Goal: Transaction & Acquisition: Purchase product/service

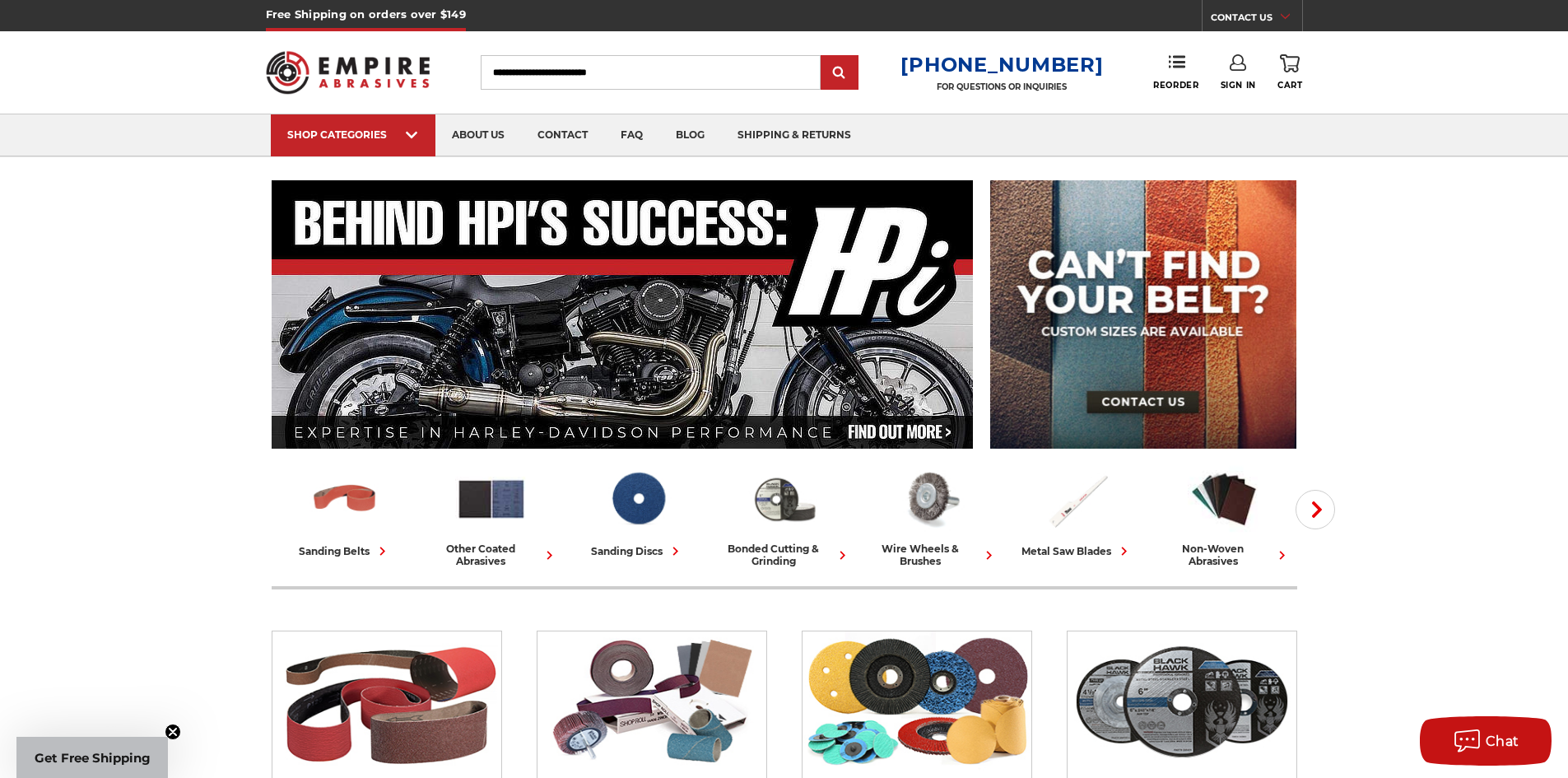
click at [1241, 70] on use at bounding box center [1237, 62] width 17 height 17
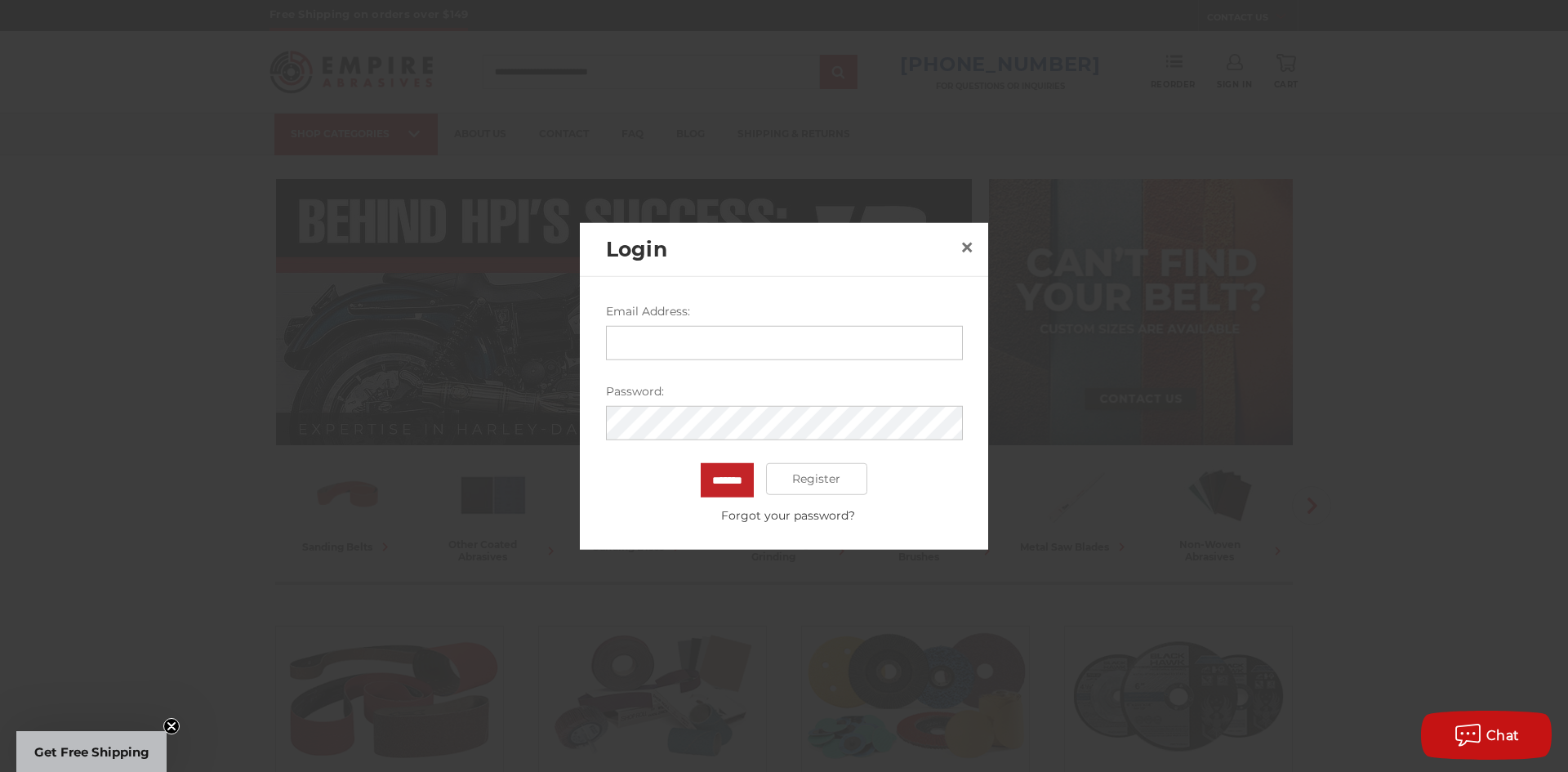
click at [728, 341] on input "Email Address:" at bounding box center [784, 341] width 357 height 34
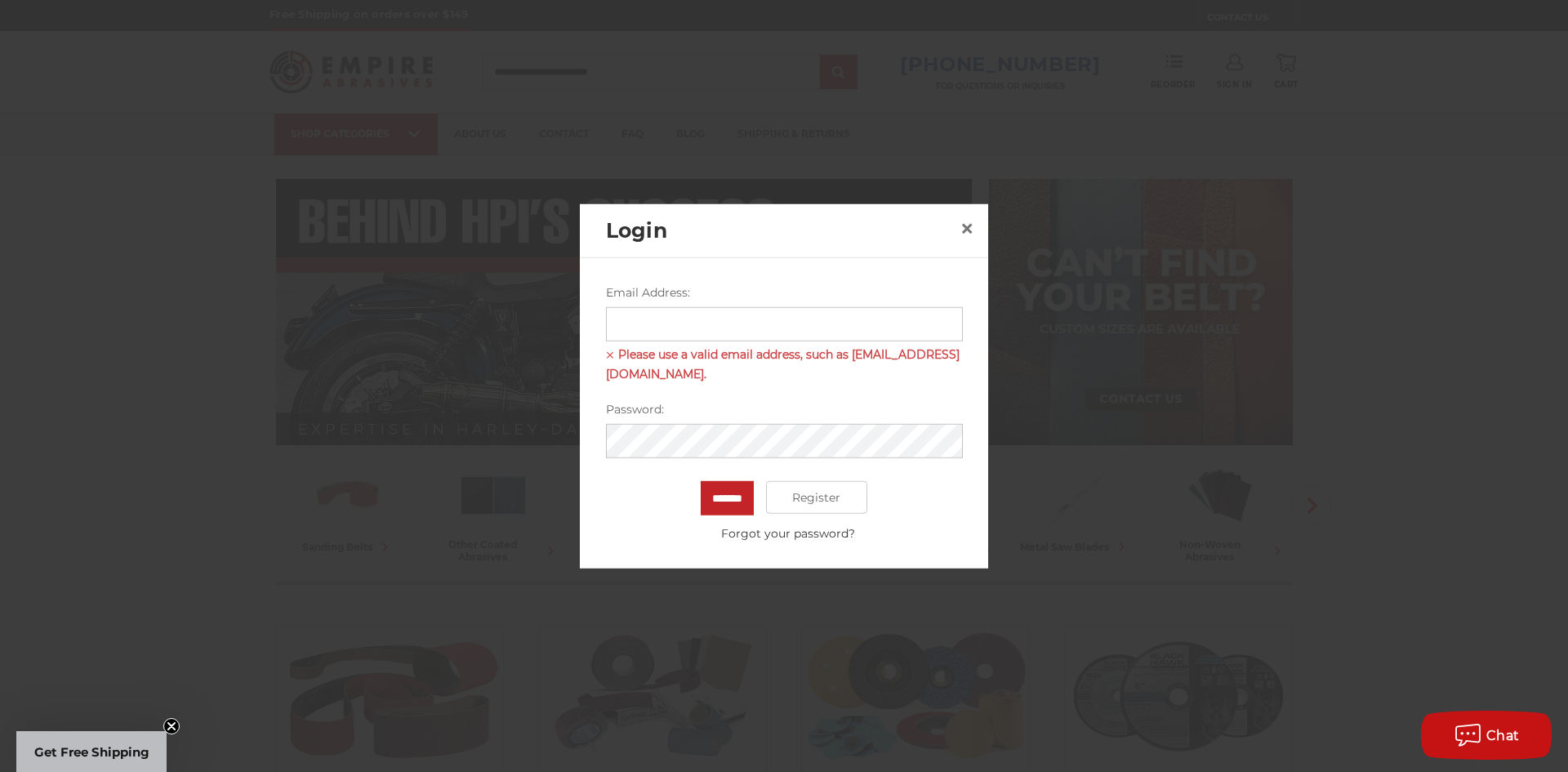
type input "**********"
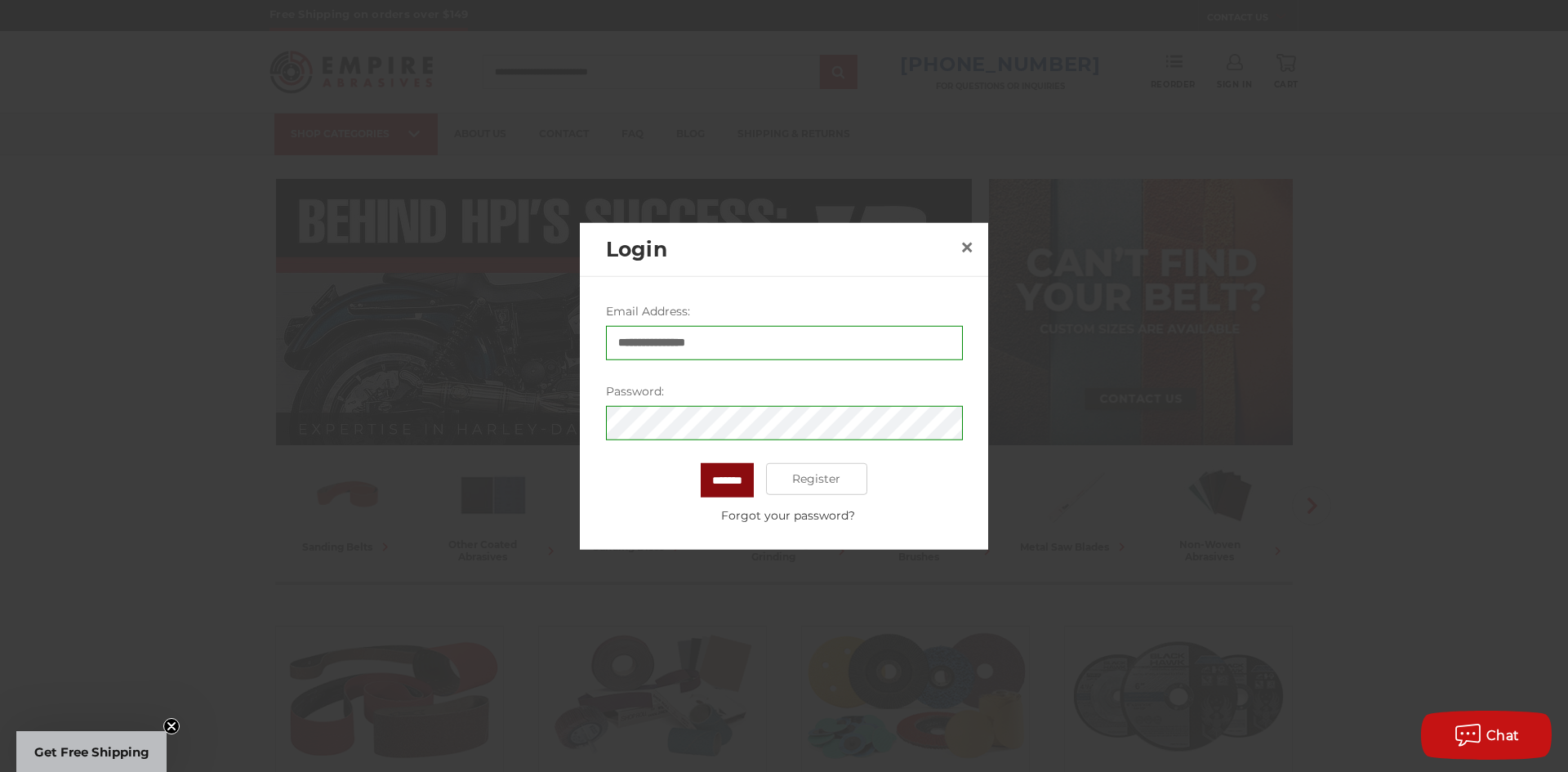
click at [732, 465] on input "*******" at bounding box center [726, 479] width 53 height 34
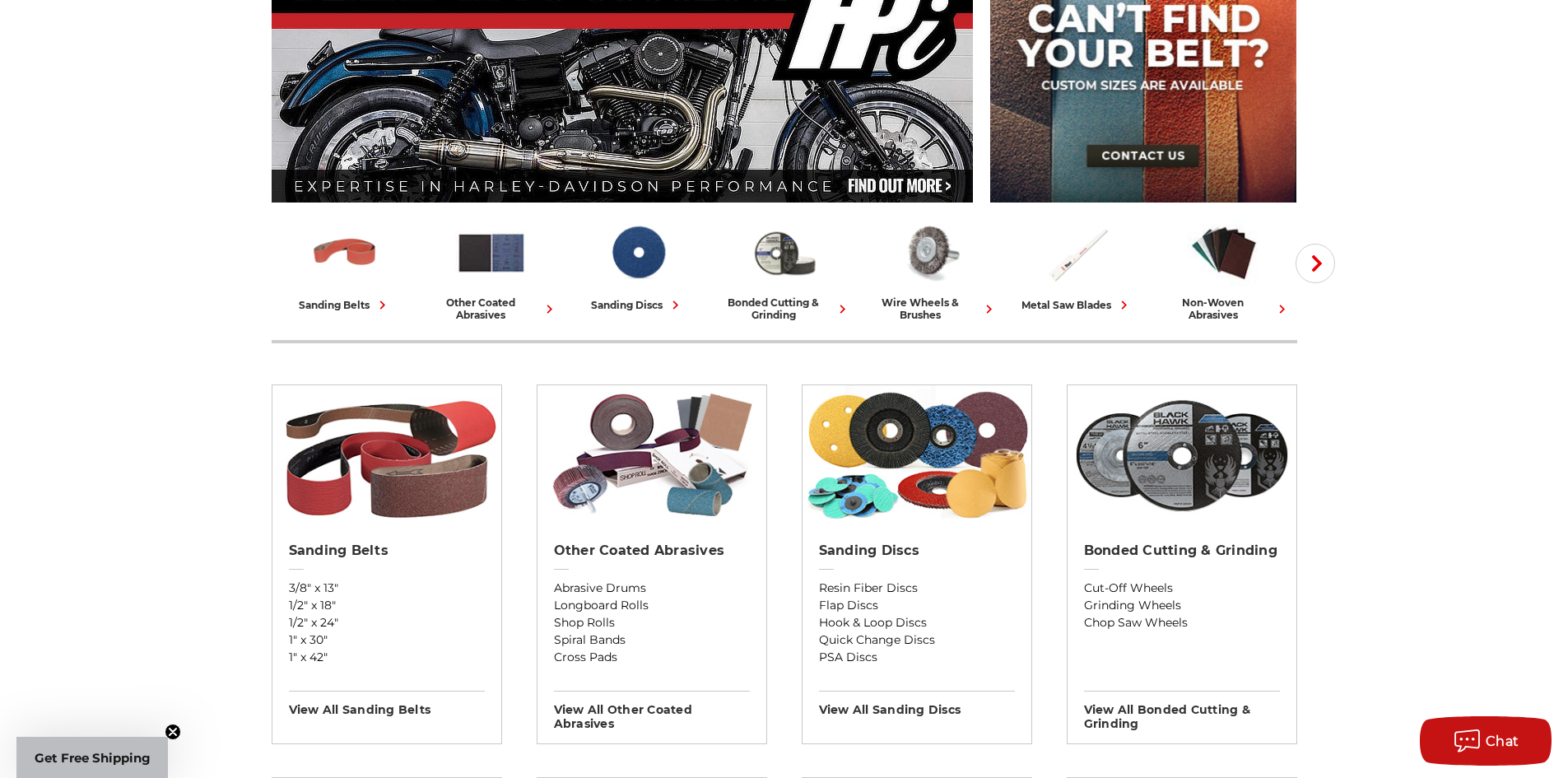
scroll to position [247, 0]
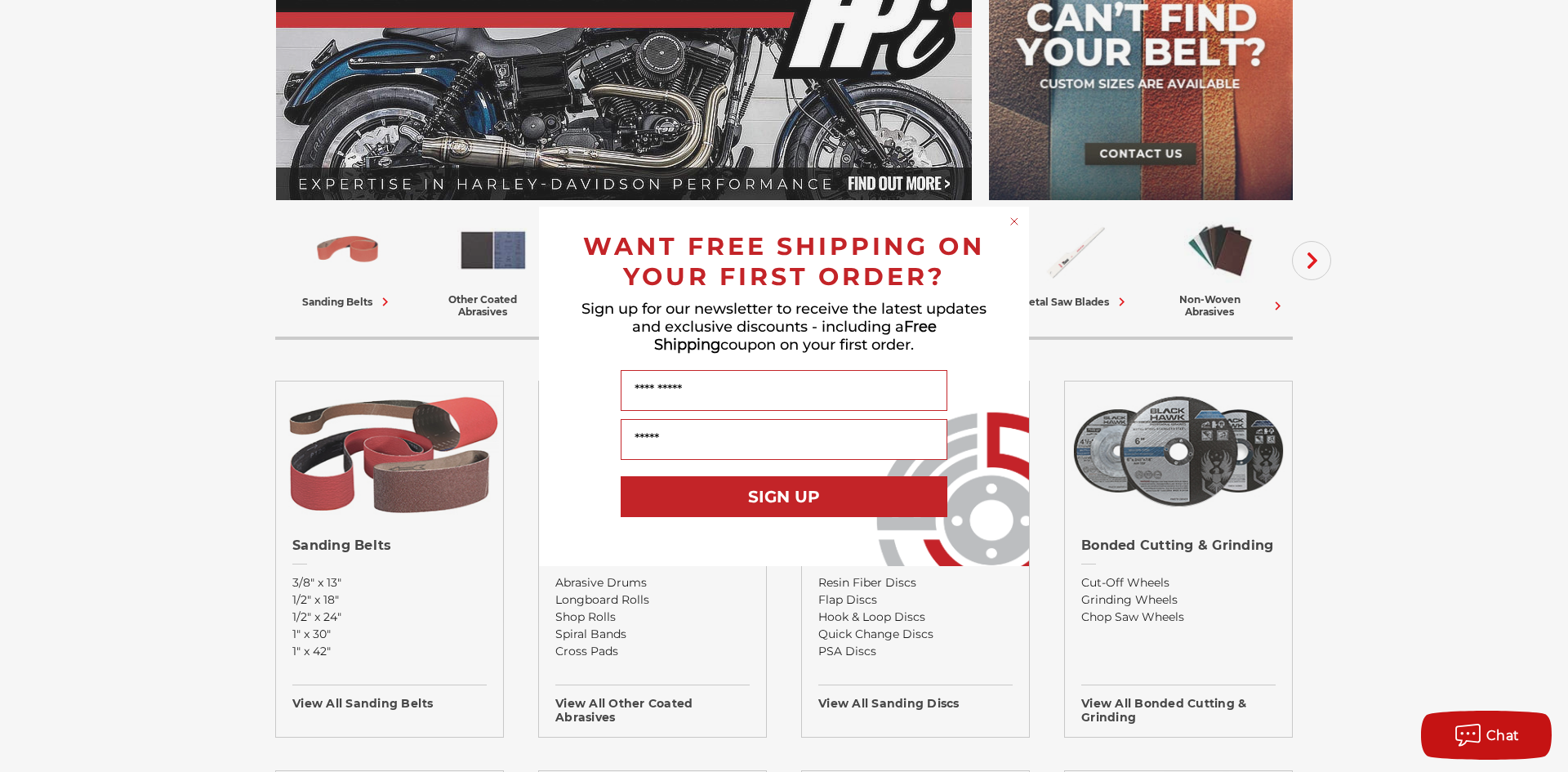
click at [1020, 221] on circle "Close dialog" at bounding box center [1014, 221] width 16 height 16
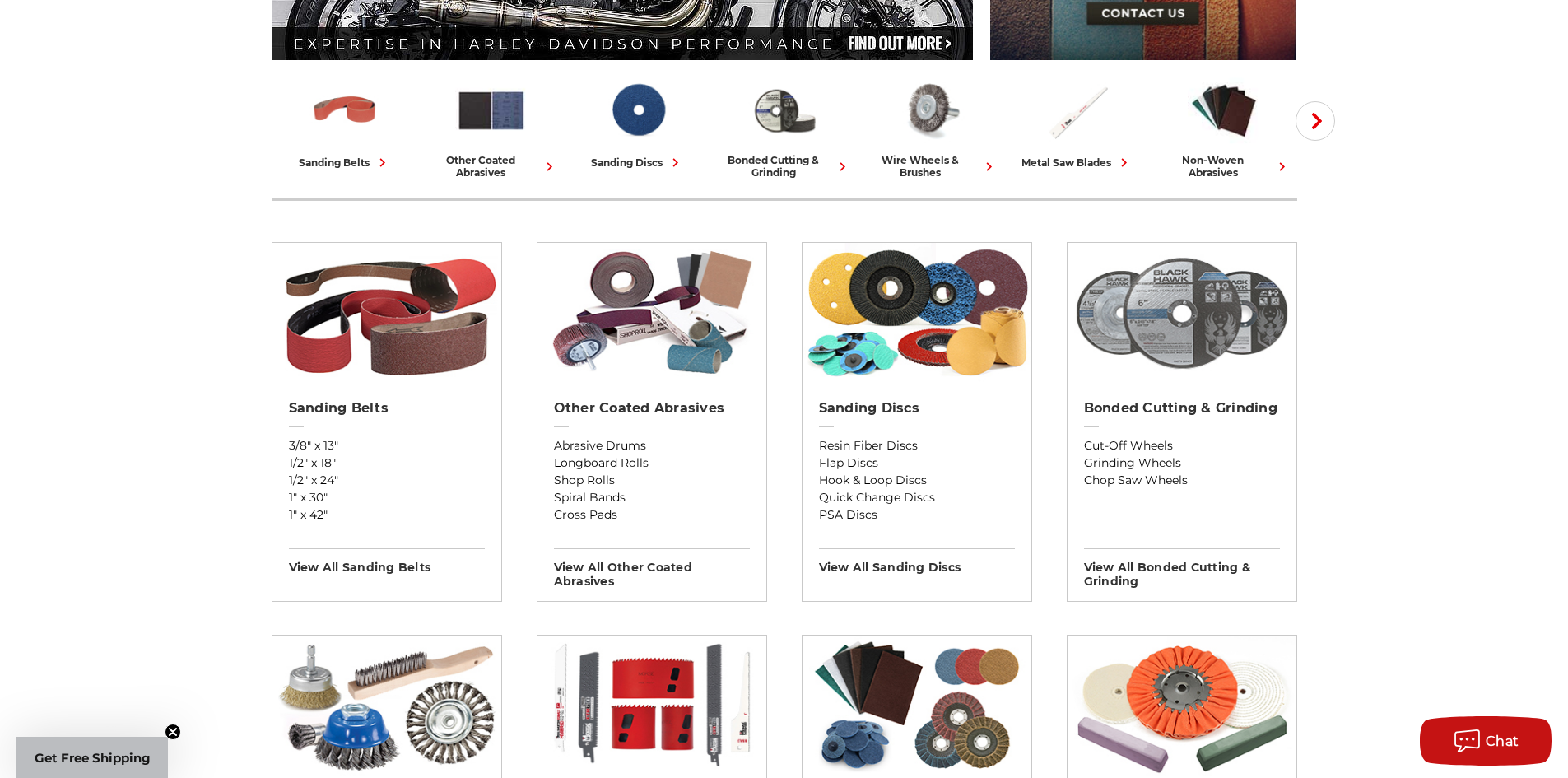
click at [1158, 327] on img at bounding box center [1182, 312] width 229 height 140
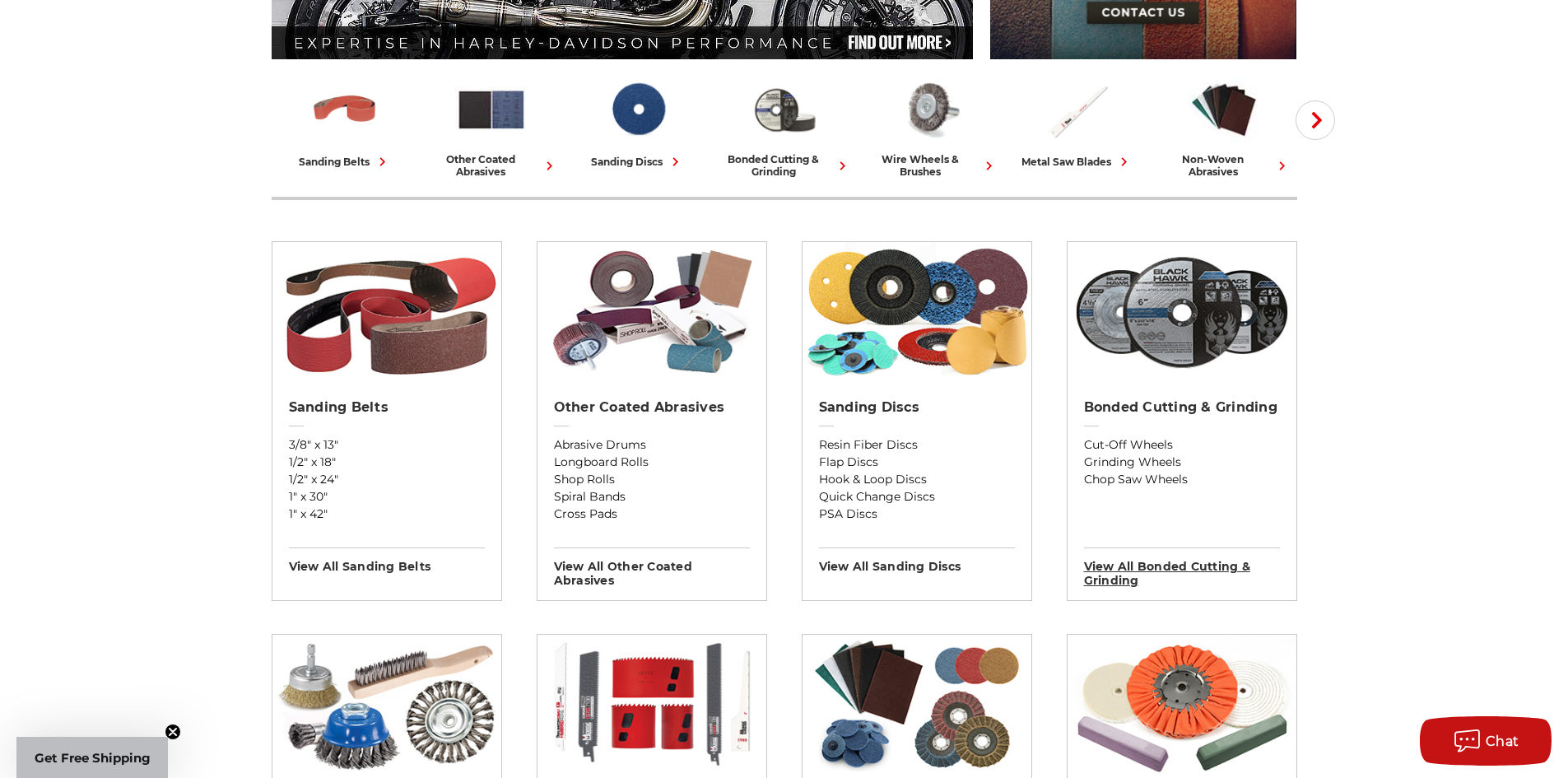
click at [1154, 571] on h3 "View All bonded cutting & grinding" at bounding box center [1182, 568] width 196 height 40
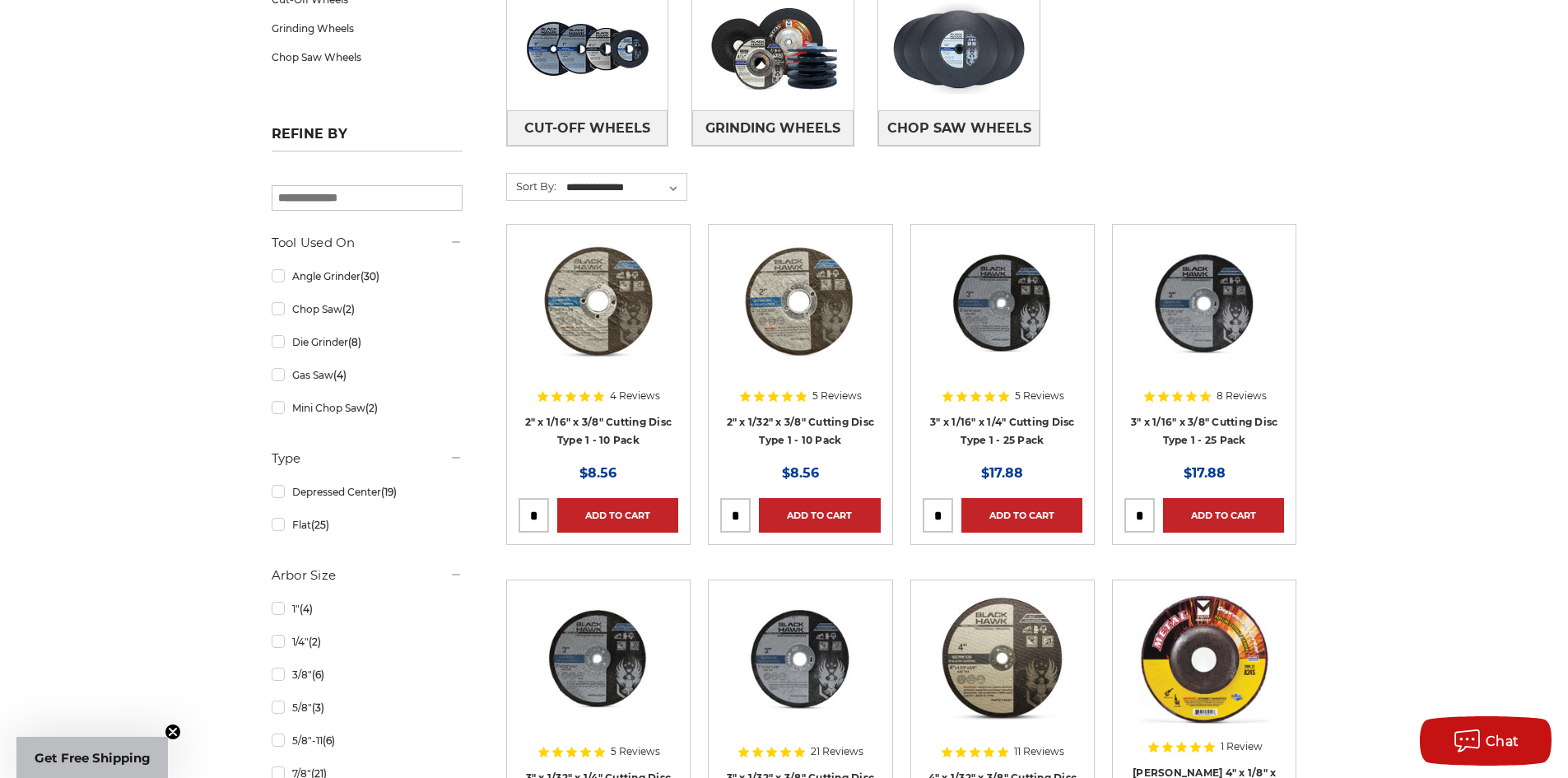
scroll to position [329, 0]
click at [275, 274] on link "Angle Grinder (30)" at bounding box center [367, 275] width 191 height 29
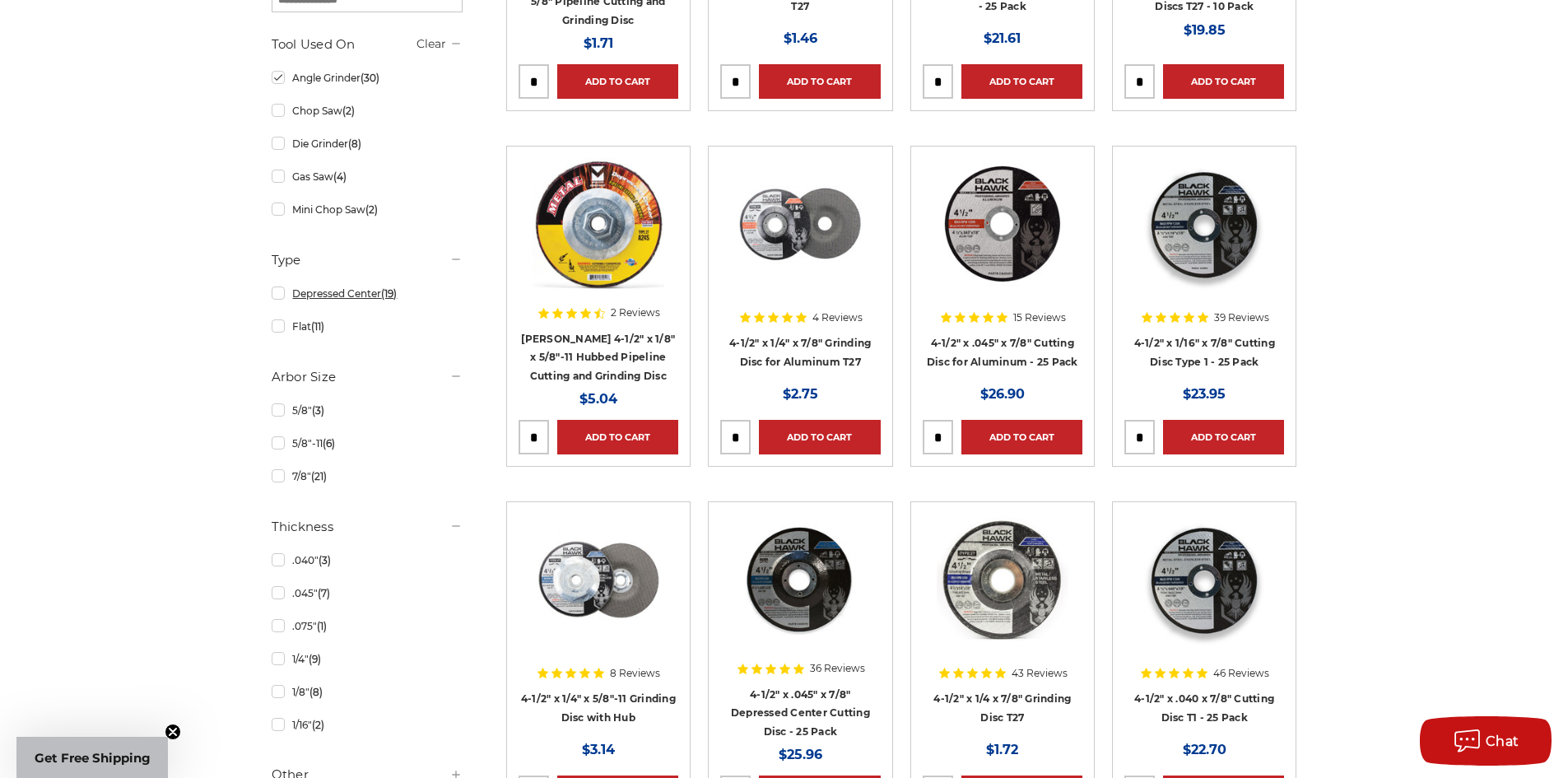
scroll to position [576, 0]
click at [282, 292] on link "Depressed Center (19)" at bounding box center [367, 292] width 191 height 29
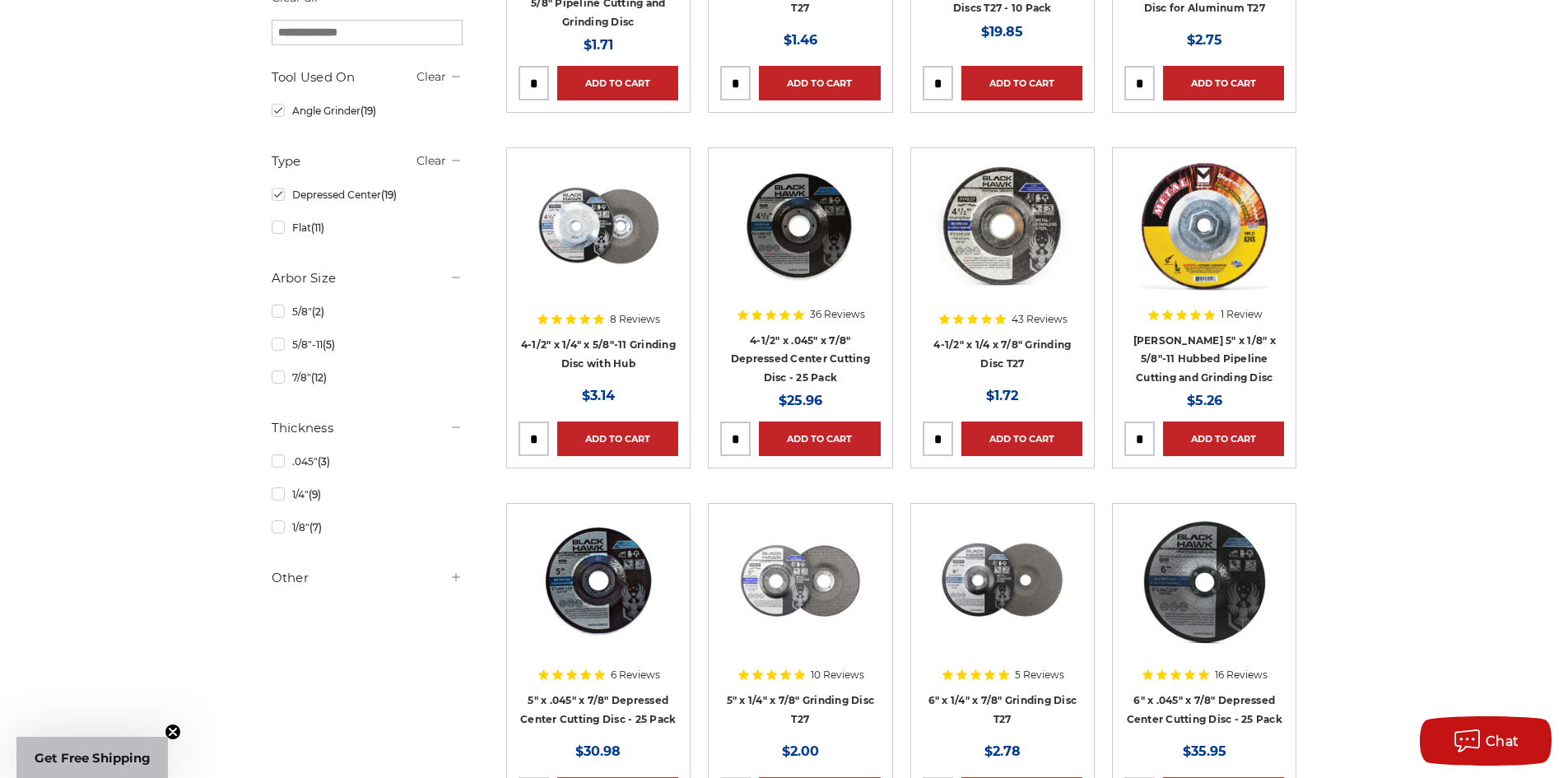
scroll to position [576, 0]
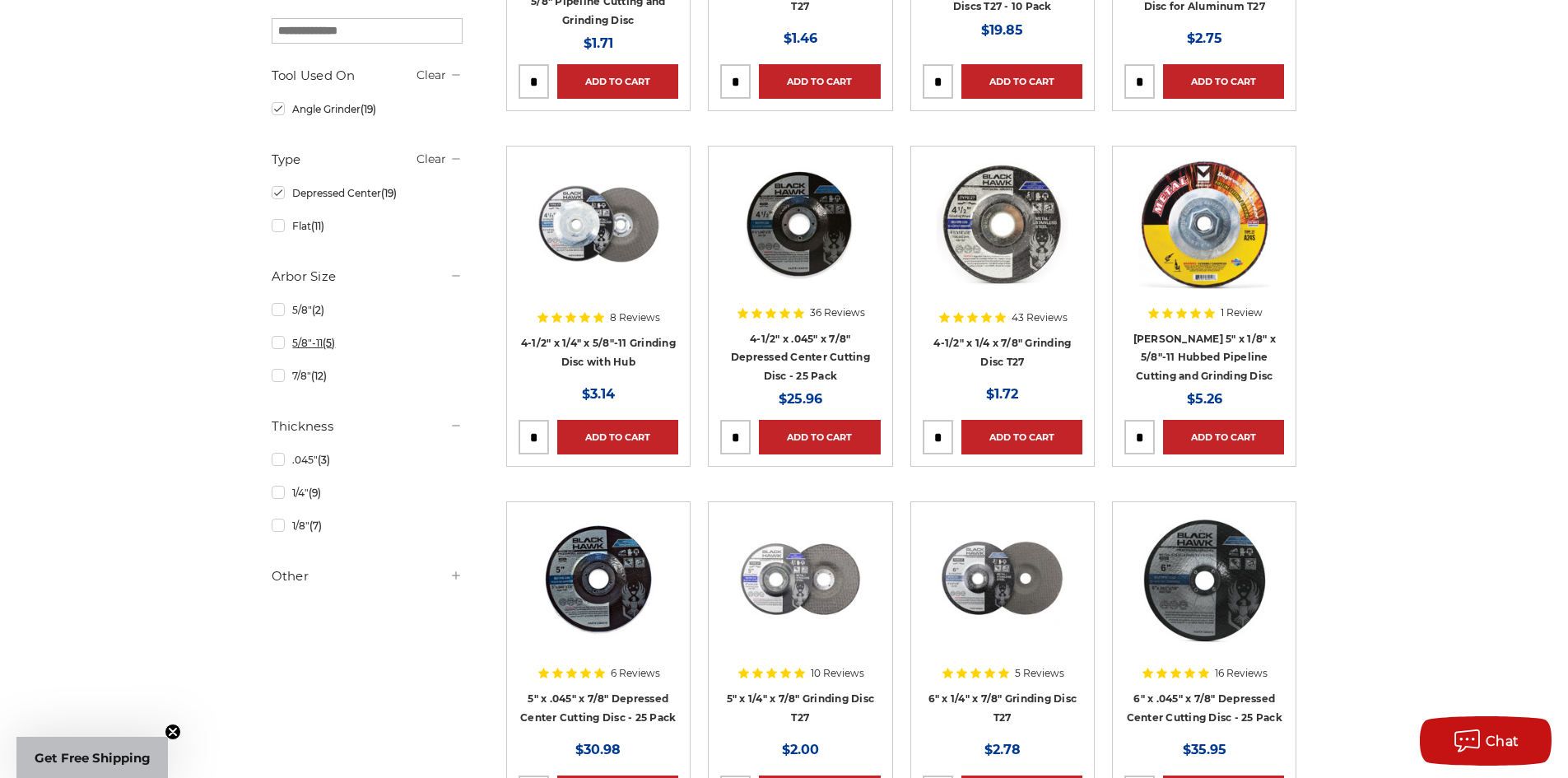
click at [282, 345] on link "5/8"-11 (5)" at bounding box center [367, 342] width 191 height 29
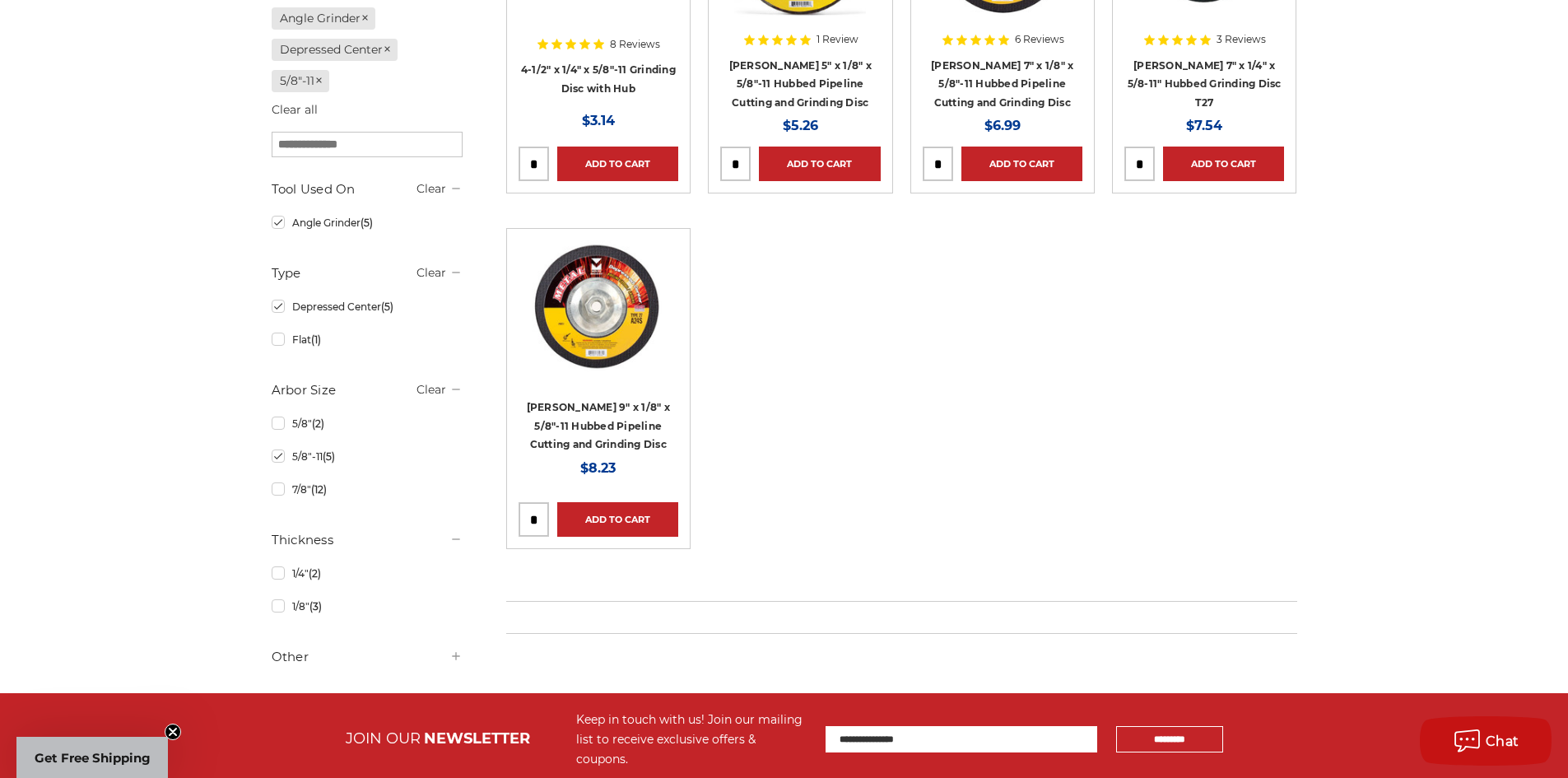
scroll to position [494, 0]
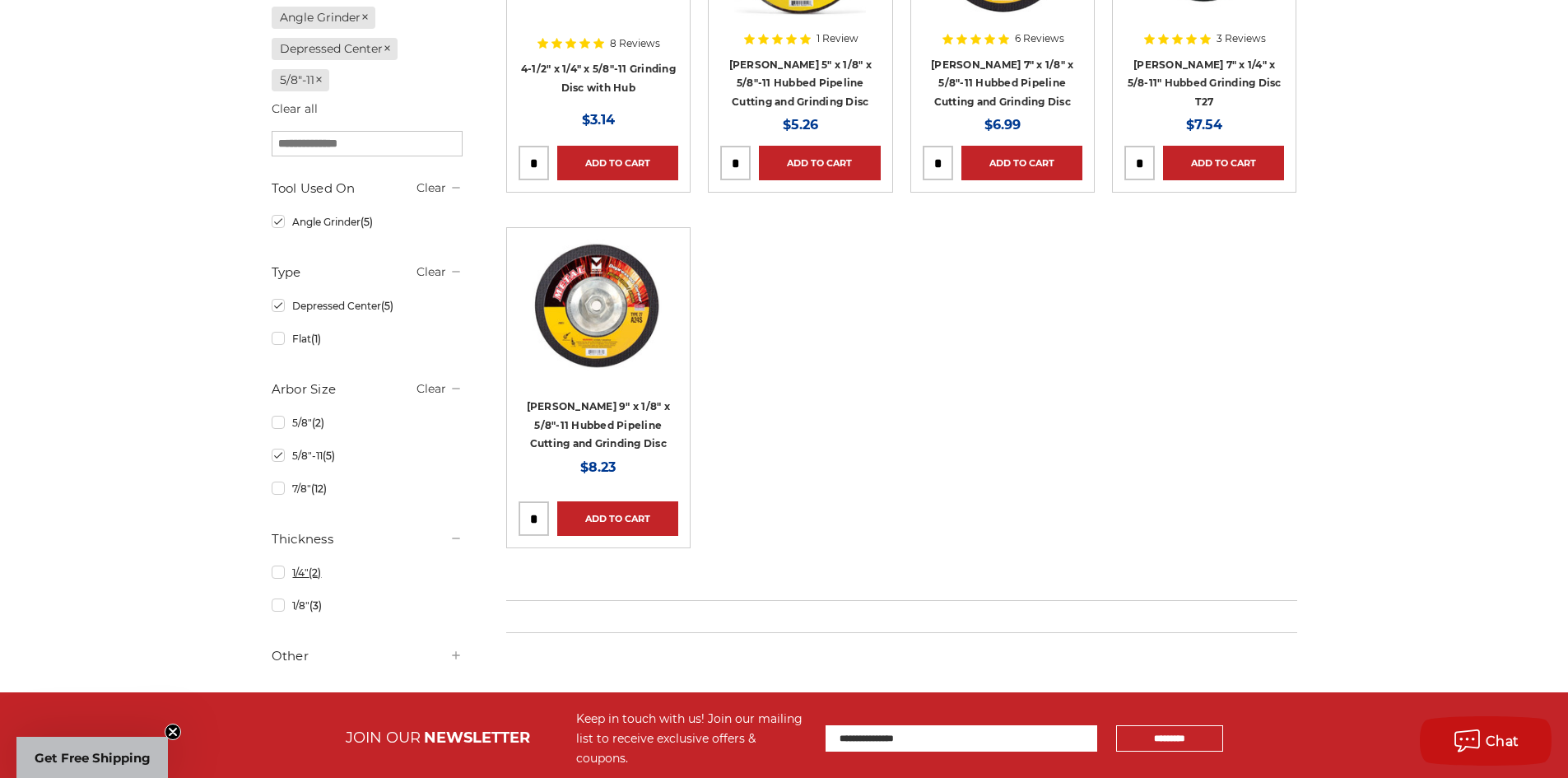
click at [282, 572] on link "1/4" (2)" at bounding box center [367, 572] width 191 height 29
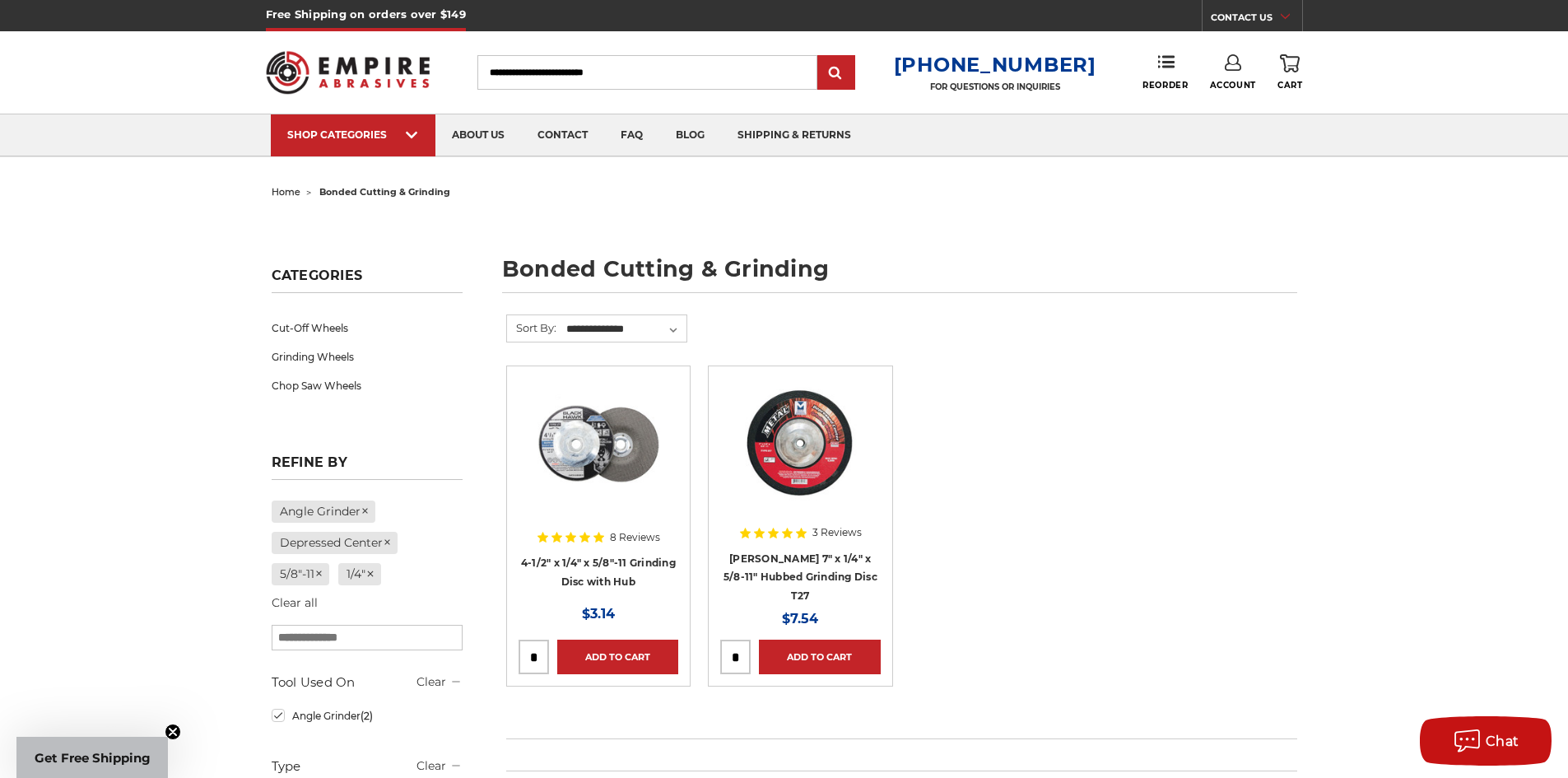
click at [599, 466] on img at bounding box center [598, 444] width 132 height 132
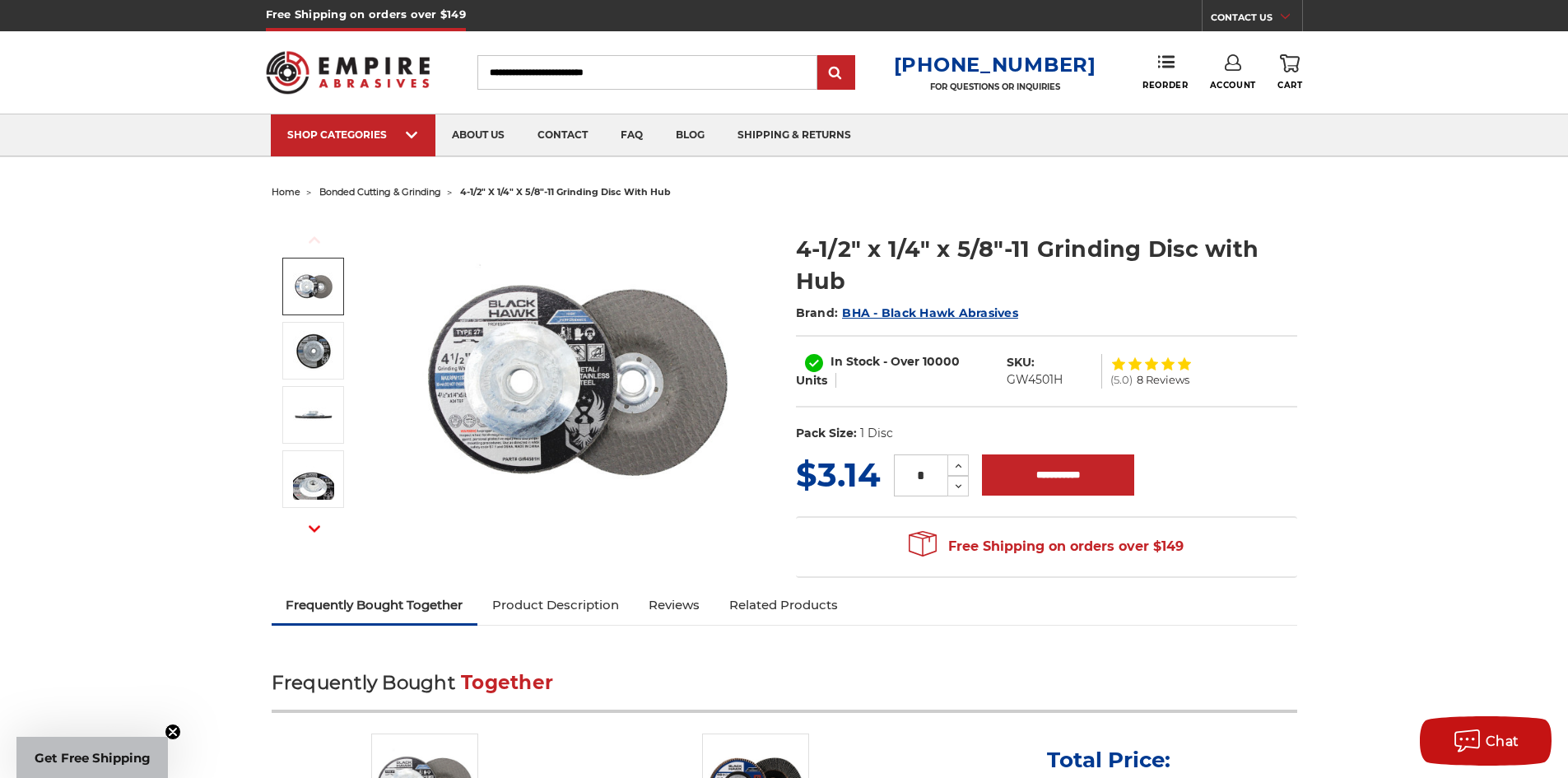
click at [310, 290] on img at bounding box center [313, 286] width 41 height 41
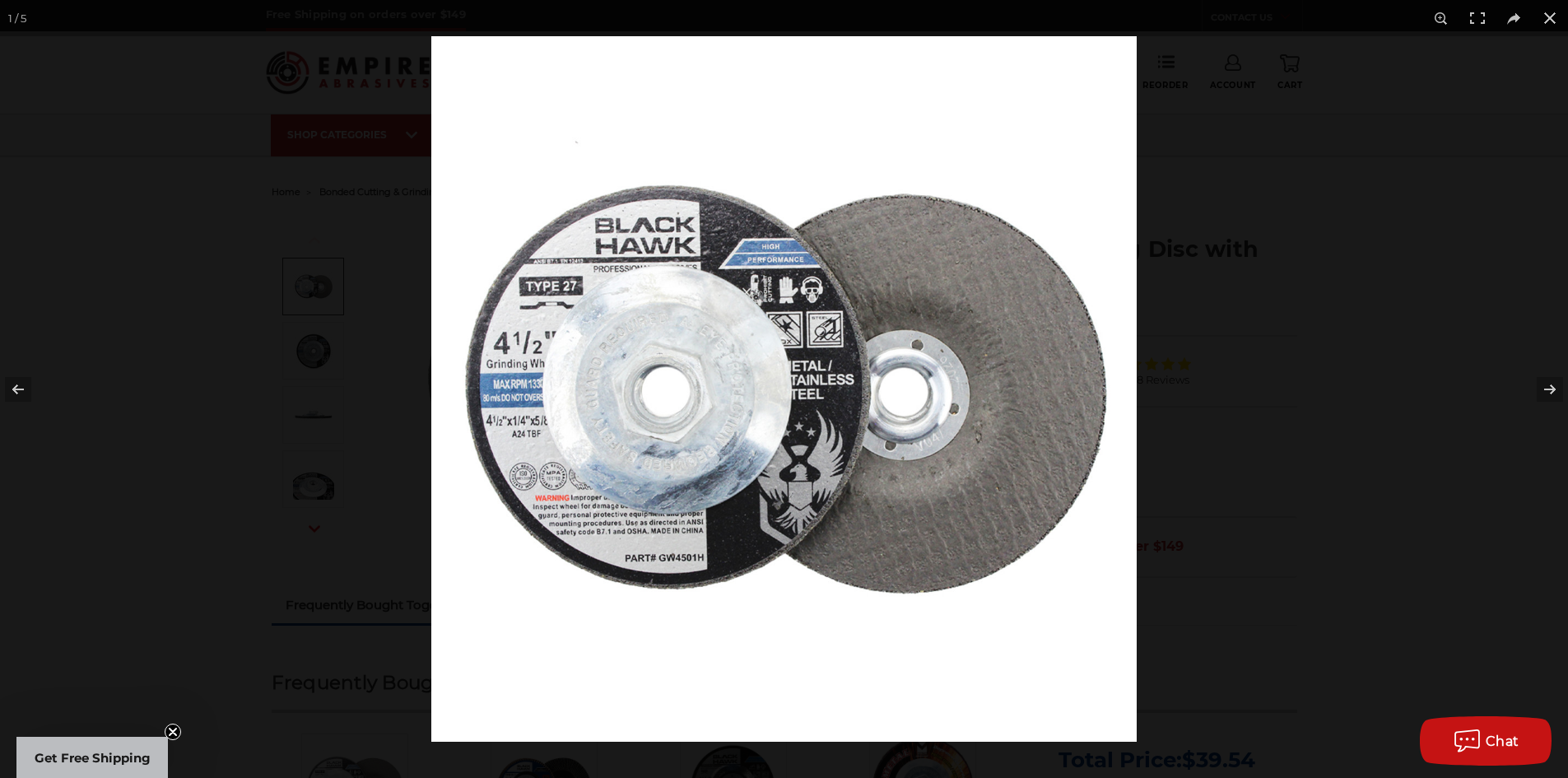
click at [310, 349] on div at bounding box center [784, 389] width 1568 height 778
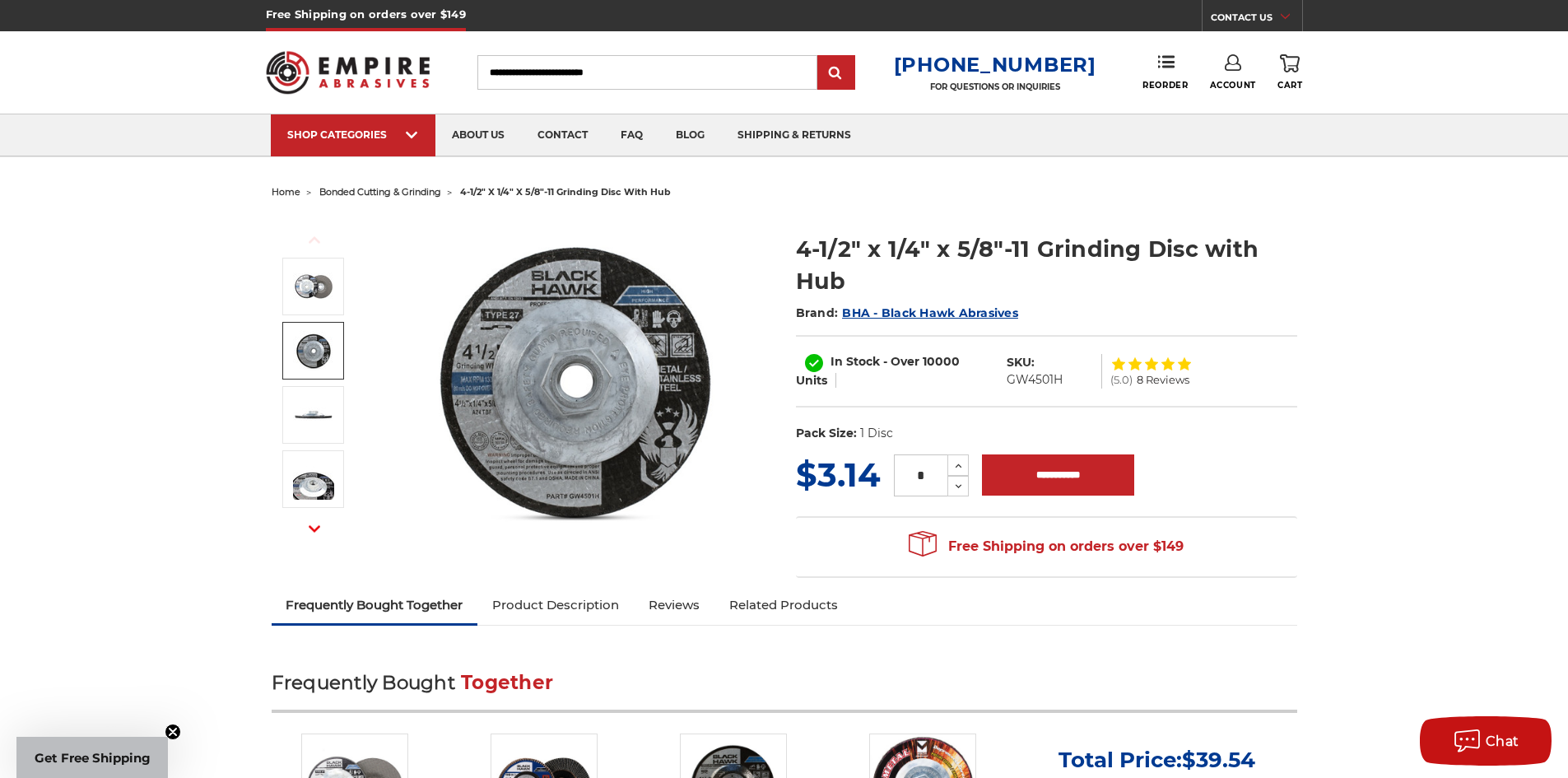
click at [310, 349] on img at bounding box center [313, 350] width 41 height 41
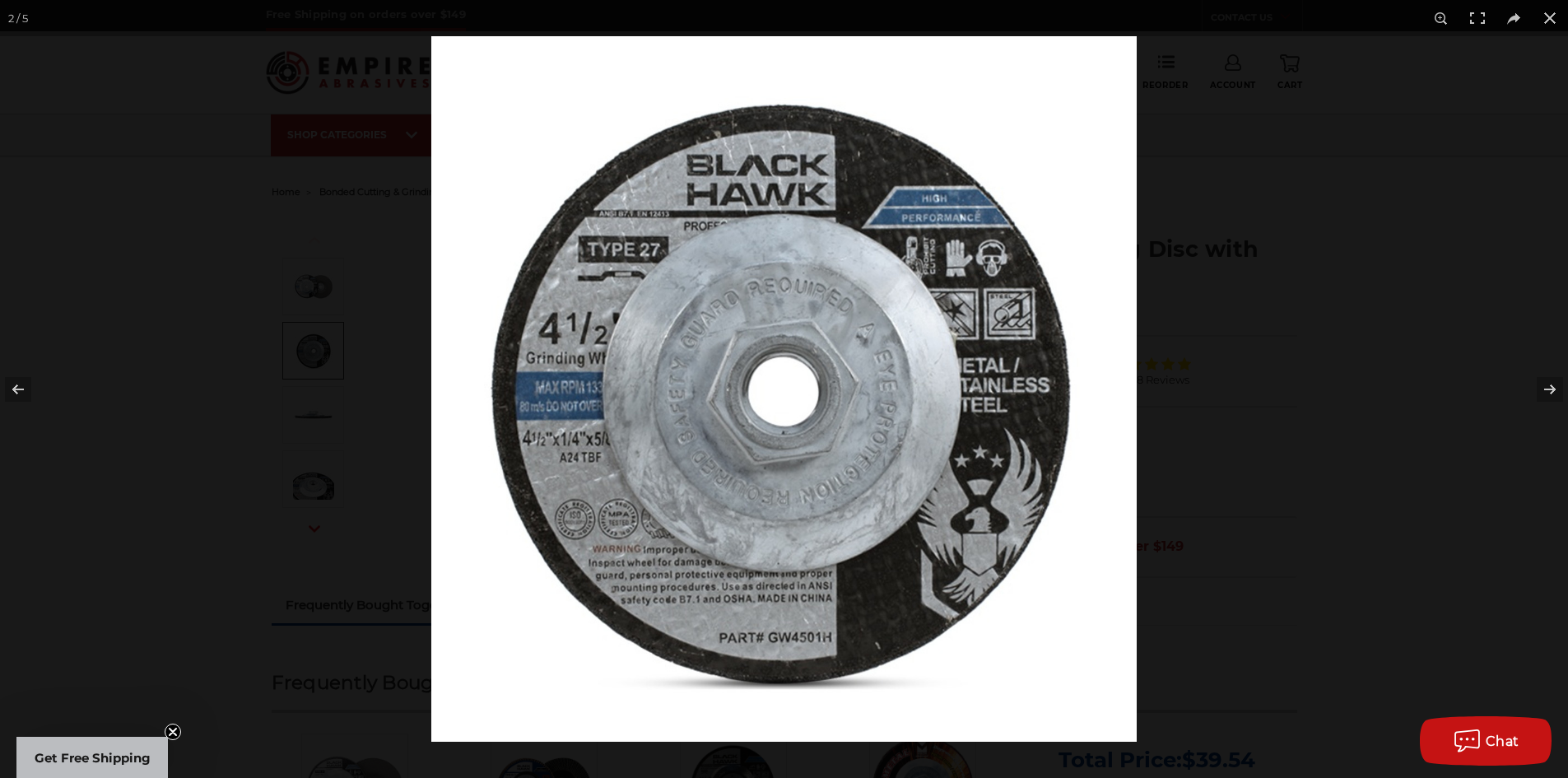
click at [310, 349] on div at bounding box center [784, 389] width 1568 height 778
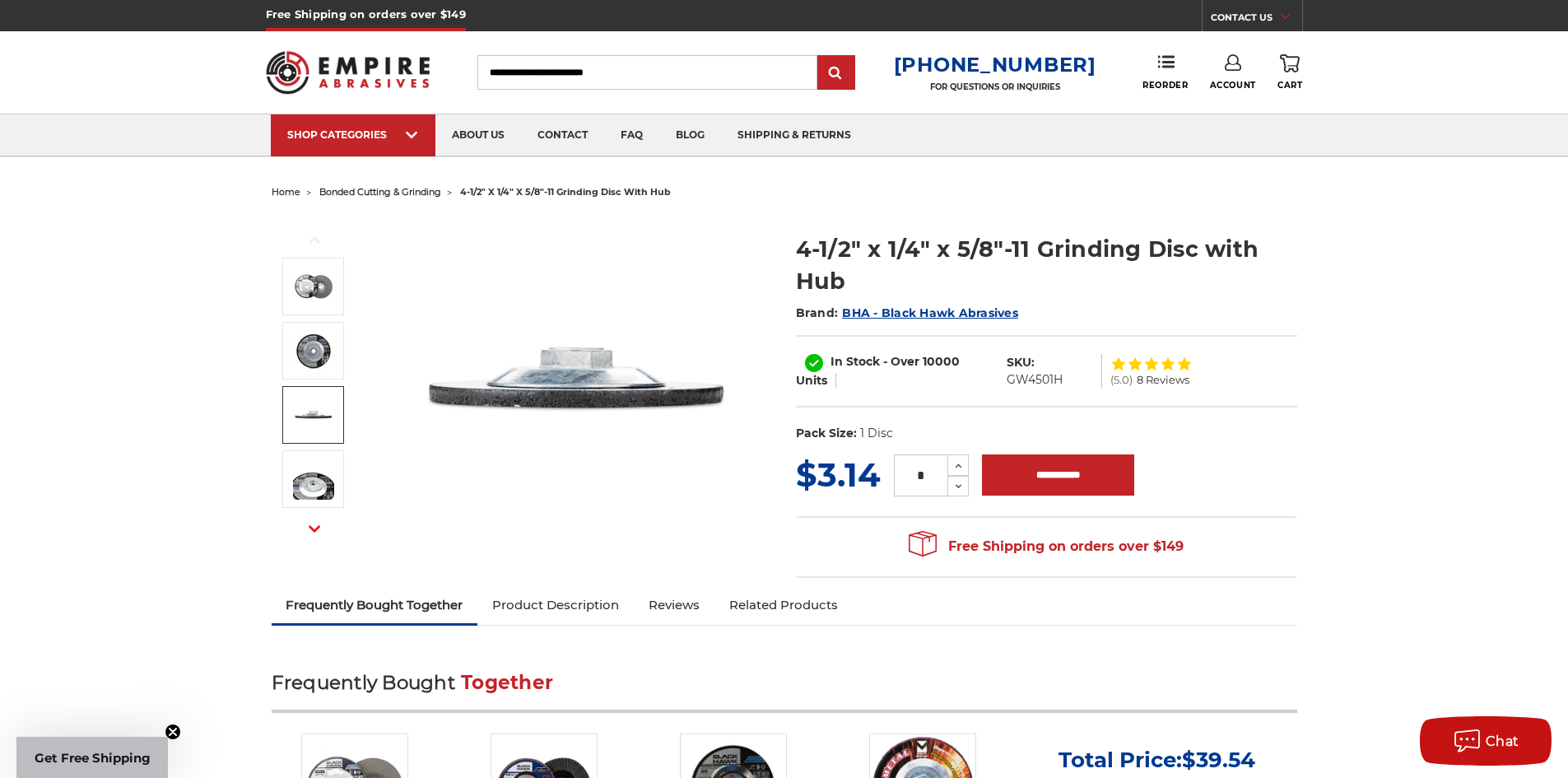
click at [1277, 436] on dl "UPC: Pack Size: 1 Disc Size: 4-1/2" Tool: Angle Grinder Thickness: 1/4" Arbor S…" at bounding box center [1046, 433] width 502 height 34
click at [1066, 471] on input "**********" at bounding box center [1058, 474] width 152 height 41
type input "**********"
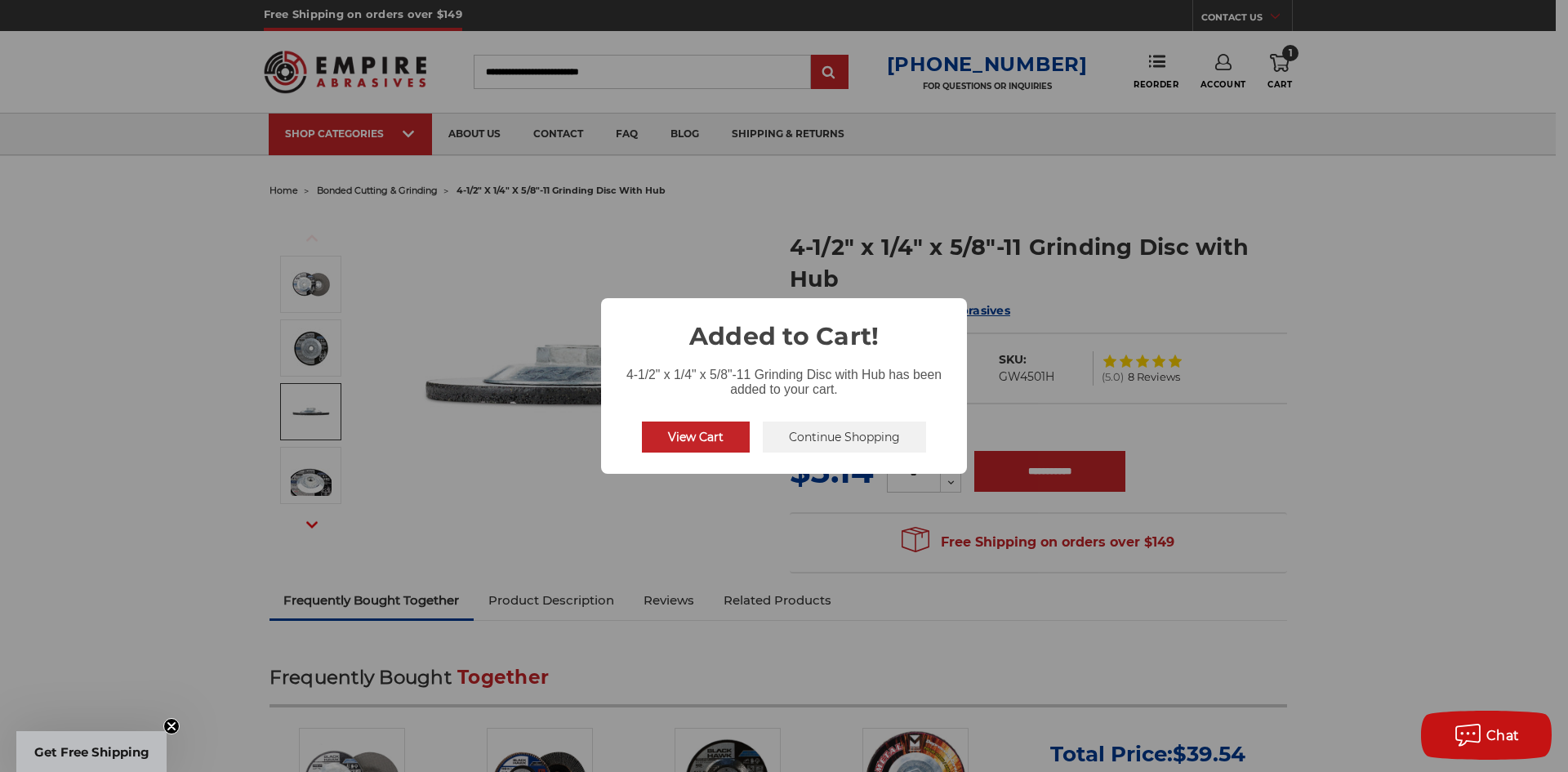
click at [805, 435] on button "Continue Shopping" at bounding box center [844, 438] width 163 height 31
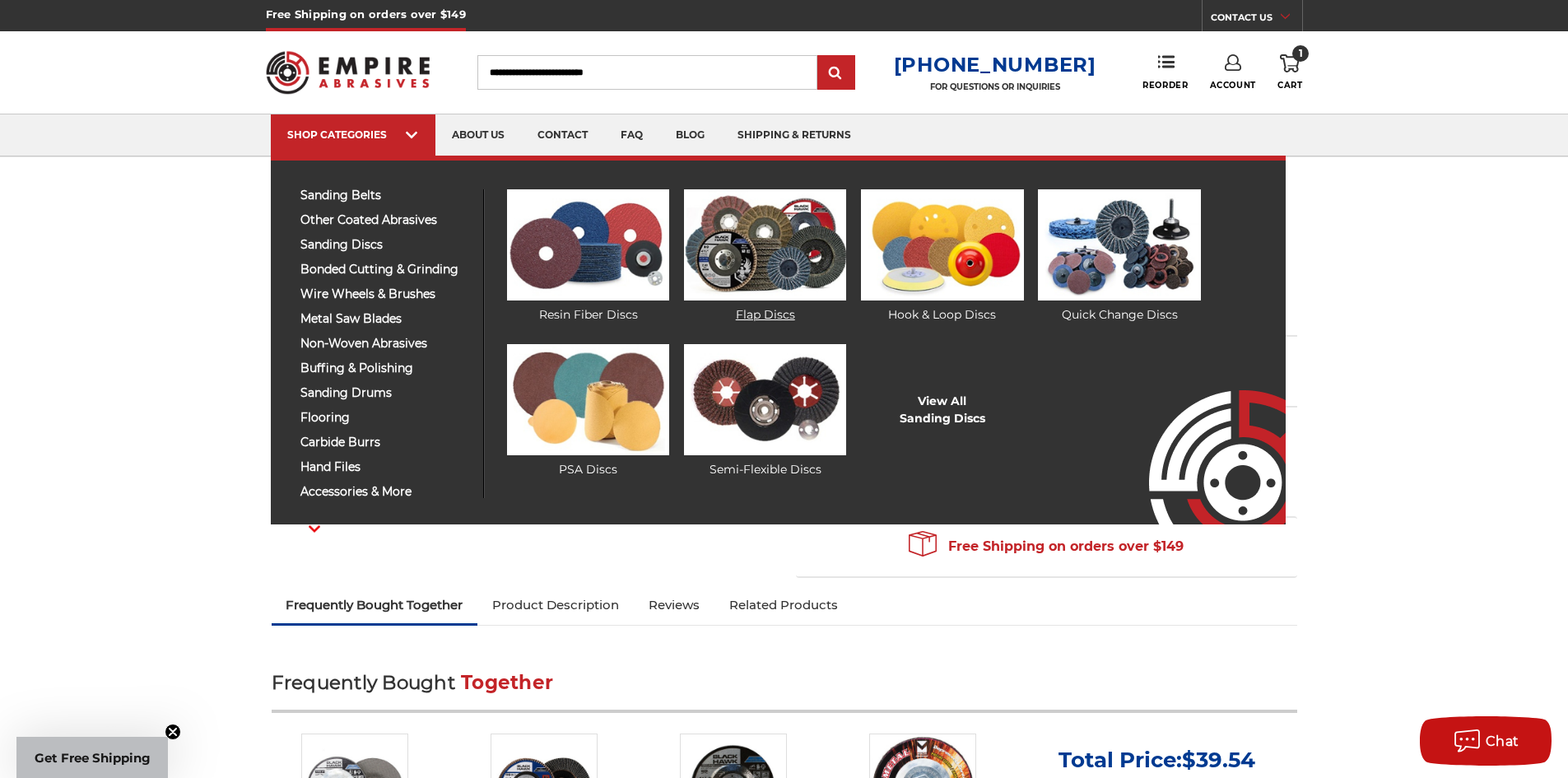
click at [729, 239] on img at bounding box center [765, 245] width 162 height 111
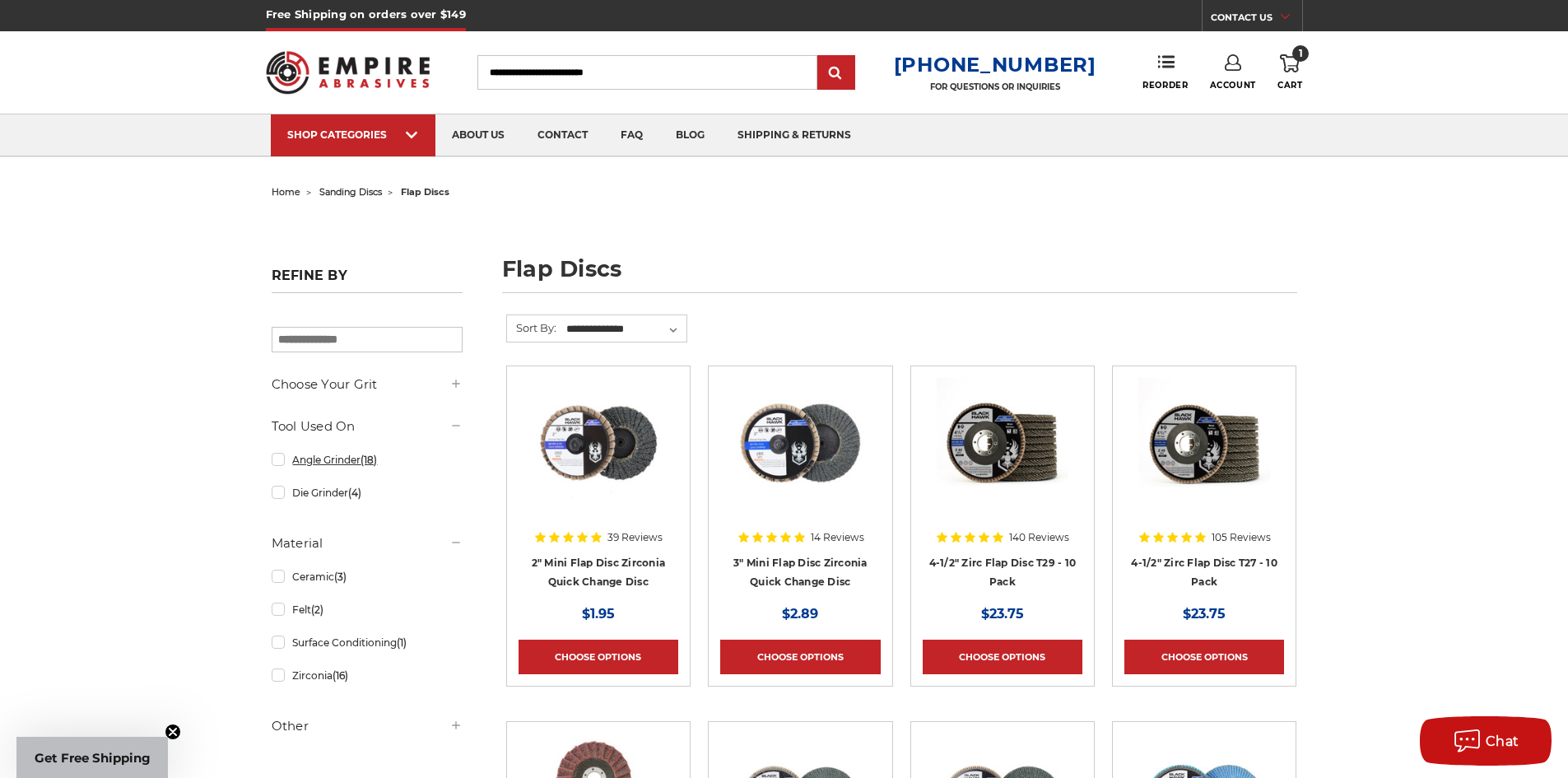
click at [283, 463] on link "Angle Grinder (18)" at bounding box center [367, 459] width 191 height 29
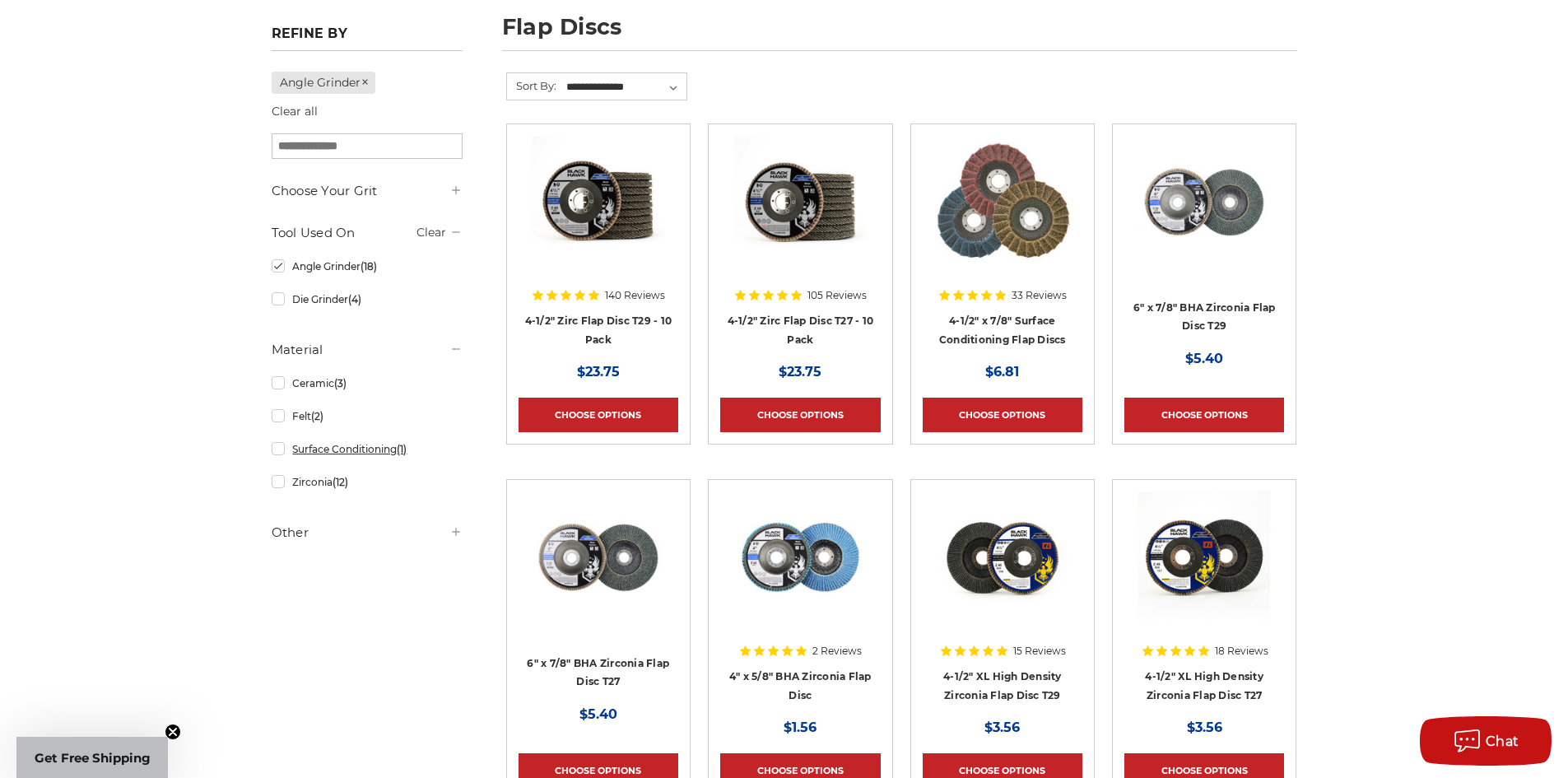
scroll to position [246, 0]
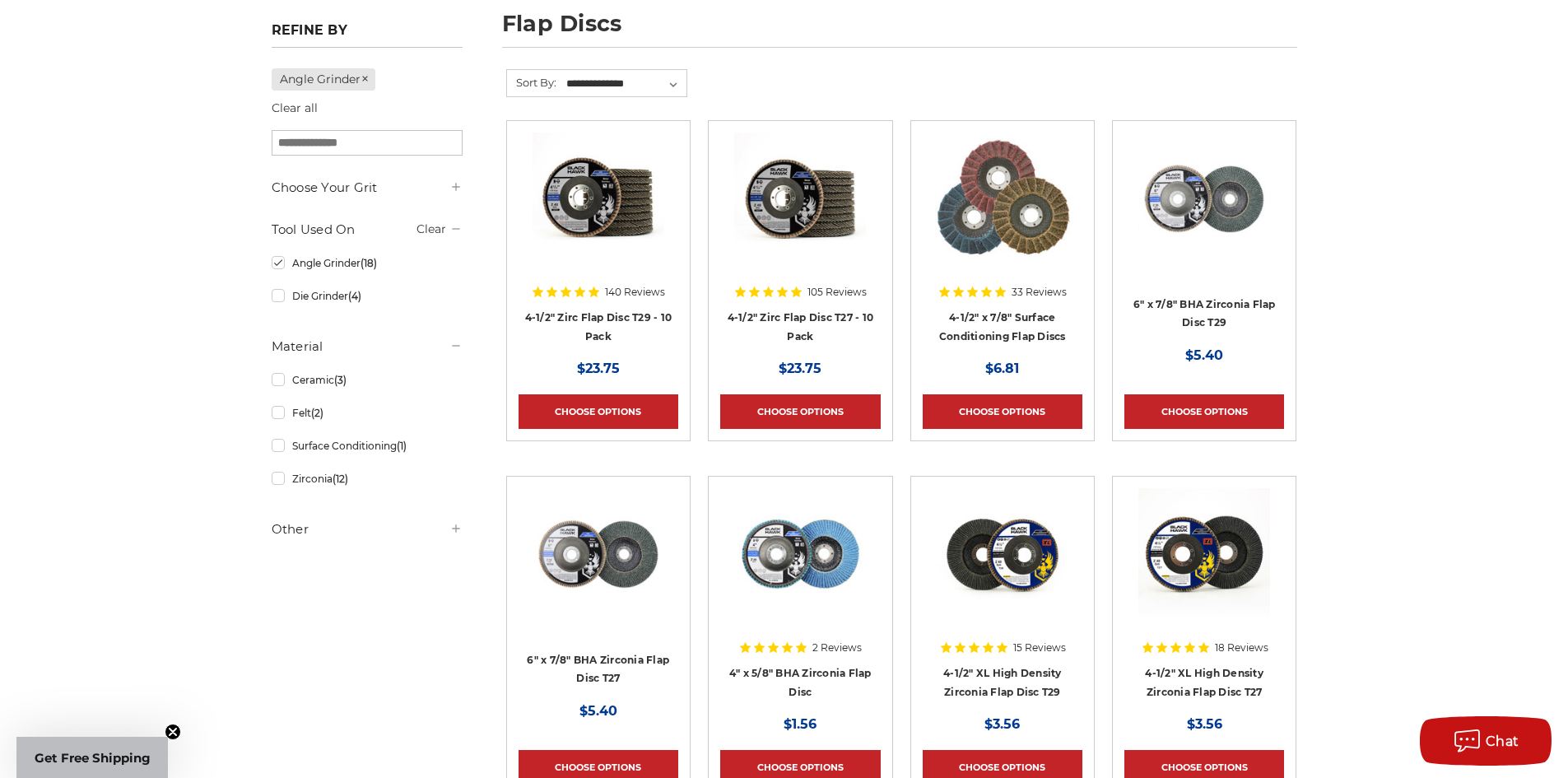
click at [293, 530] on h5 "Other" at bounding box center [367, 529] width 191 height 19
click at [282, 481] on link "Zirconia (12)" at bounding box center [367, 478] width 191 height 29
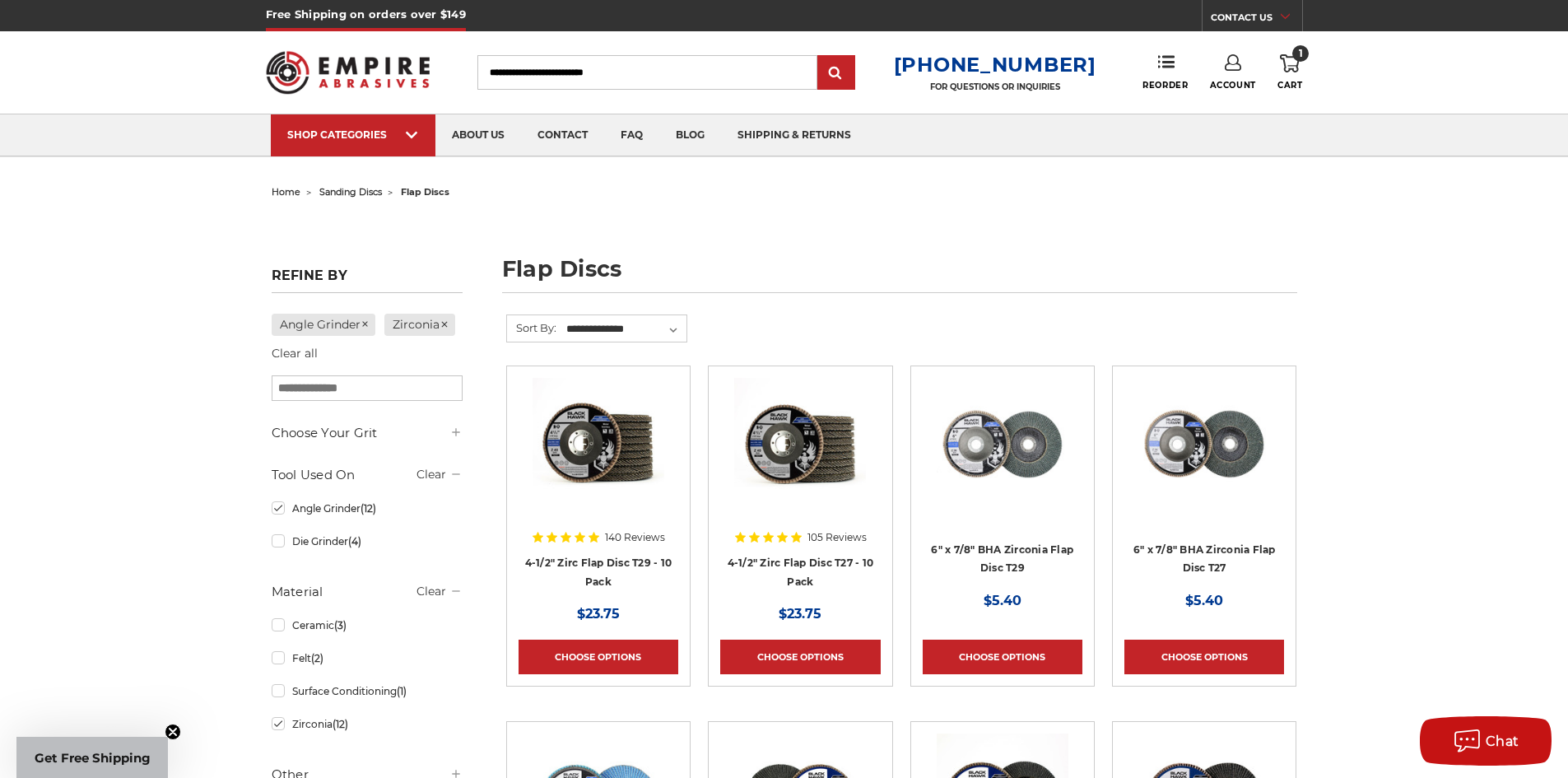
click at [569, 475] on img at bounding box center [598, 444] width 132 height 132
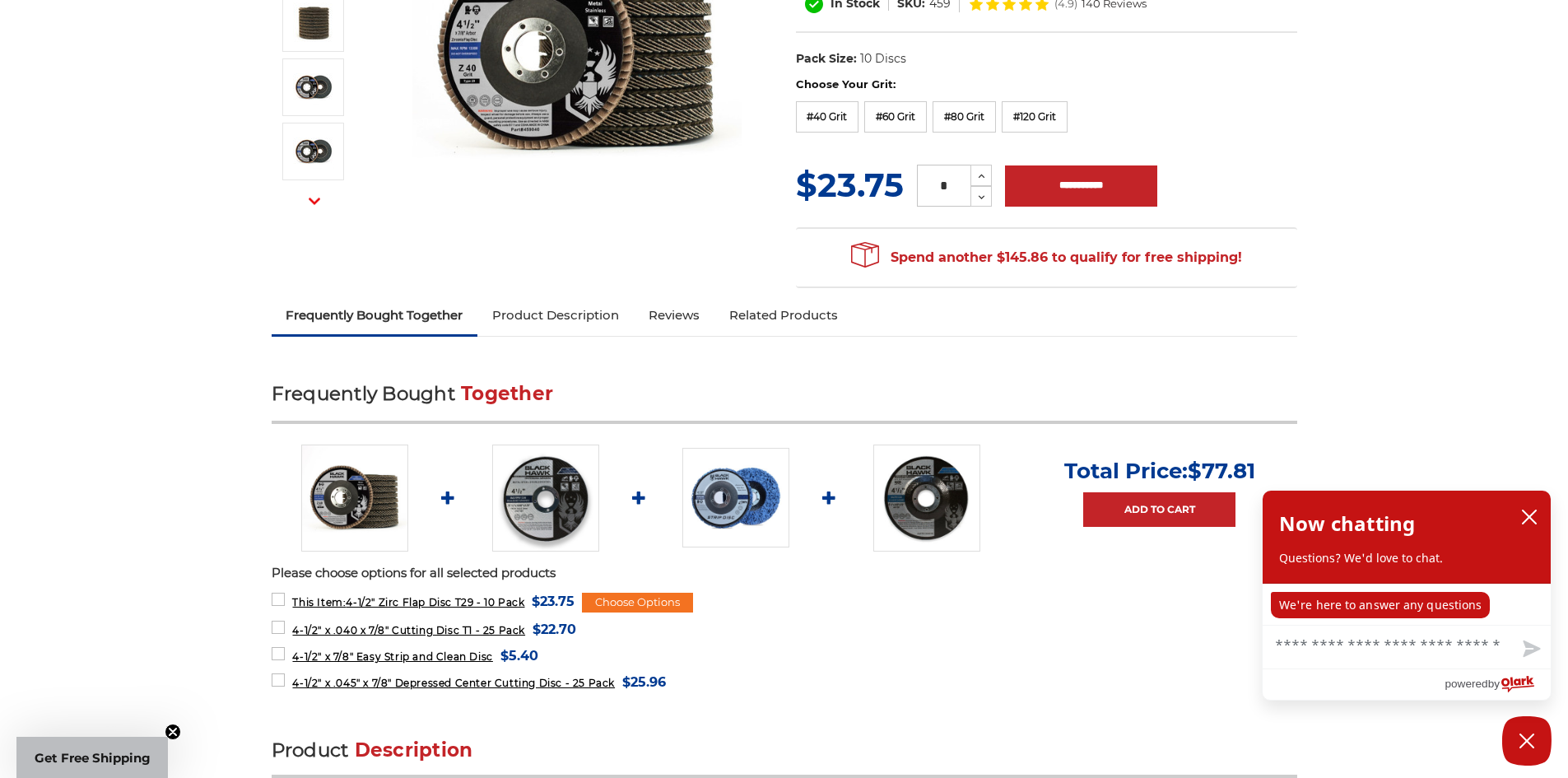
click at [592, 312] on link "Product Description" at bounding box center [555, 315] width 157 height 36
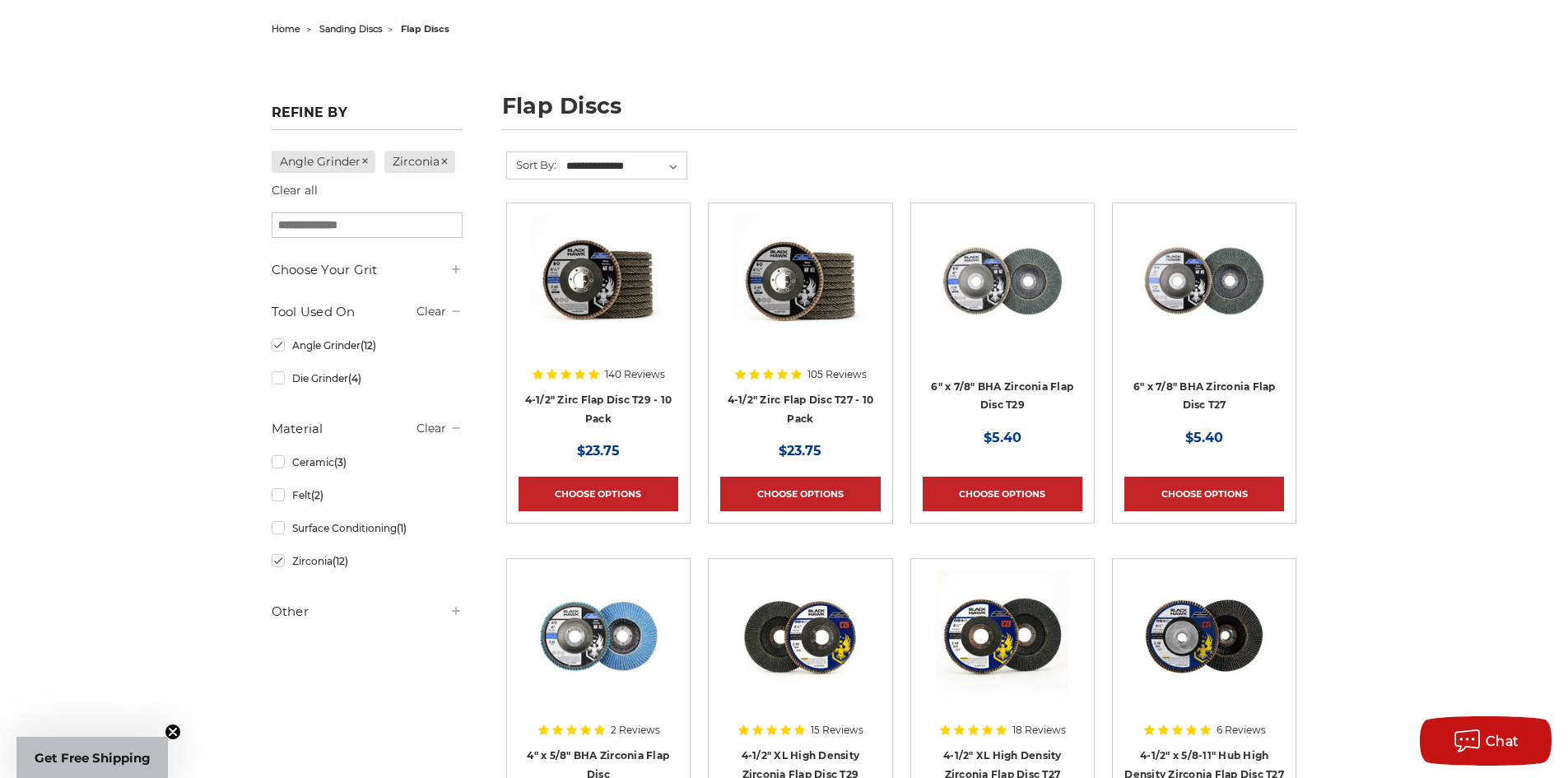
scroll to position [164, 0]
click at [457, 268] on icon at bounding box center [456, 268] width 13 height 13
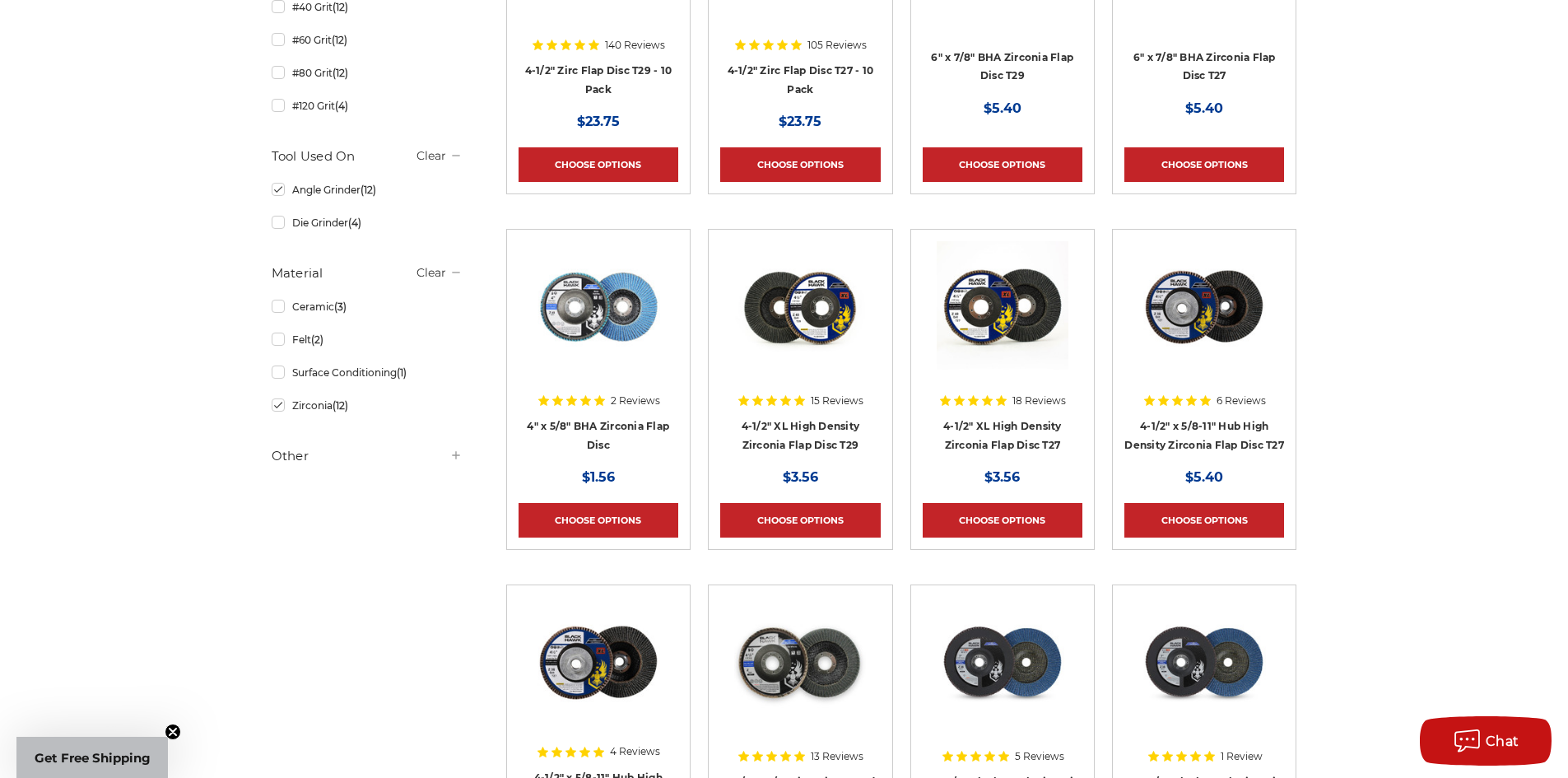
scroll to position [493, 0]
click at [452, 454] on icon at bounding box center [456, 454] width 13 height 13
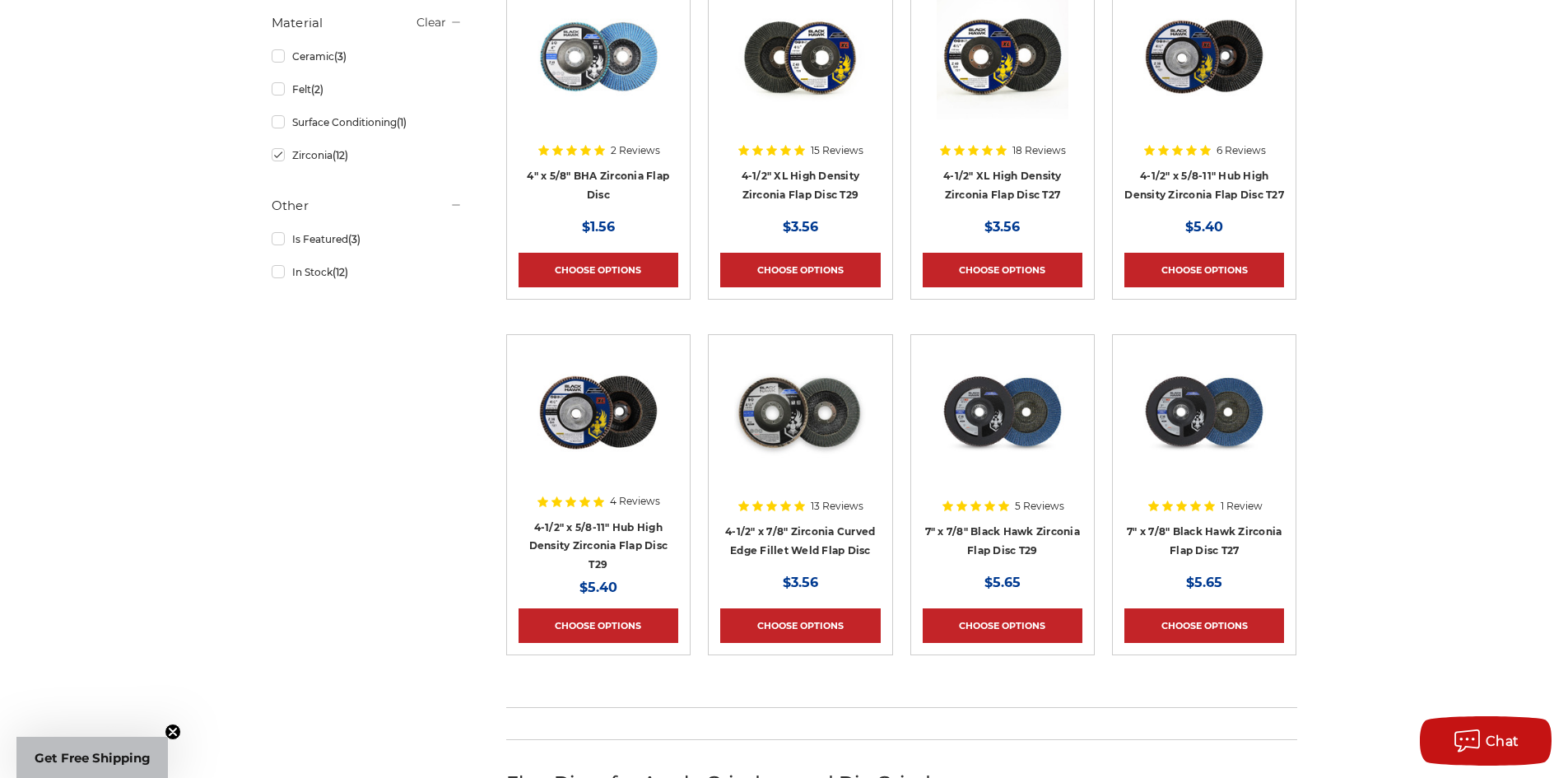
scroll to position [742, 0]
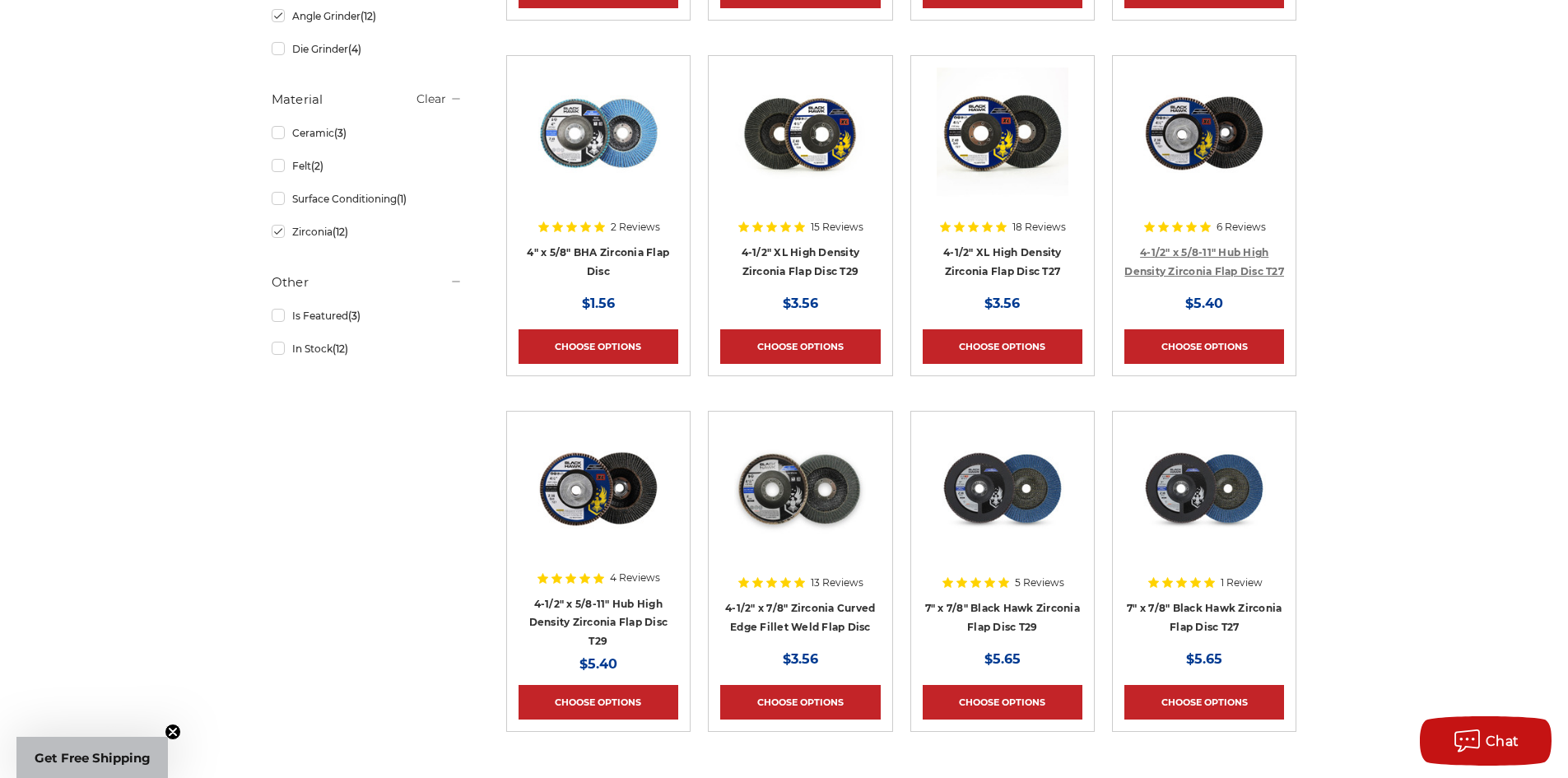
click at [1218, 257] on h4 "4-1/2" x 5/8-11" Hub High Density Zirconia Flap Disc T27" at bounding box center [1204, 266] width 159 height 46
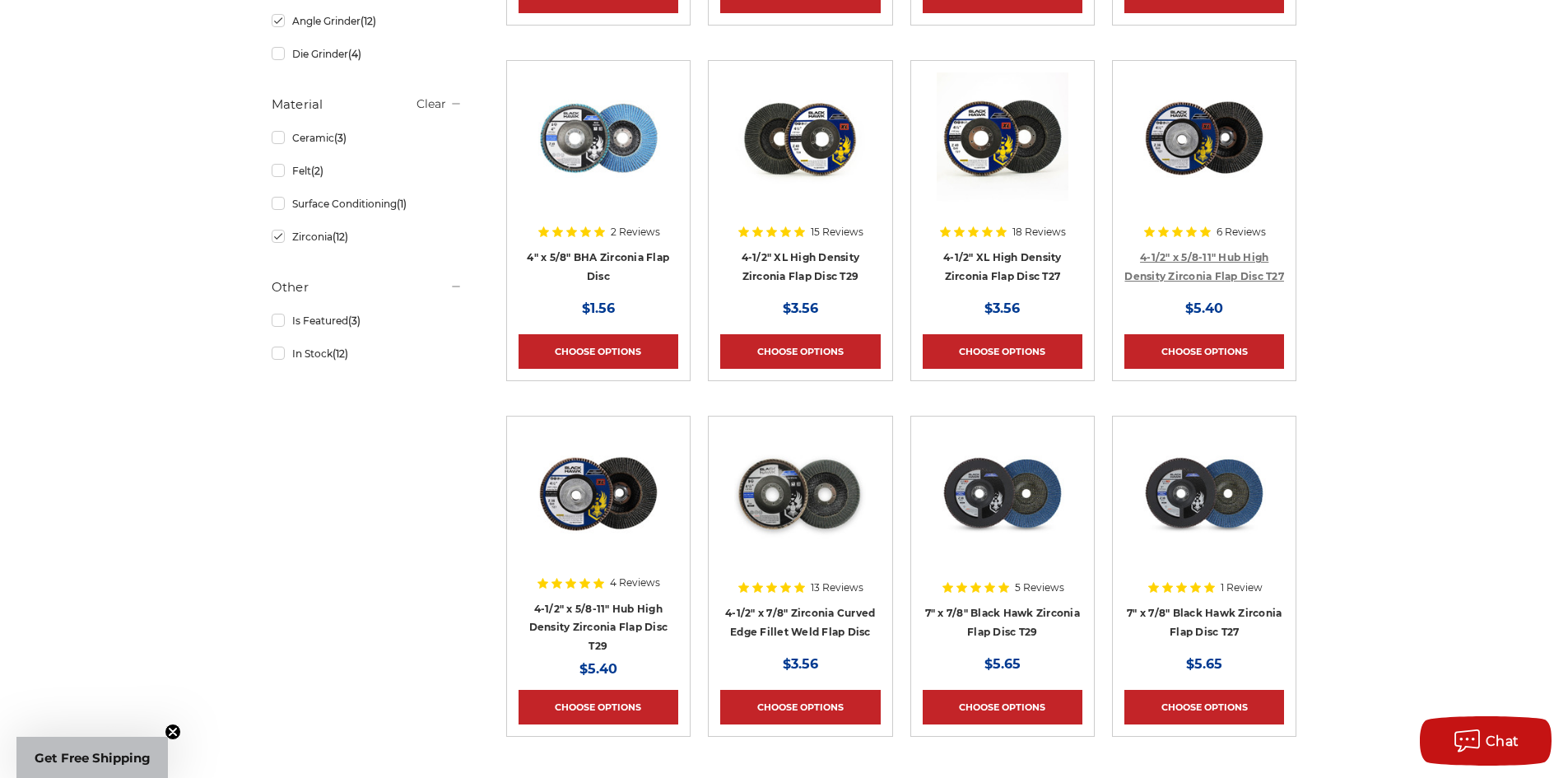
scroll to position [660, 0]
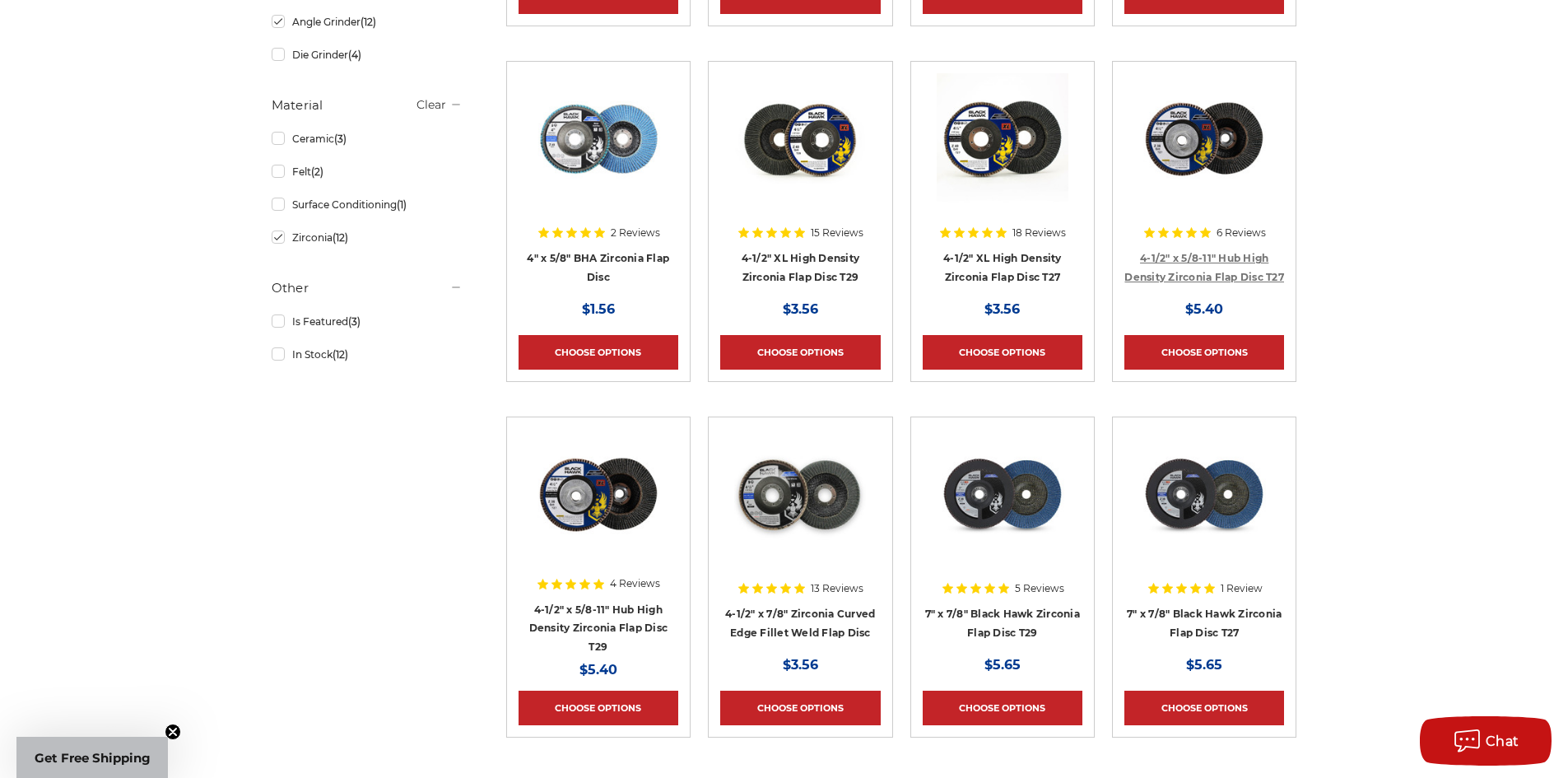
click at [1216, 271] on link "4-1/2" x 5/8-11" Hub High Density Zirconia Flap Disc T27" at bounding box center [1204, 268] width 159 height 32
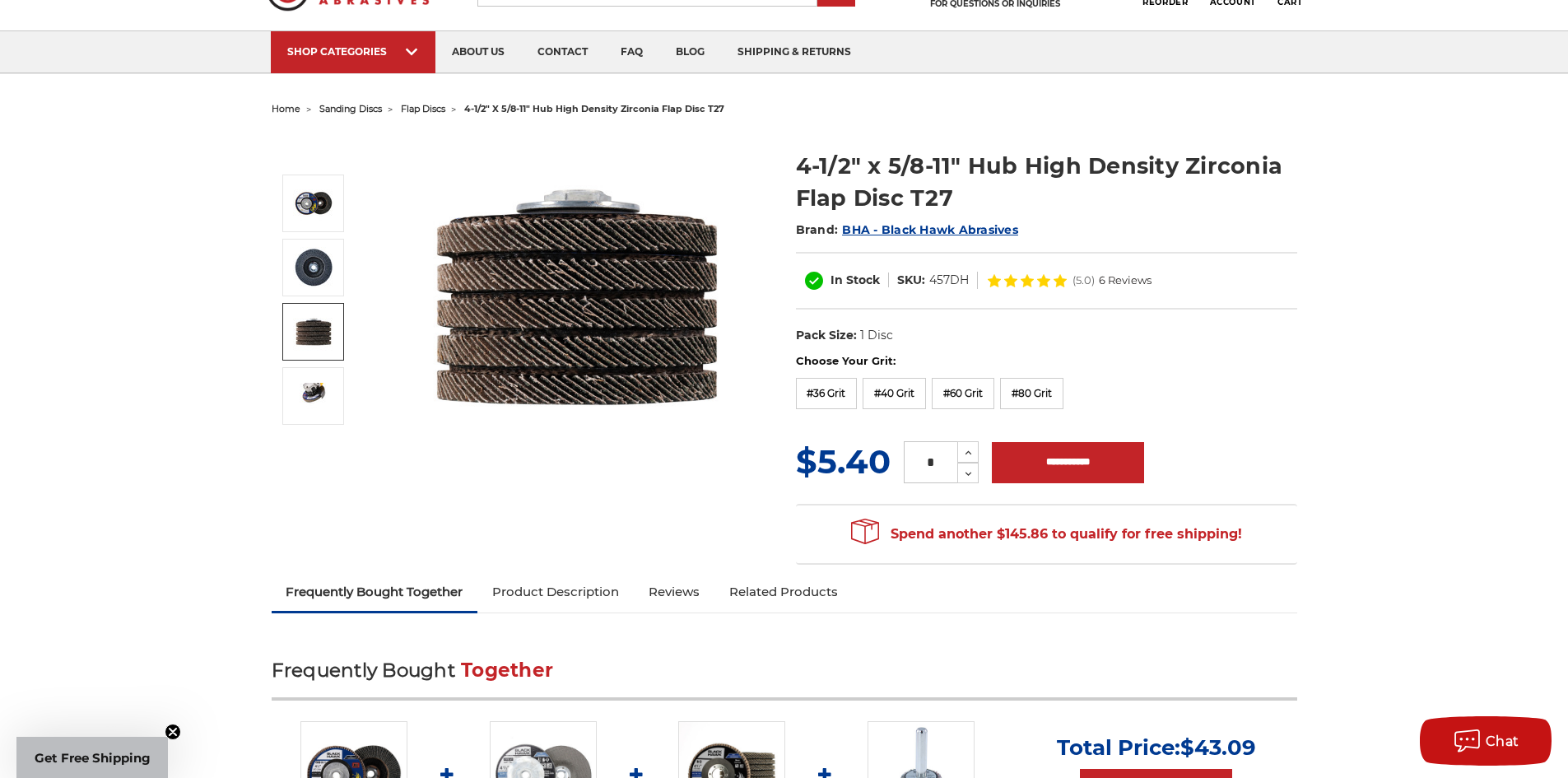
scroll to position [83, 0]
click at [969, 397] on label "#60 Grit" at bounding box center [963, 394] width 62 height 32
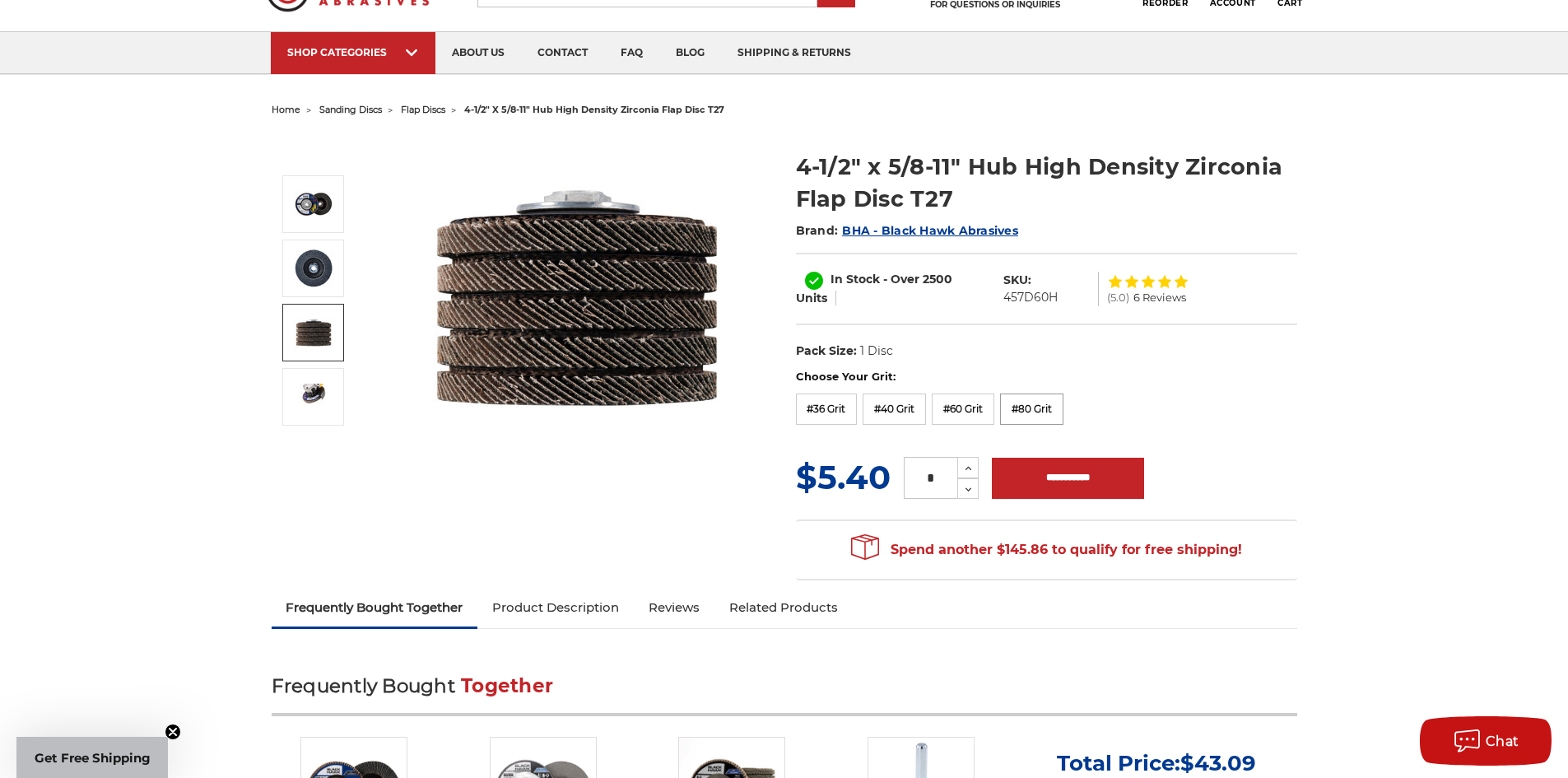
click at [1029, 405] on label "#80 Grit" at bounding box center [1031, 409] width 63 height 32
click at [1025, 401] on label "#80 Grit" at bounding box center [1031, 409] width 63 height 32
click at [959, 407] on label "#60 Grit" at bounding box center [963, 409] width 62 height 32
click at [884, 402] on label "#40 Grit" at bounding box center [894, 409] width 63 height 32
click at [837, 402] on label "#36 Grit" at bounding box center [826, 409] width 62 height 32
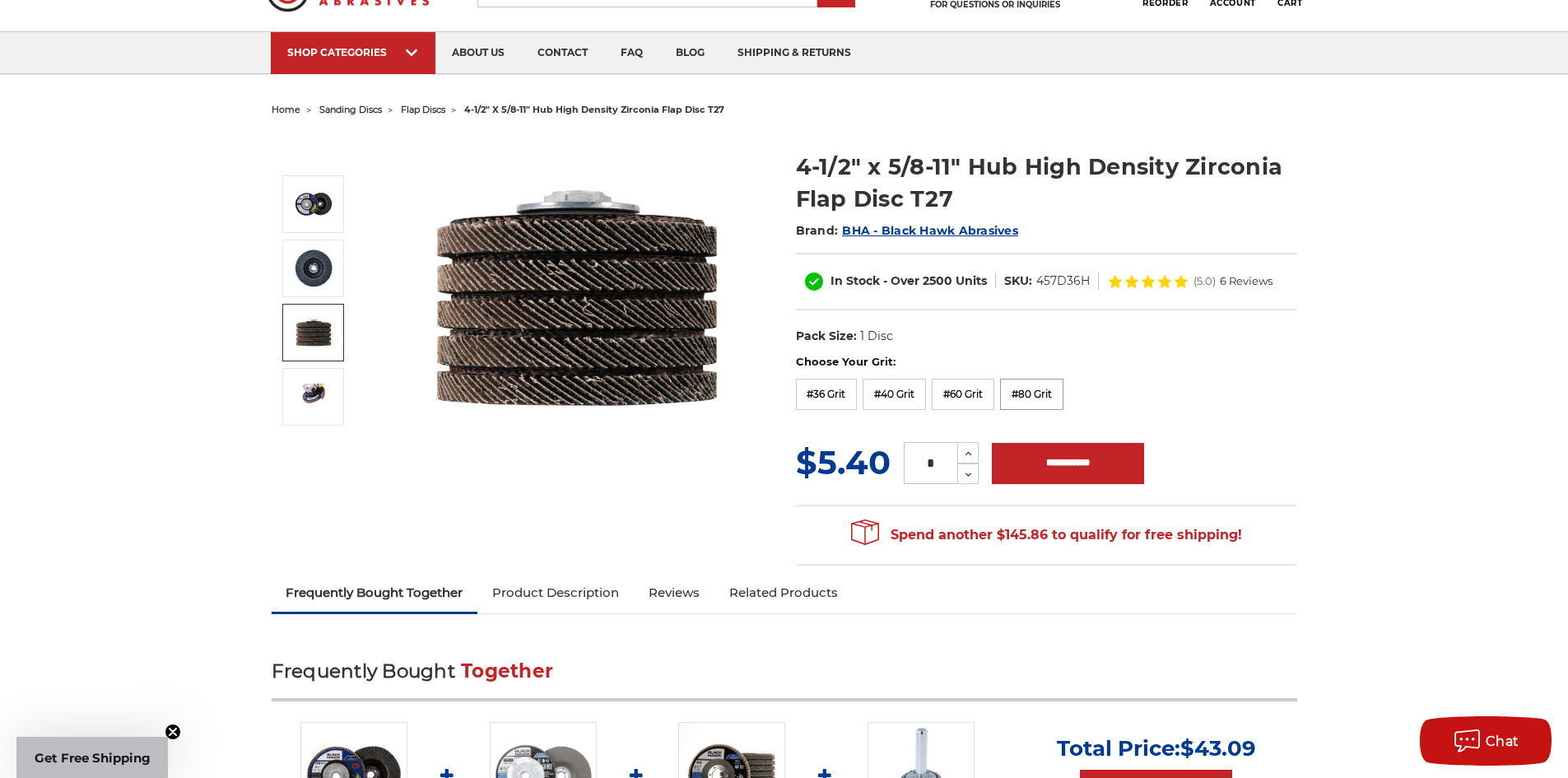
click at [1036, 393] on label "#80 Grit" at bounding box center [1031, 394] width 63 height 32
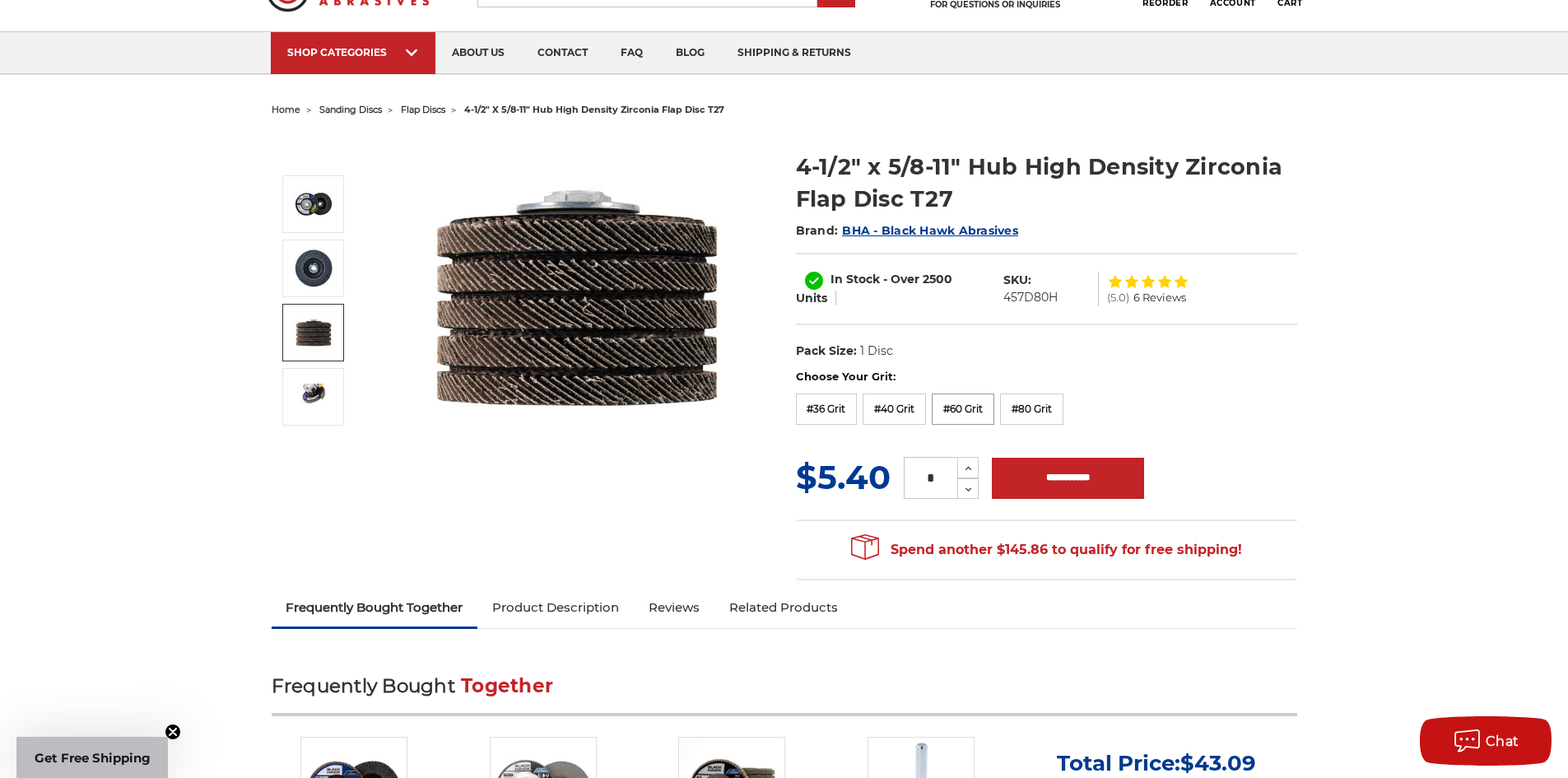
click at [950, 400] on label "#60 Grit" at bounding box center [963, 409] width 62 height 32
click at [896, 410] on label "#40 Grit" at bounding box center [894, 409] width 63 height 32
click at [839, 410] on label "#36 Grit" at bounding box center [826, 409] width 62 height 32
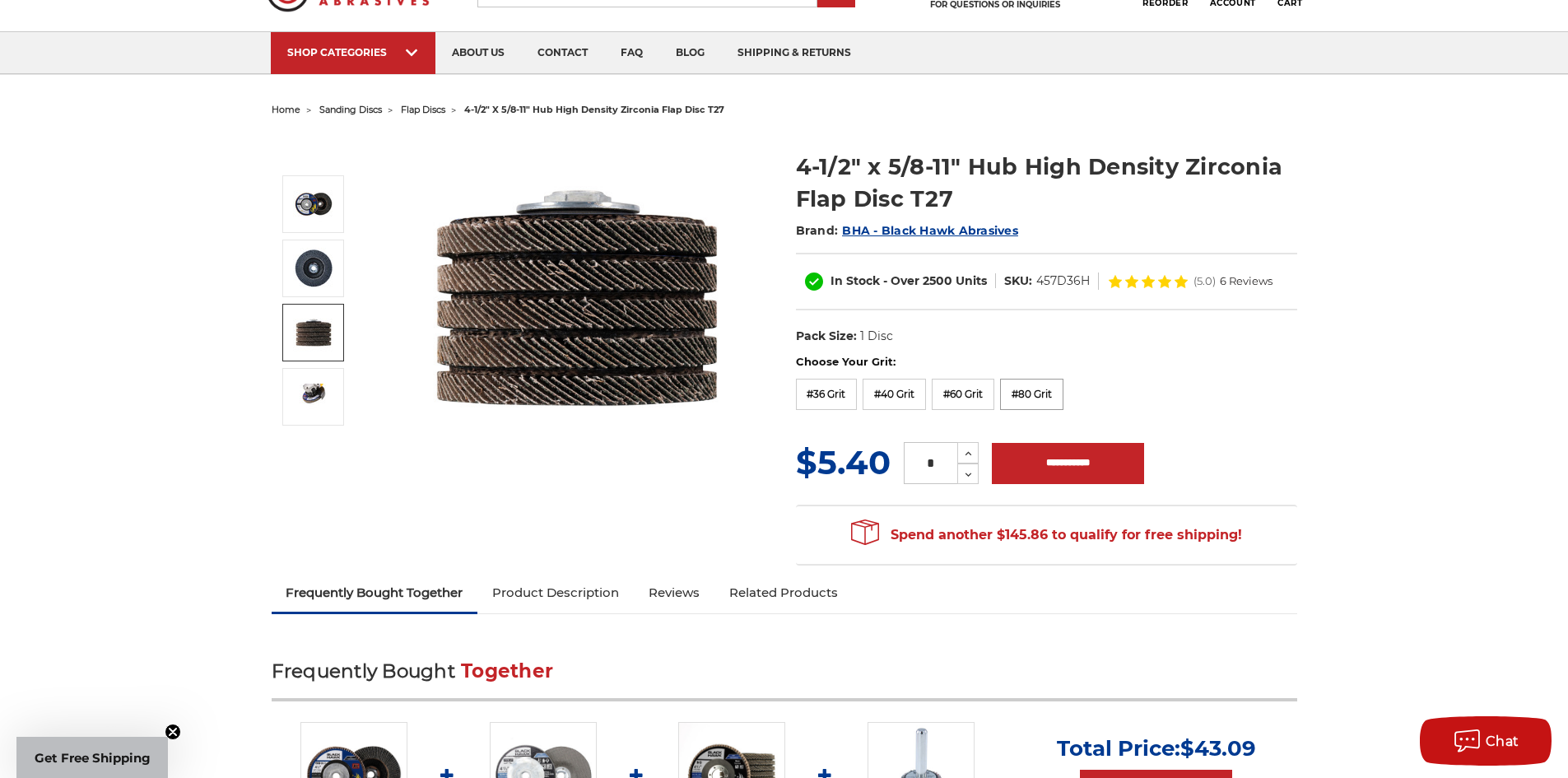
click at [1021, 388] on label "#80 Grit" at bounding box center [1031, 394] width 63 height 32
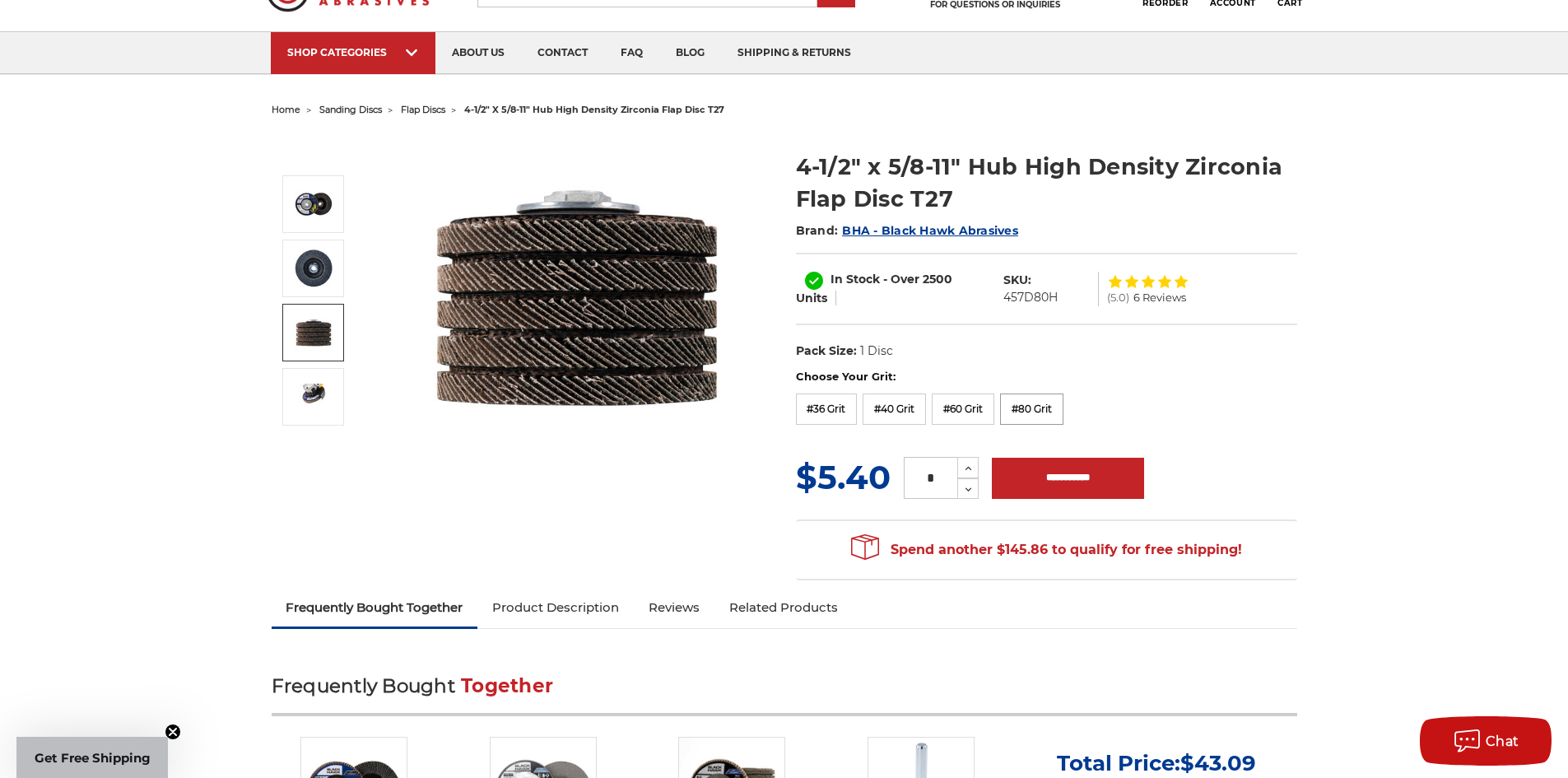
click at [1027, 411] on label "#80 Grit" at bounding box center [1031, 409] width 63 height 32
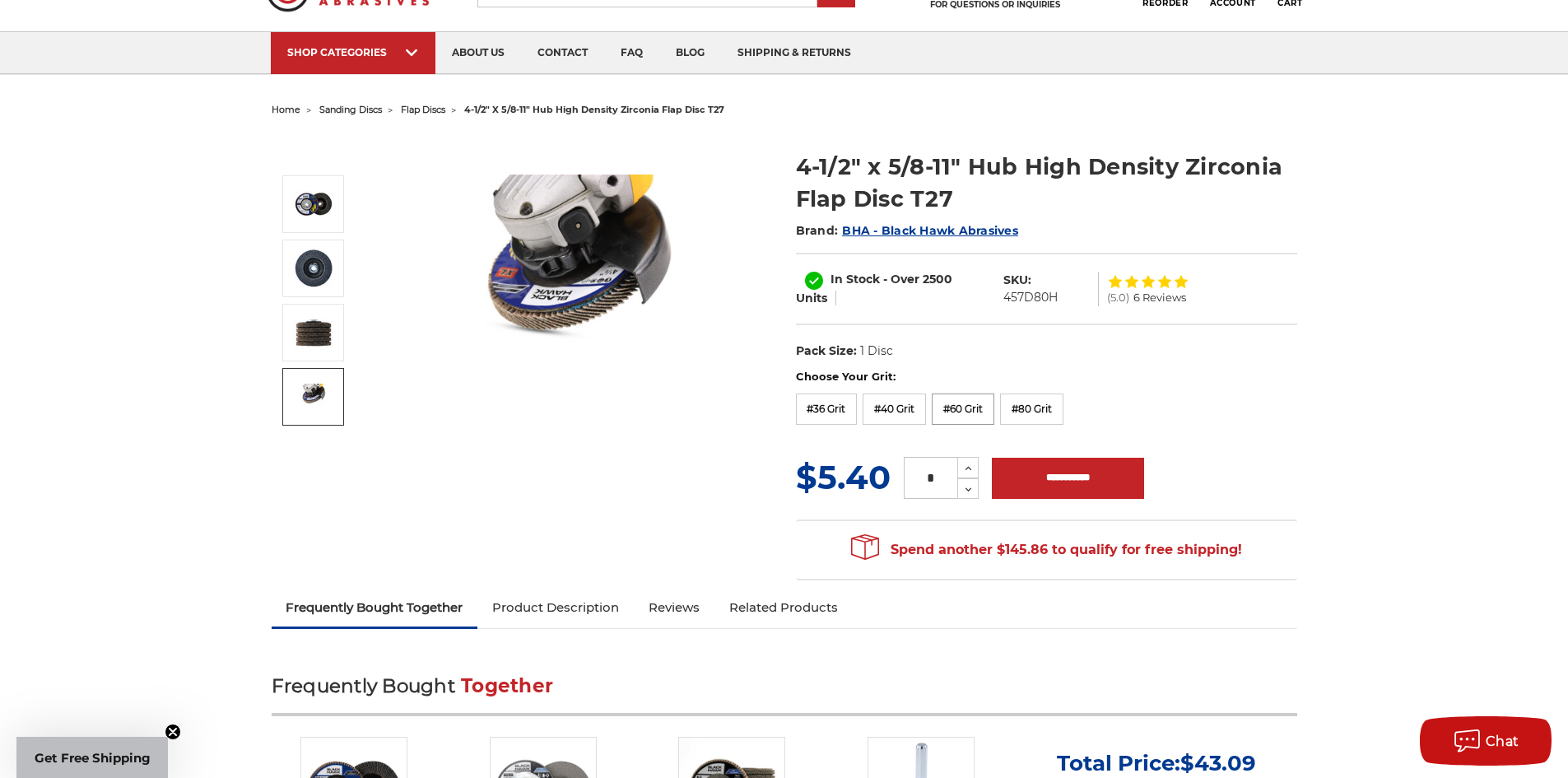
click at [964, 410] on label "#60 Grit" at bounding box center [963, 409] width 62 height 32
click at [1105, 378] on label "Choose Your Grit:" at bounding box center [1046, 377] width 502 height 17
click at [1043, 478] on input "**********" at bounding box center [1067, 478] width 152 height 41
type input "**********"
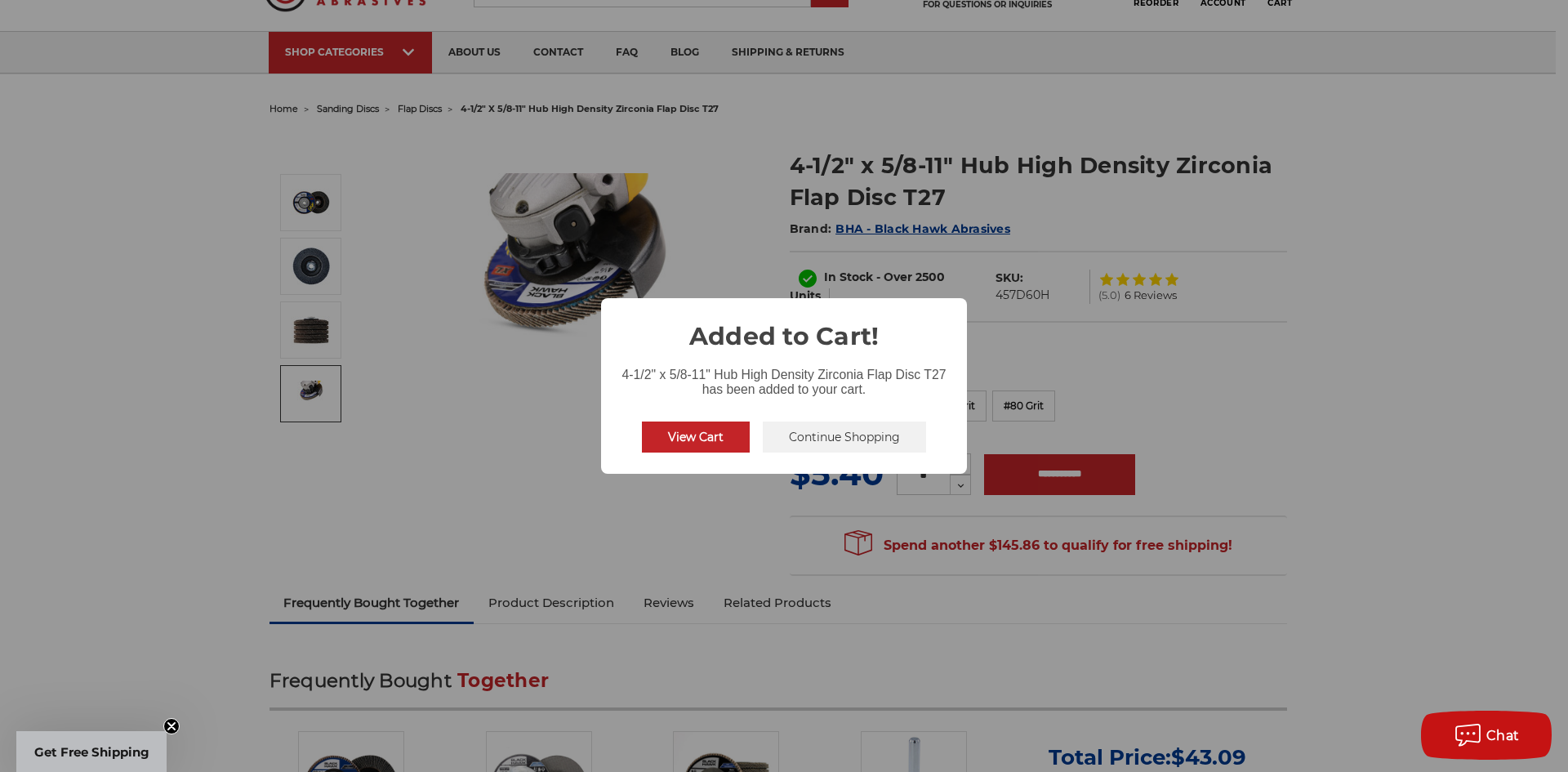
click at [811, 435] on button "Continue Shopping" at bounding box center [844, 438] width 163 height 31
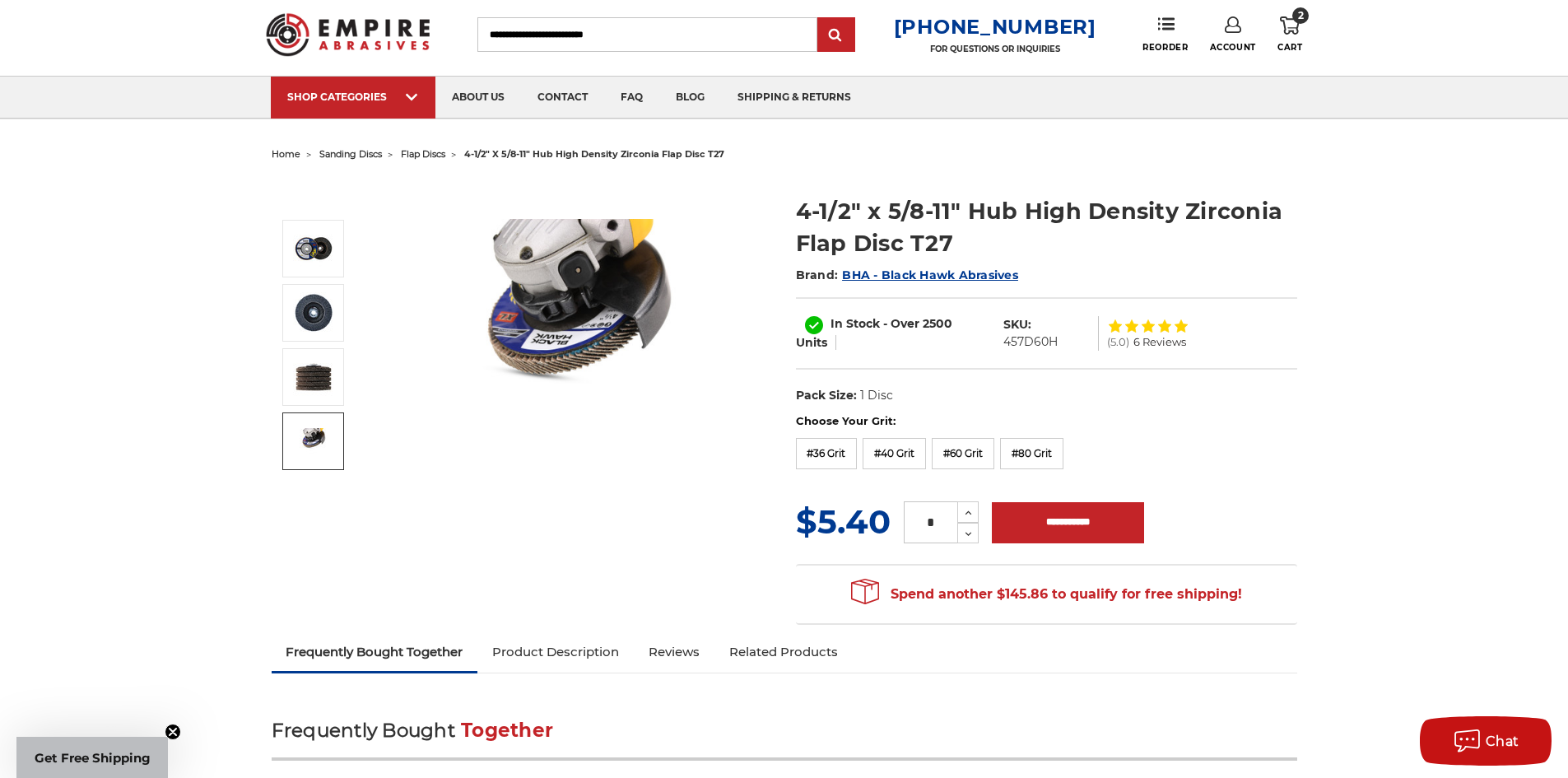
scroll to position [0, 0]
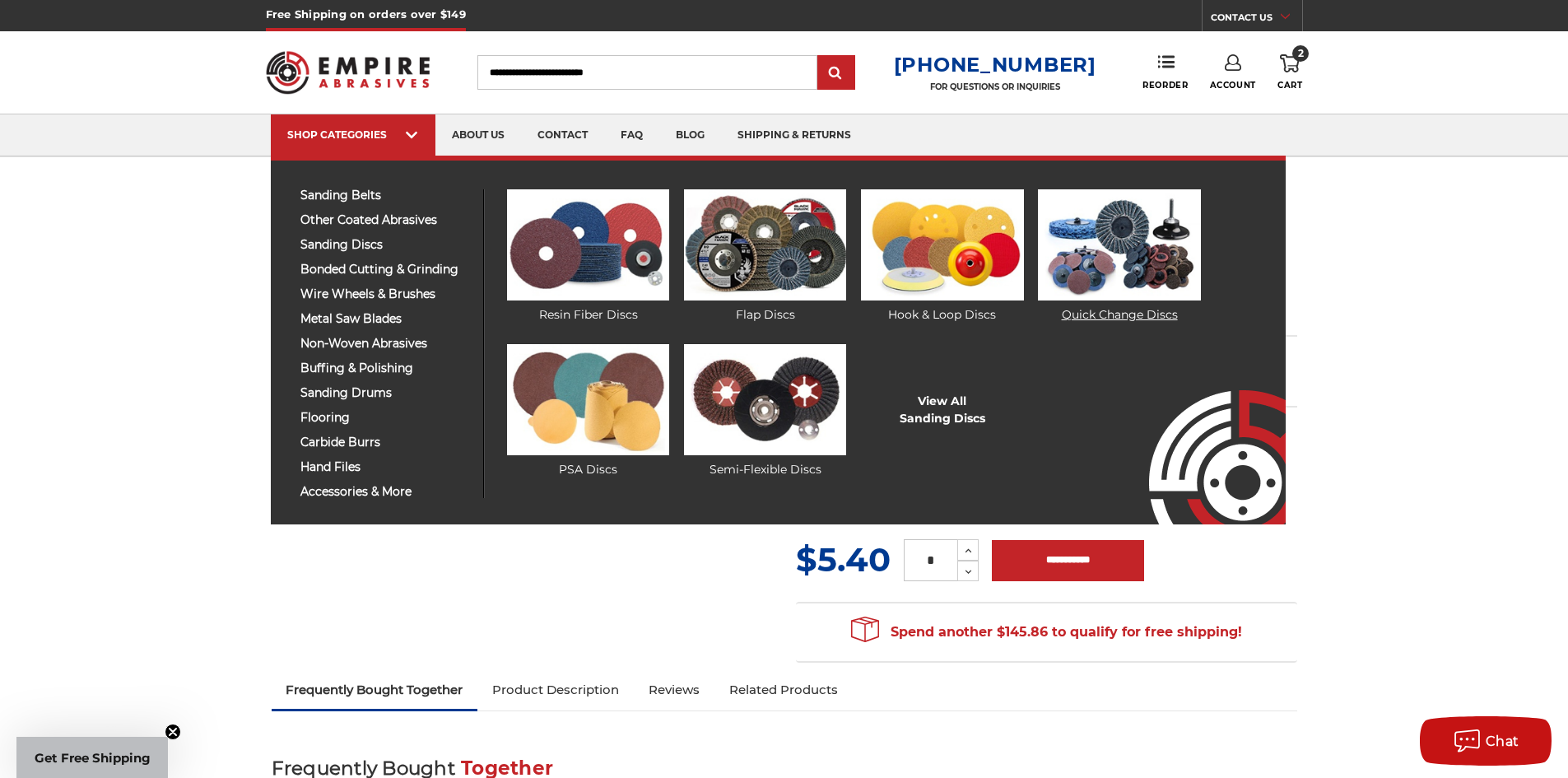
click at [1088, 249] on img at bounding box center [1118, 245] width 162 height 111
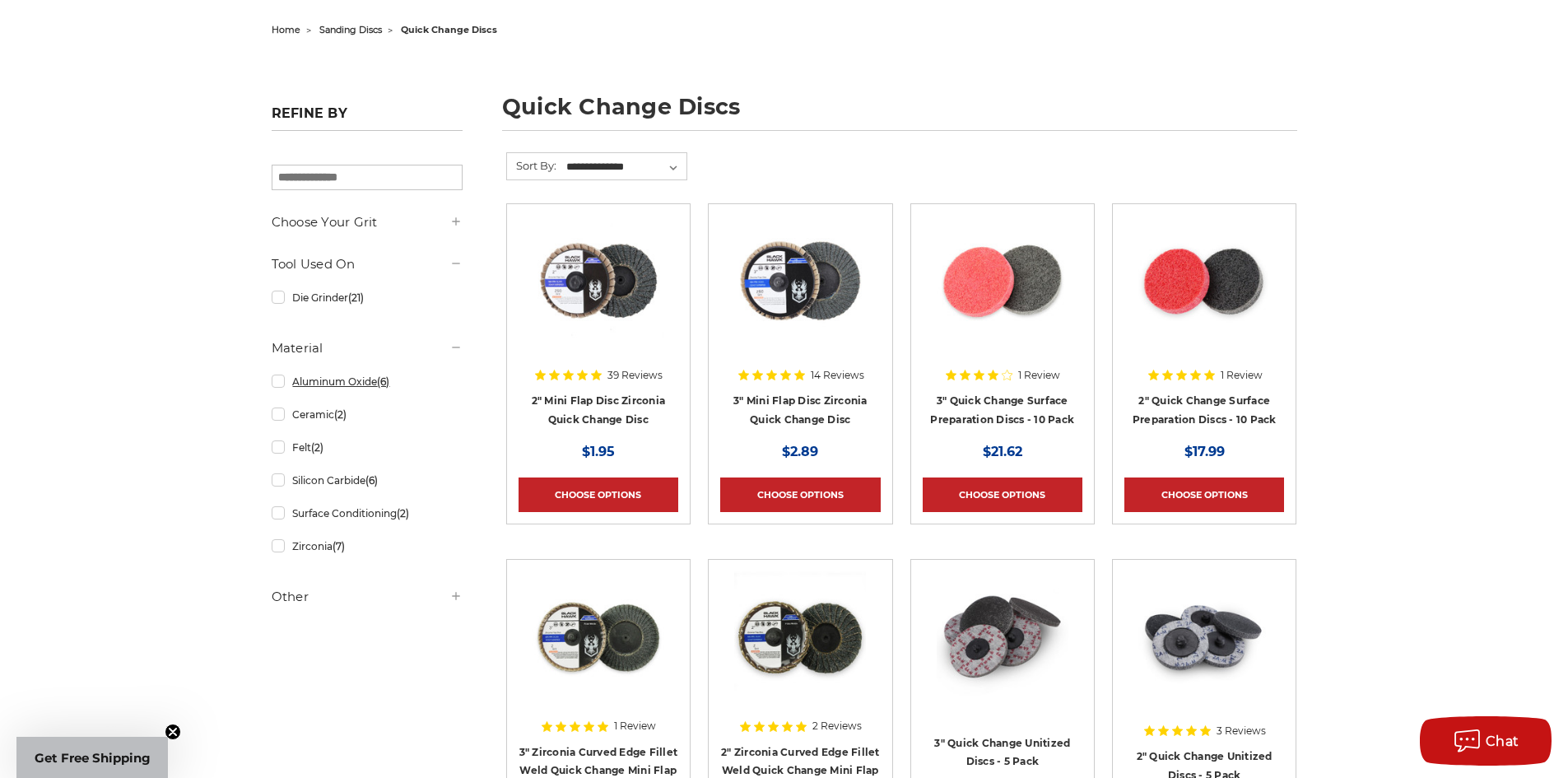
scroll to position [163, 0]
click at [276, 547] on link "Zirconia (7)" at bounding box center [367, 545] width 191 height 29
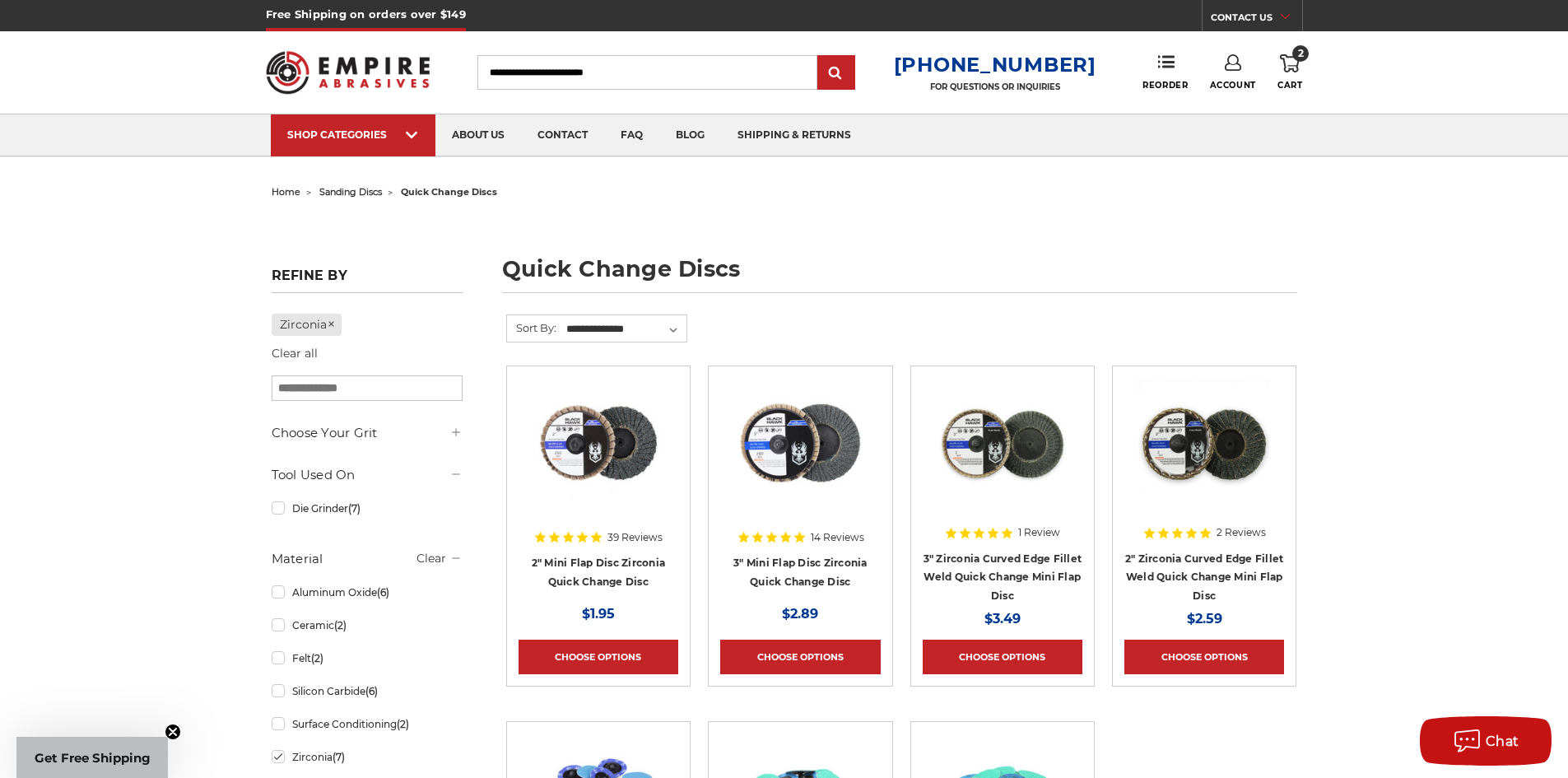
click at [454, 435] on use at bounding box center [455, 431] width 7 height 7
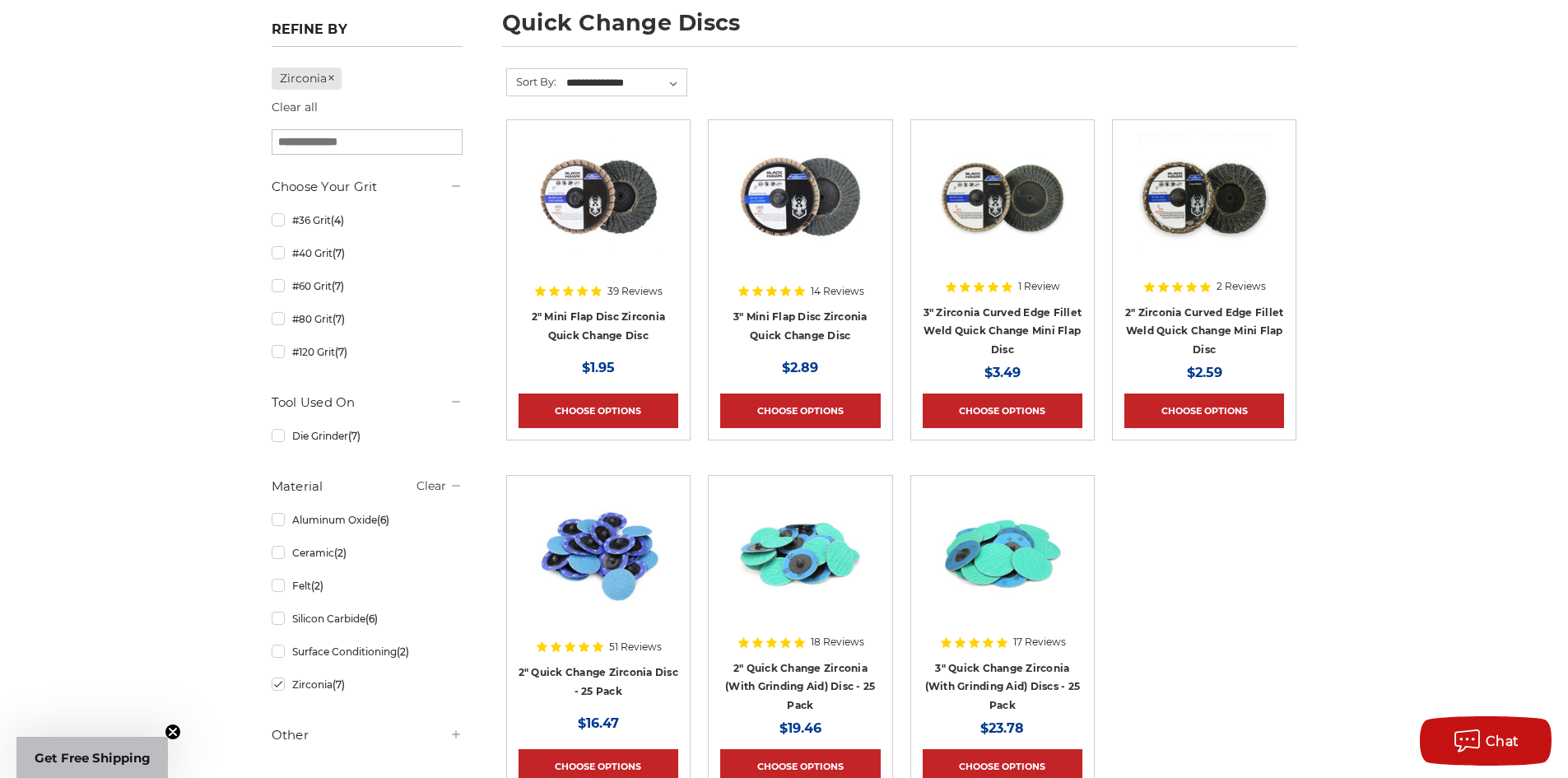
scroll to position [247, 0]
click at [277, 287] on link "#60 Grit (7)" at bounding box center [367, 285] width 191 height 29
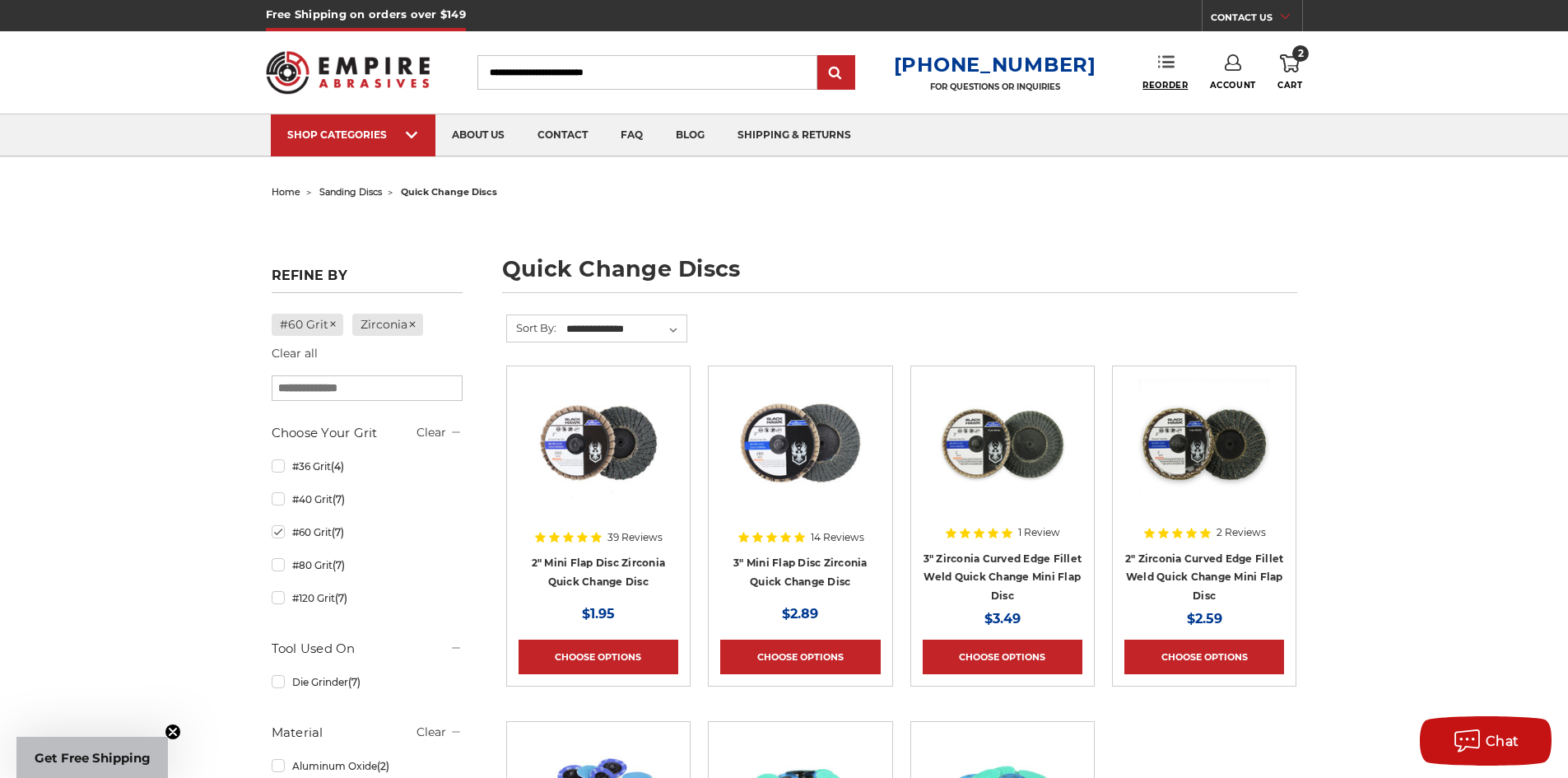
click at [1167, 84] on span "Reorder" at bounding box center [1164, 85] width 45 height 11
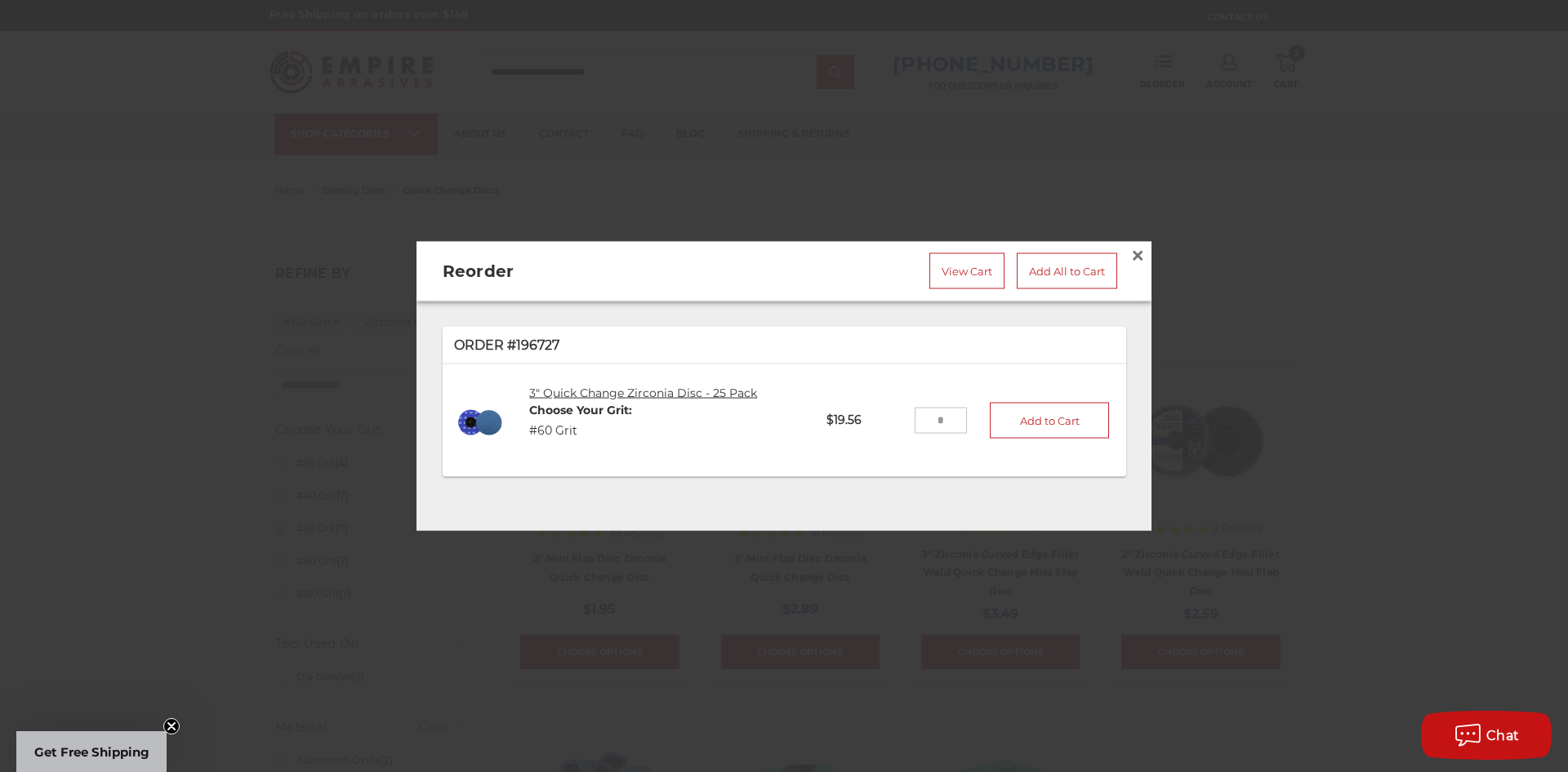
click at [587, 385] on link "3" Quick Change Zirconia Disc - 25 Pack" at bounding box center [643, 392] width 228 height 15
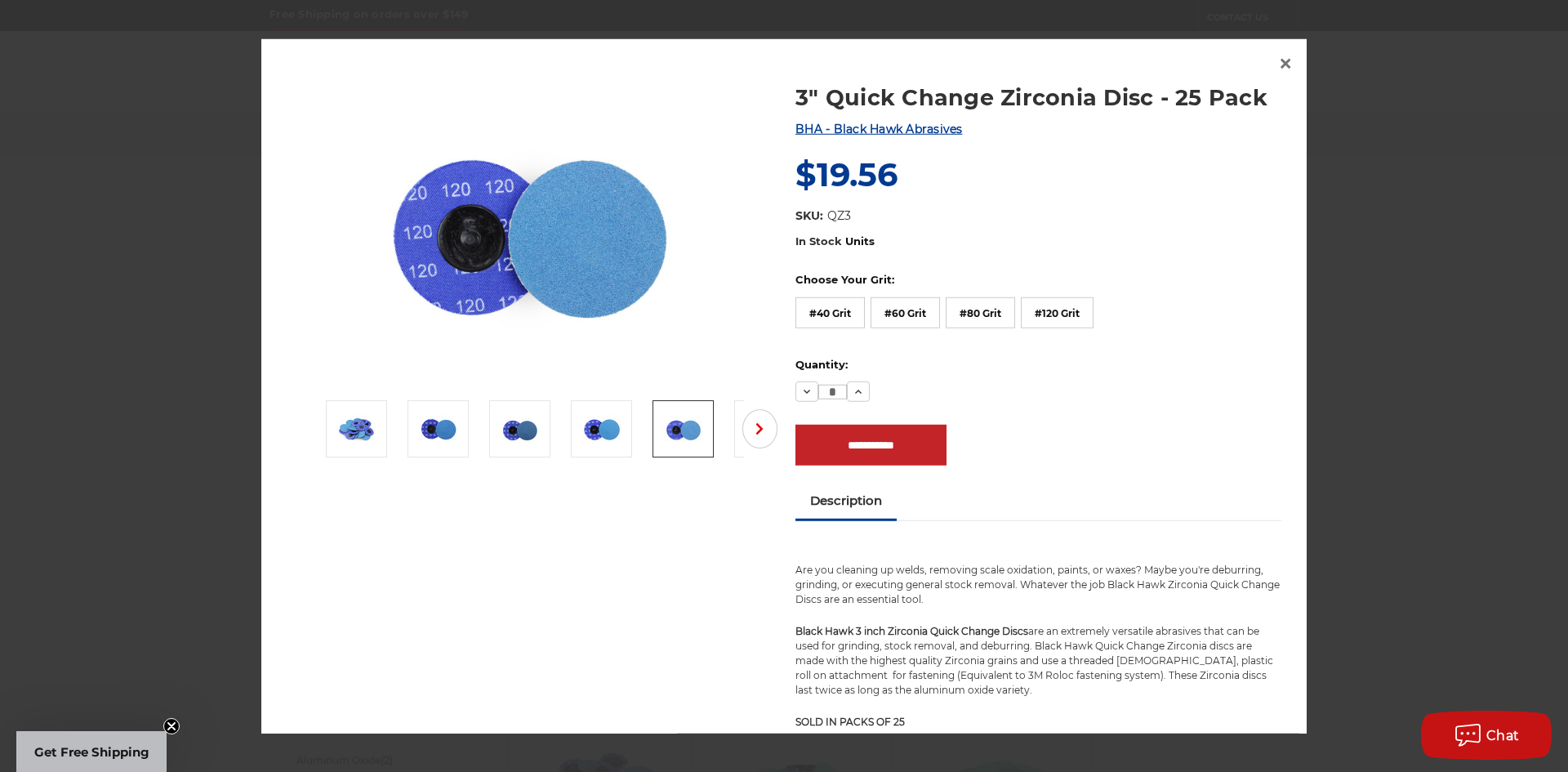
click at [990, 369] on label "Quantity:" at bounding box center [1038, 365] width 485 height 17
click at [847, 384] on input "*" at bounding box center [832, 391] width 29 height 15
click at [990, 311] on label "#80 Grit" at bounding box center [980, 313] width 69 height 31
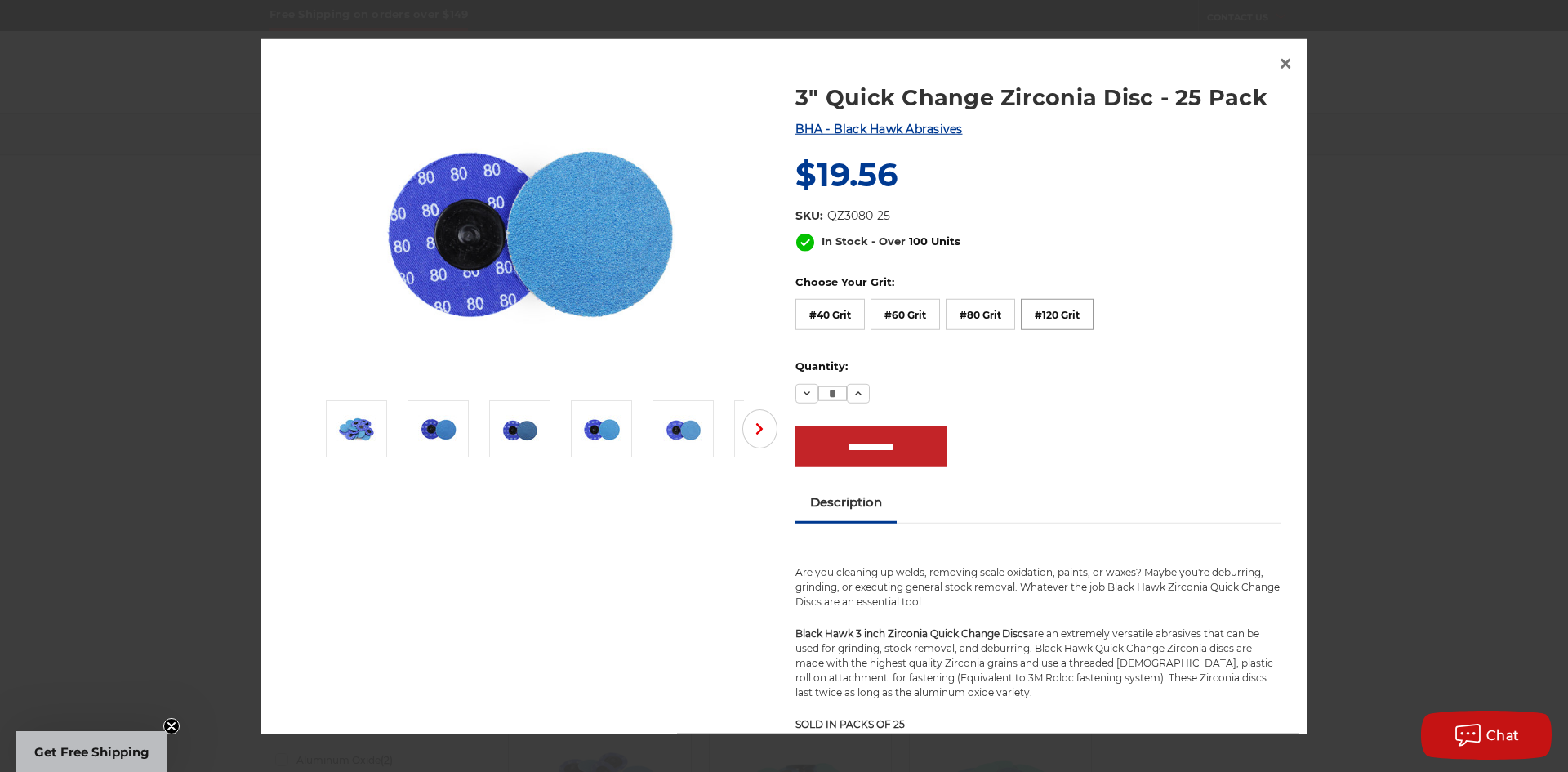
click at [1040, 309] on label "#120 Grit" at bounding box center [1056, 314] width 72 height 31
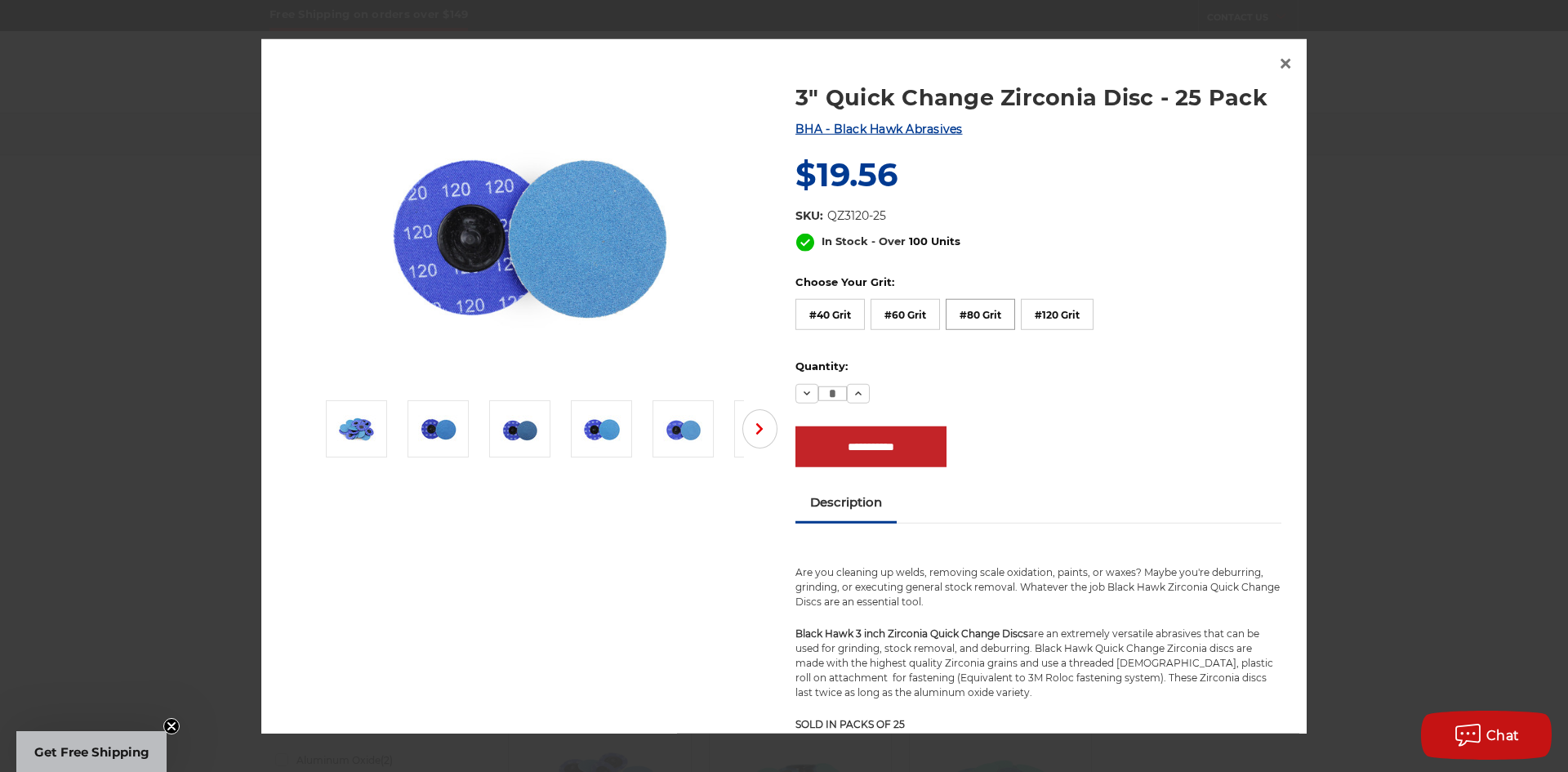
click at [990, 310] on label "#80 Grit" at bounding box center [980, 314] width 69 height 31
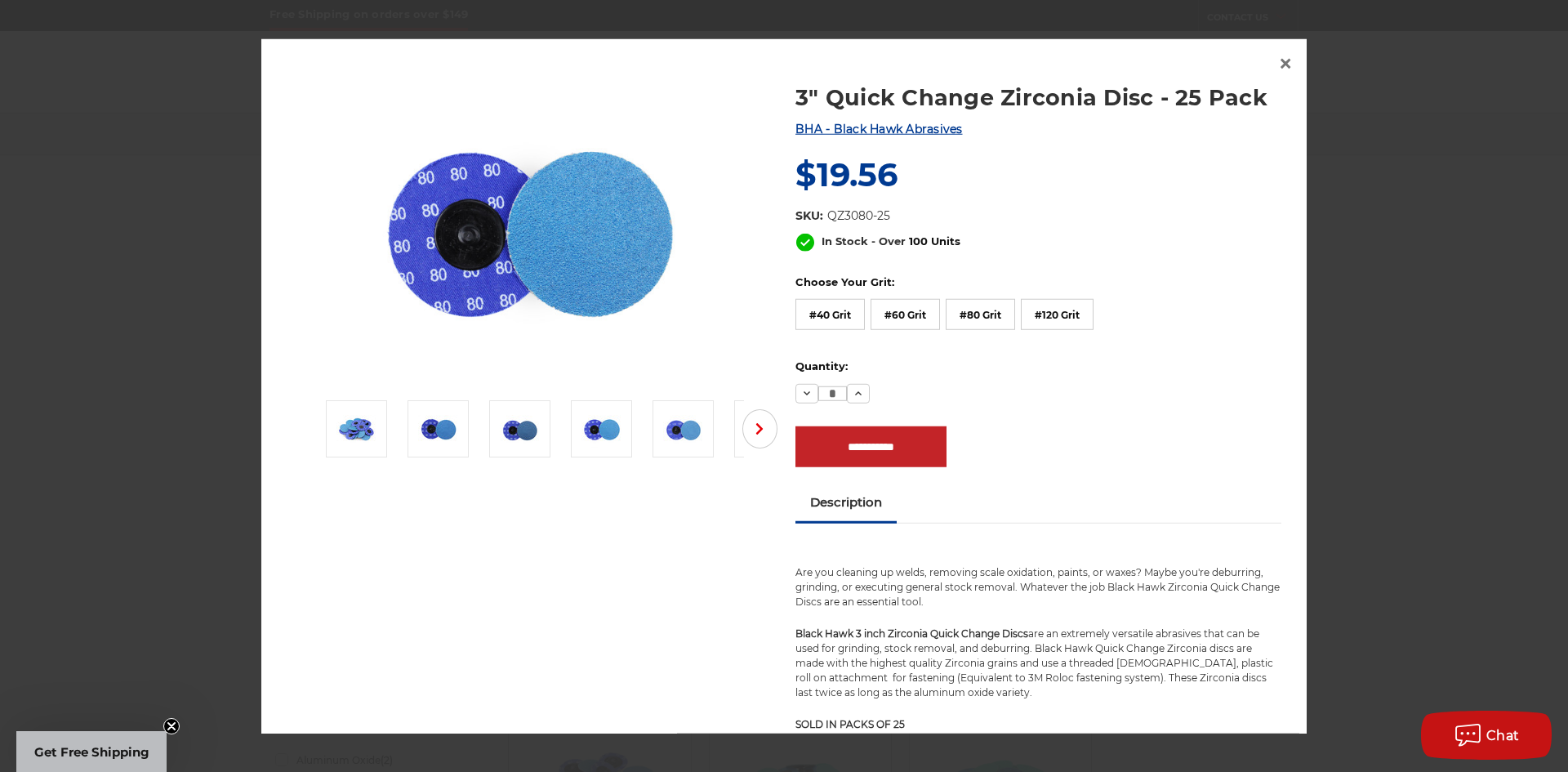
click at [1031, 383] on div "Quantity: Decrease Quantity: * Increase Quantity:" at bounding box center [1038, 381] width 485 height 45
click at [1017, 393] on div "Decrease Quantity: * Increase Quantity:" at bounding box center [1038, 394] width 485 height 19
click at [909, 445] on input "**********" at bounding box center [870, 446] width 151 height 41
type input "**********"
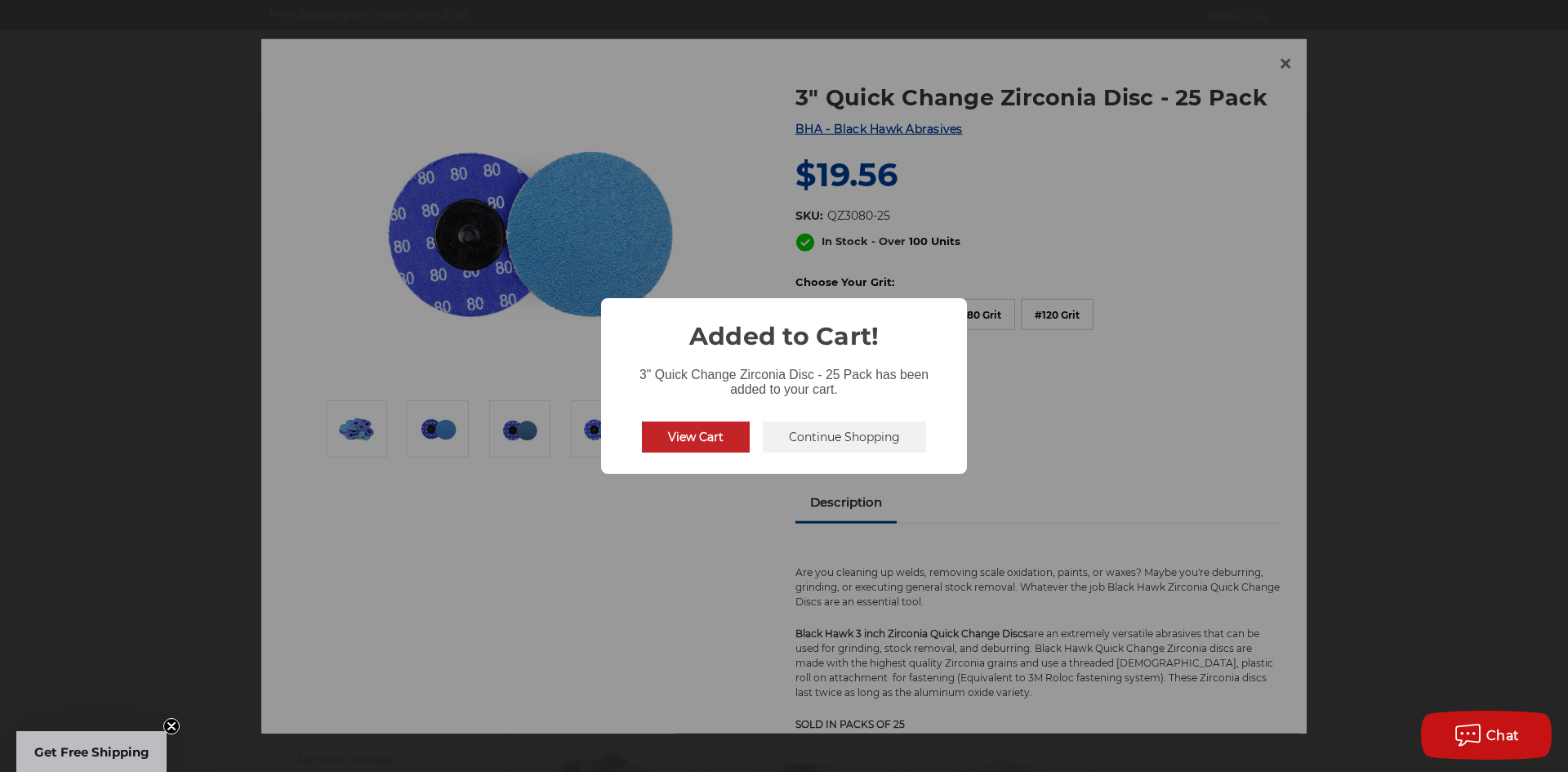
click at [829, 432] on button "Continue Shopping" at bounding box center [844, 438] width 163 height 31
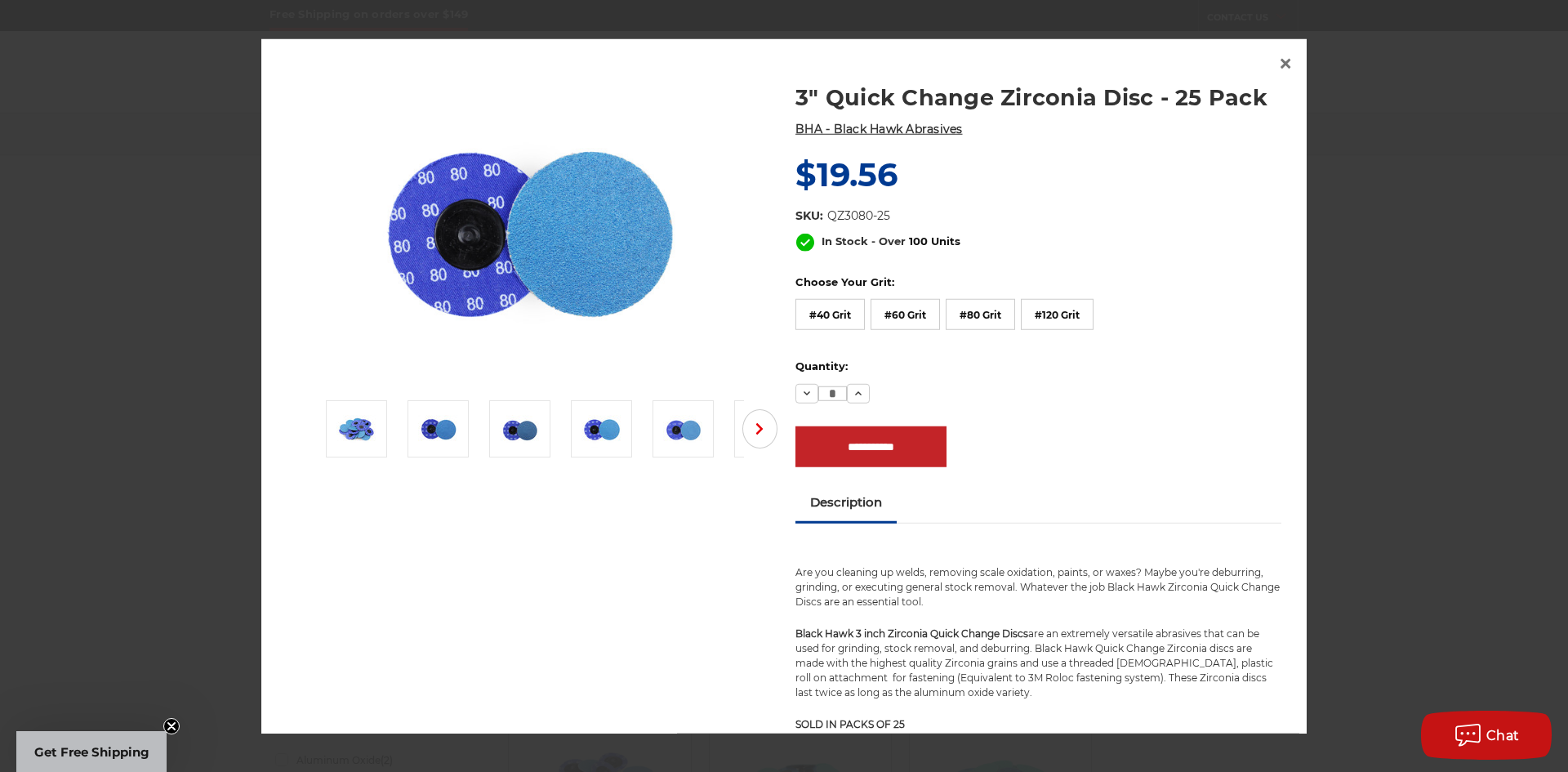
click at [866, 130] on span "BHA - Black Hawk Abrasives" at bounding box center [879, 128] width 168 height 15
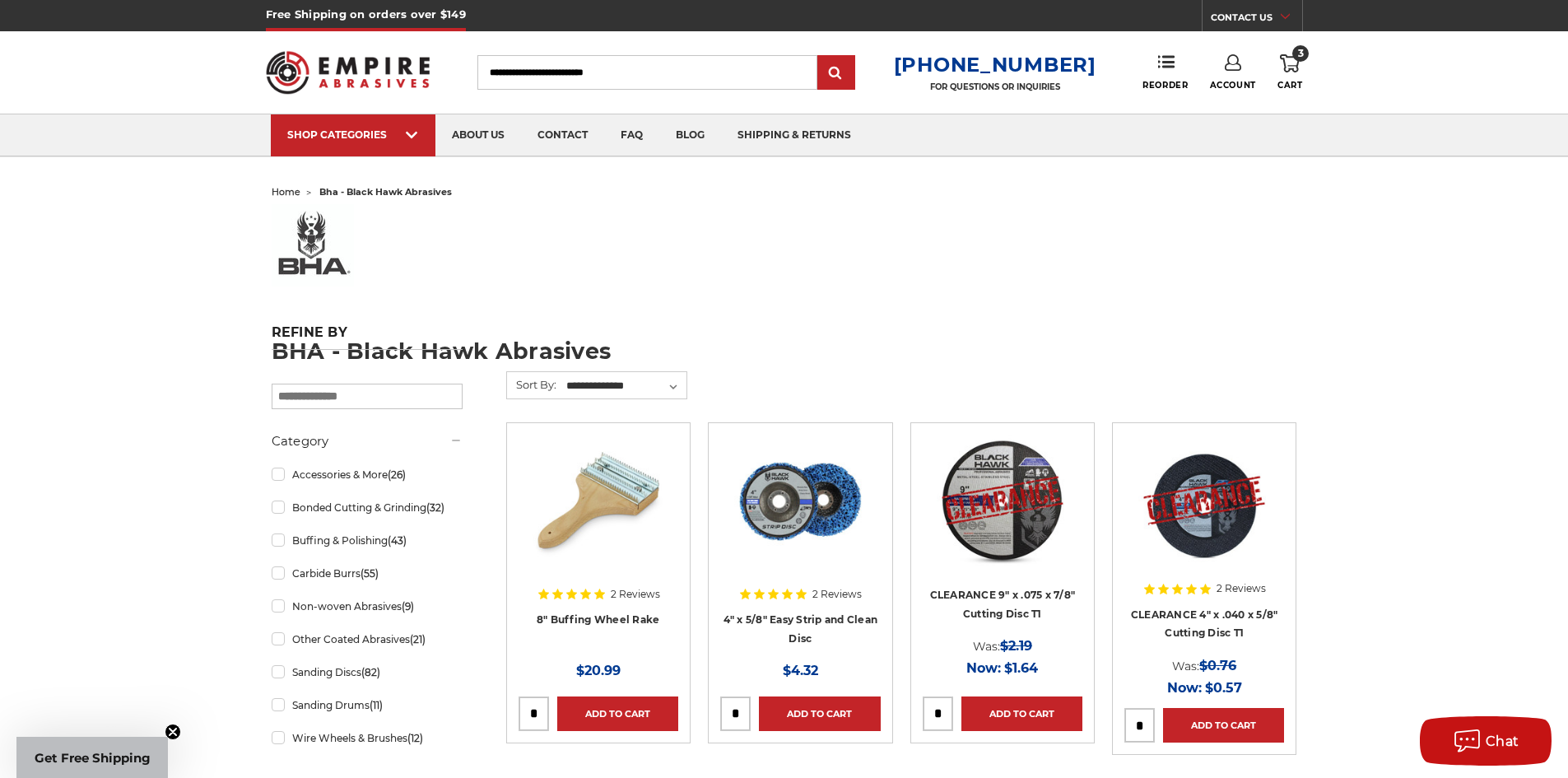
click at [1290, 62] on icon at bounding box center [1289, 63] width 19 height 18
click at [1284, 75] on link "3 Cart" at bounding box center [1290, 72] width 25 height 36
click at [1284, 83] on span "Cart" at bounding box center [1290, 85] width 25 height 11
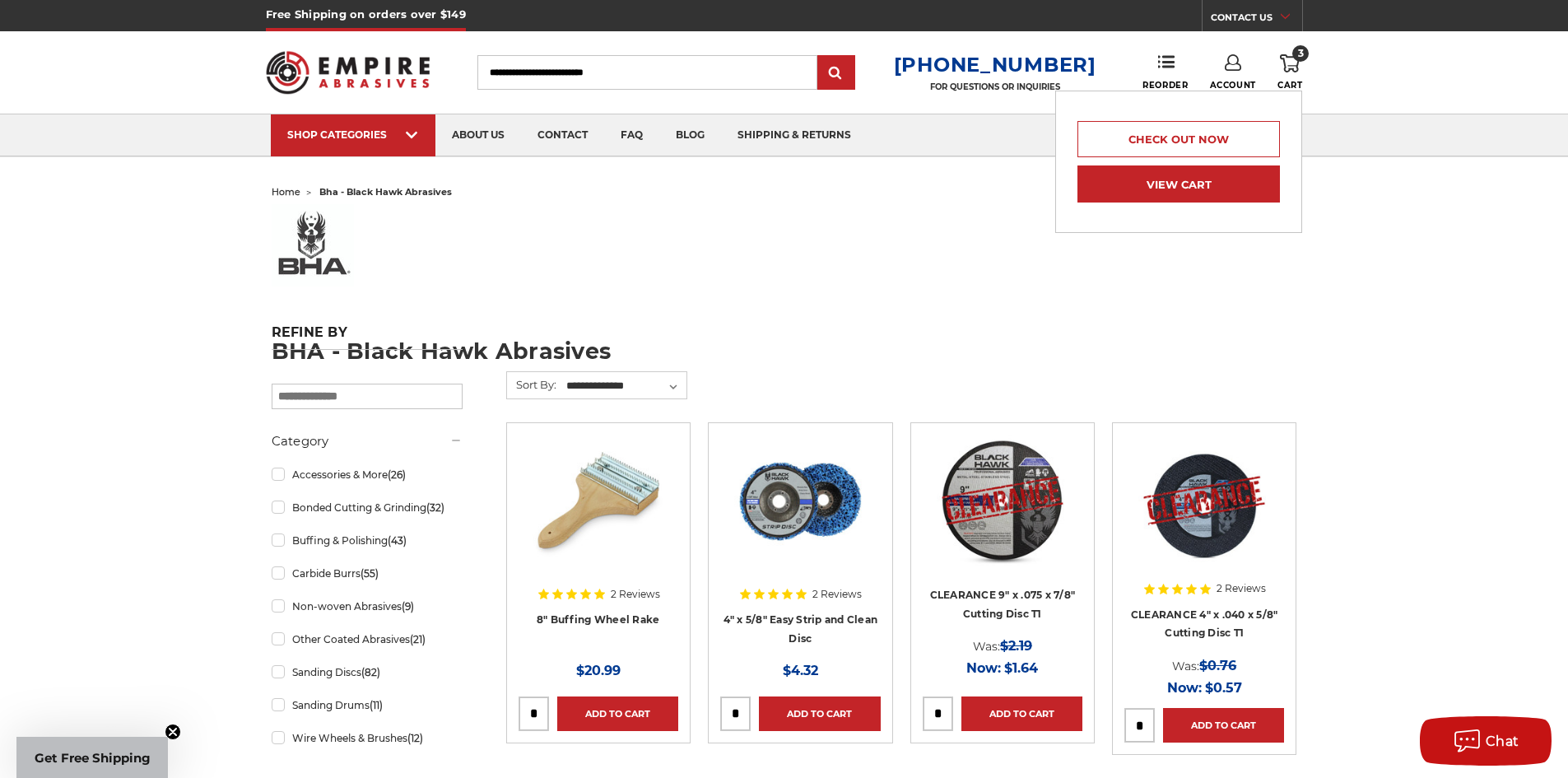
click at [1209, 180] on link "View Cart" at bounding box center [1178, 184] width 202 height 37
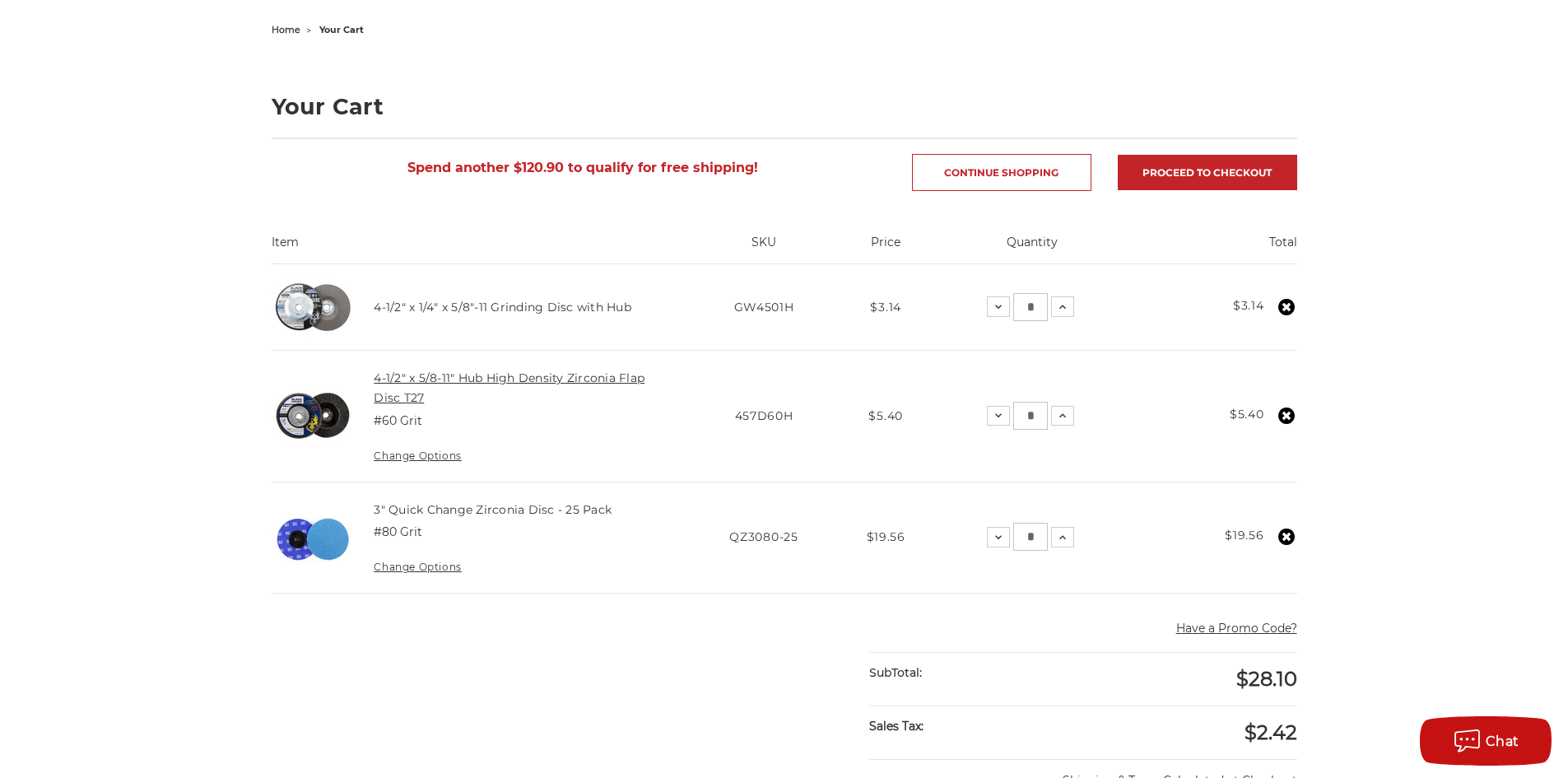
scroll to position [163, 0]
click at [617, 537] on td "3" Quick Change Zirconia Disc - 25 Pack #80 Grit Change Options" at bounding box center [521, 536] width 329 height 111
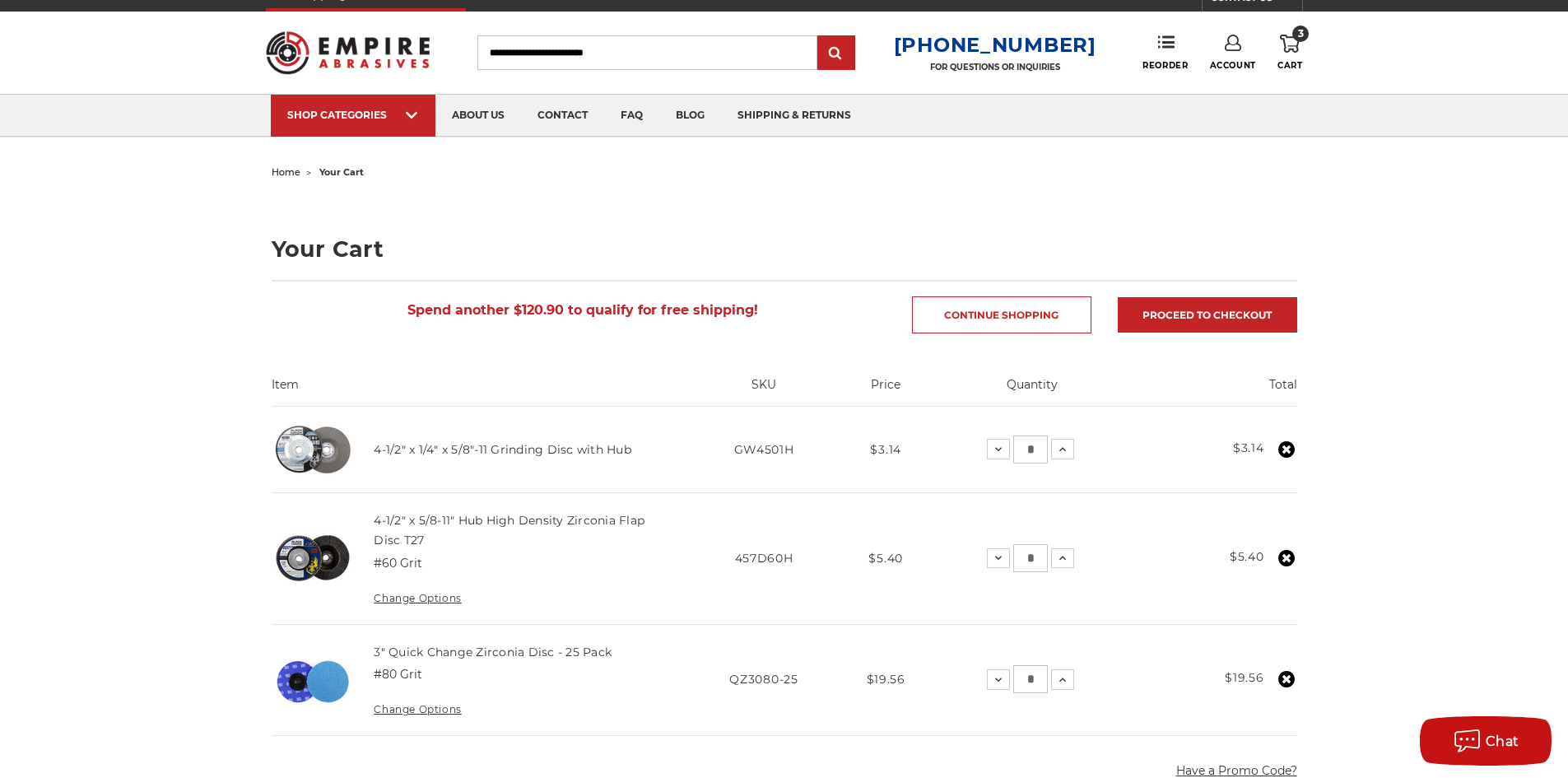
scroll to position [0, 0]
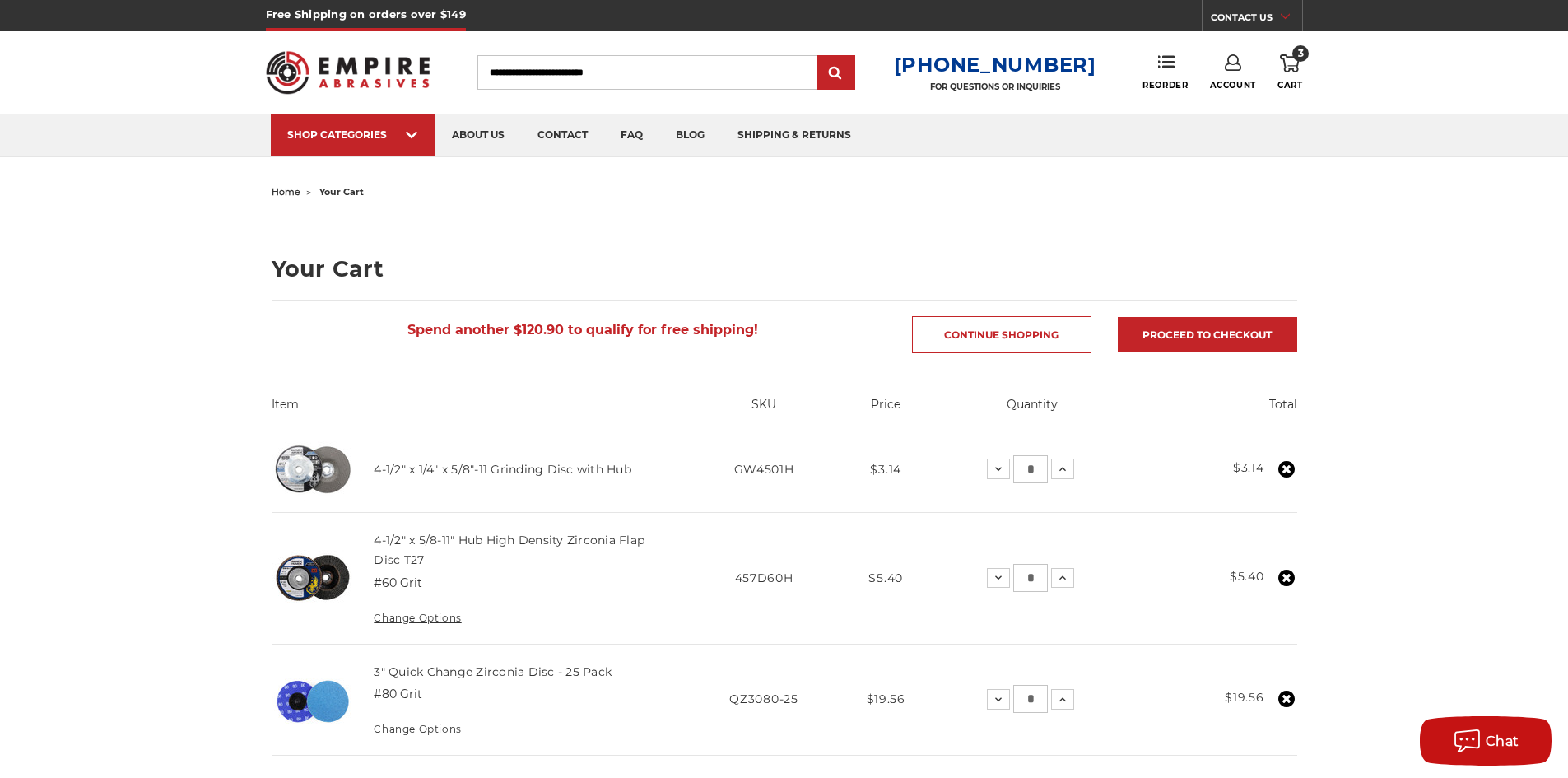
click at [1227, 66] on icon at bounding box center [1233, 62] width 17 height 17
click at [1227, 105] on link "Account" at bounding box center [1233, 107] width 118 height 32
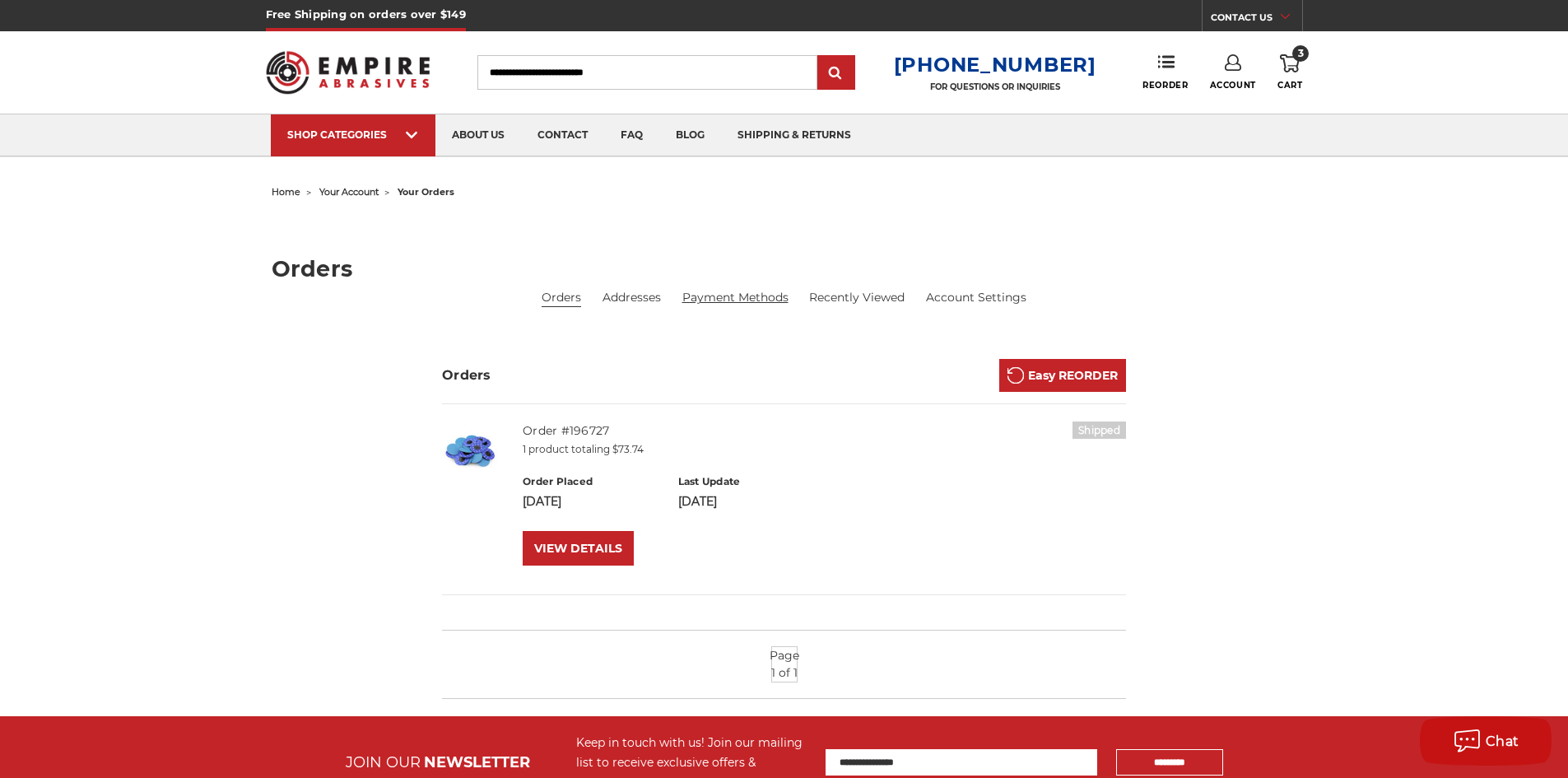
click at [729, 296] on link "Payment Methods" at bounding box center [735, 297] width 106 height 18
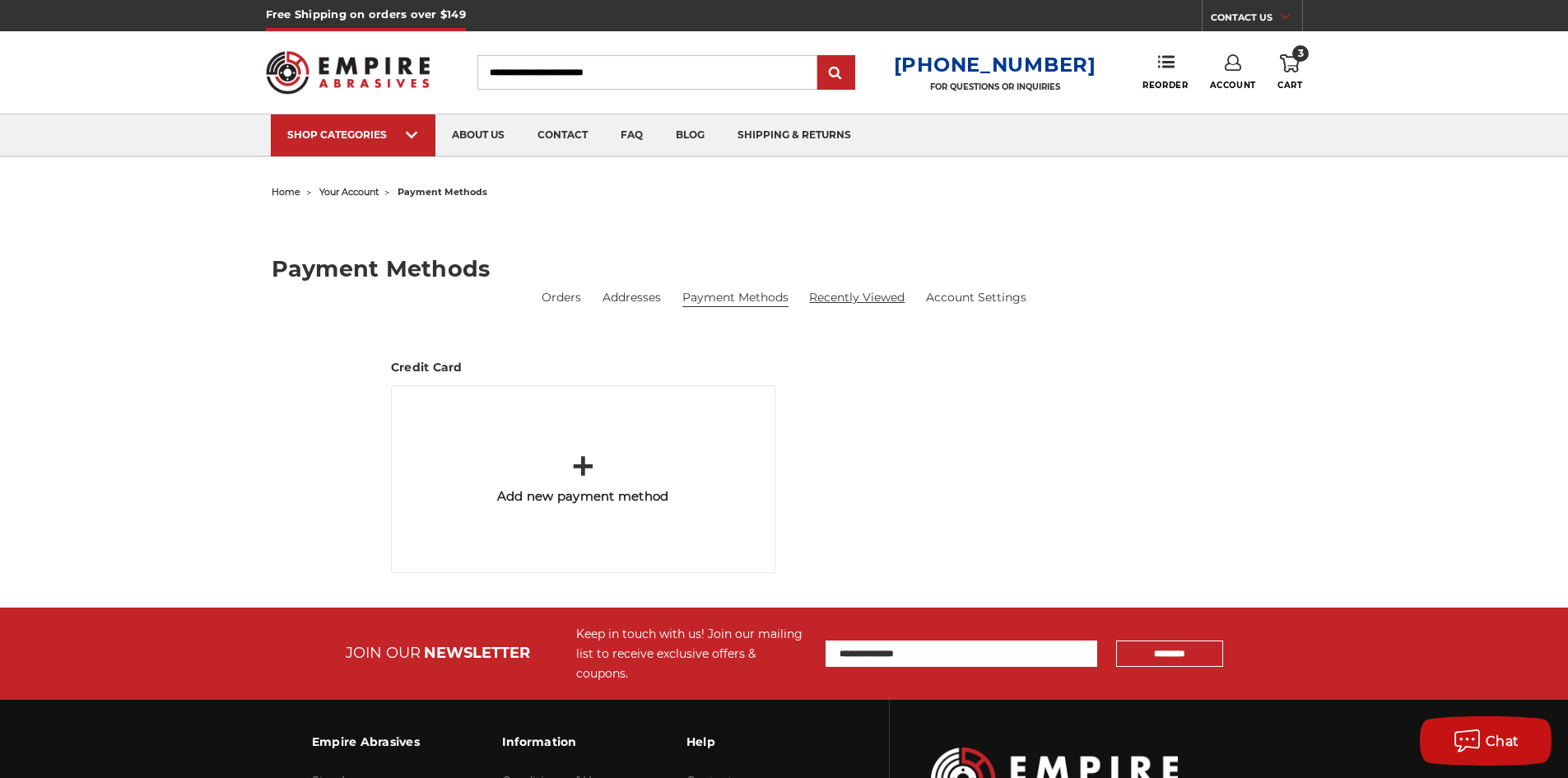
click at [849, 299] on link "Recently Viewed" at bounding box center [856, 297] width 95 height 18
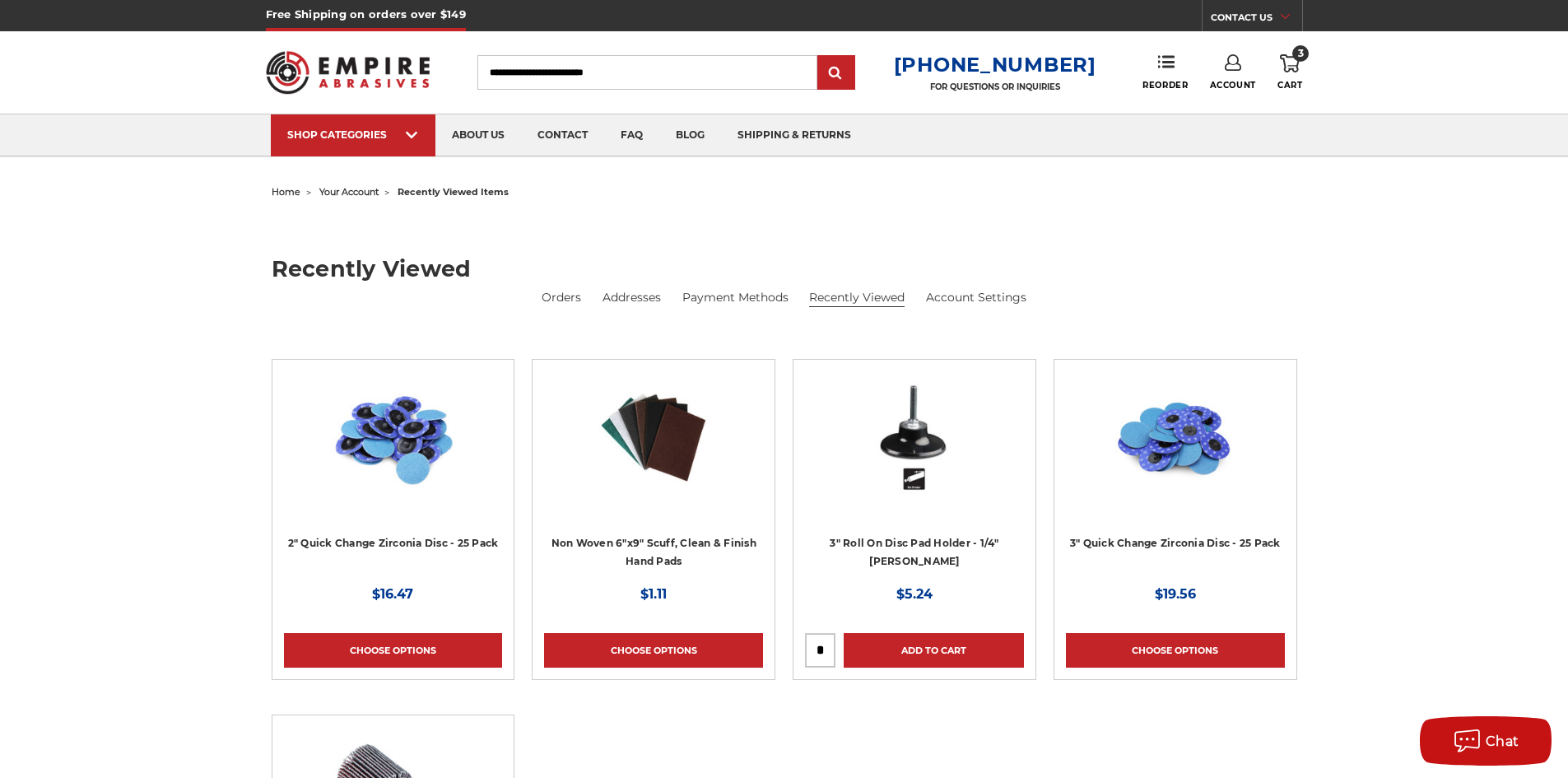
click at [905, 443] on img at bounding box center [914, 437] width 132 height 132
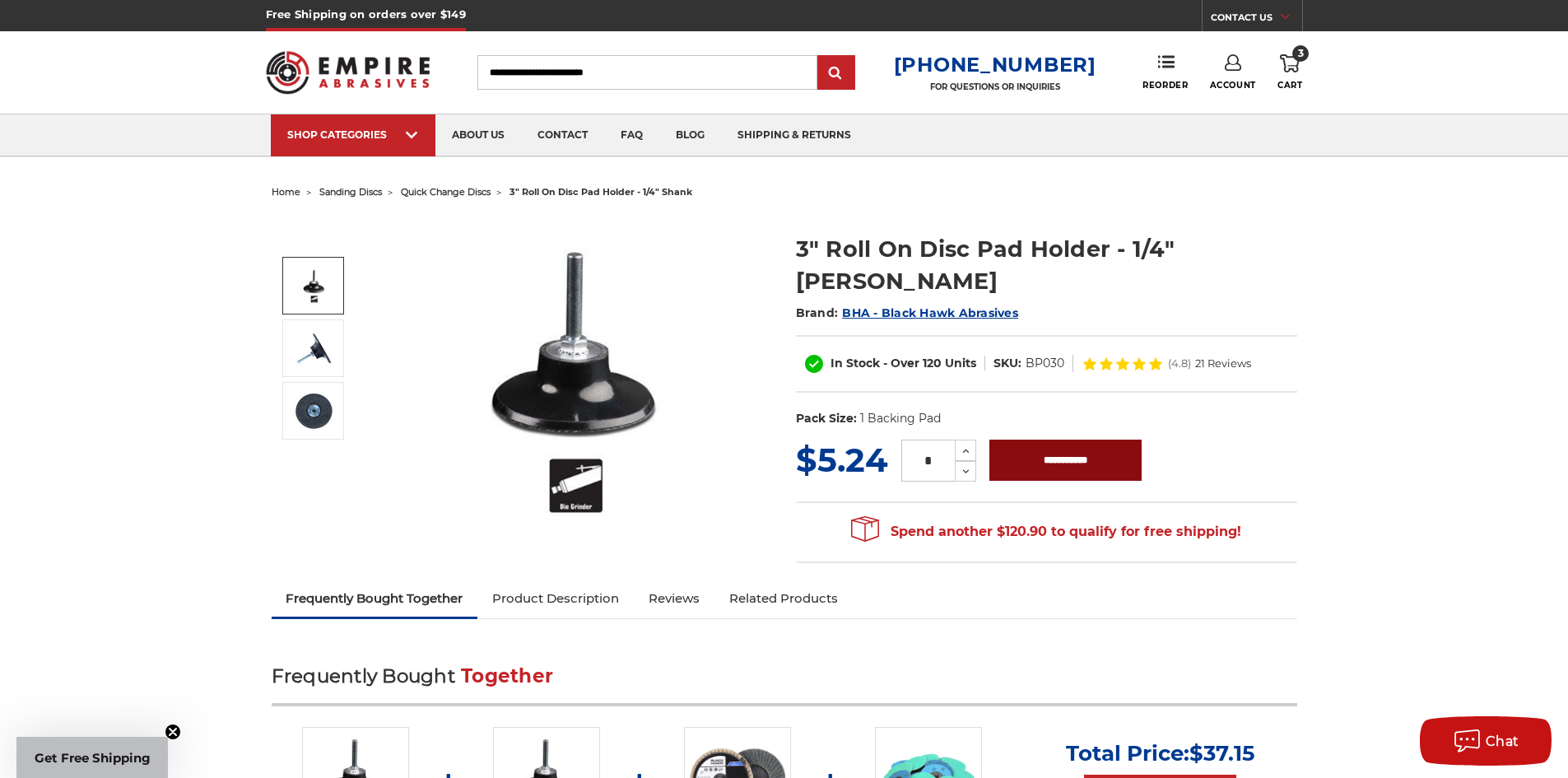
click at [1038, 439] on input "**********" at bounding box center [1065, 459] width 152 height 41
type input "**********"
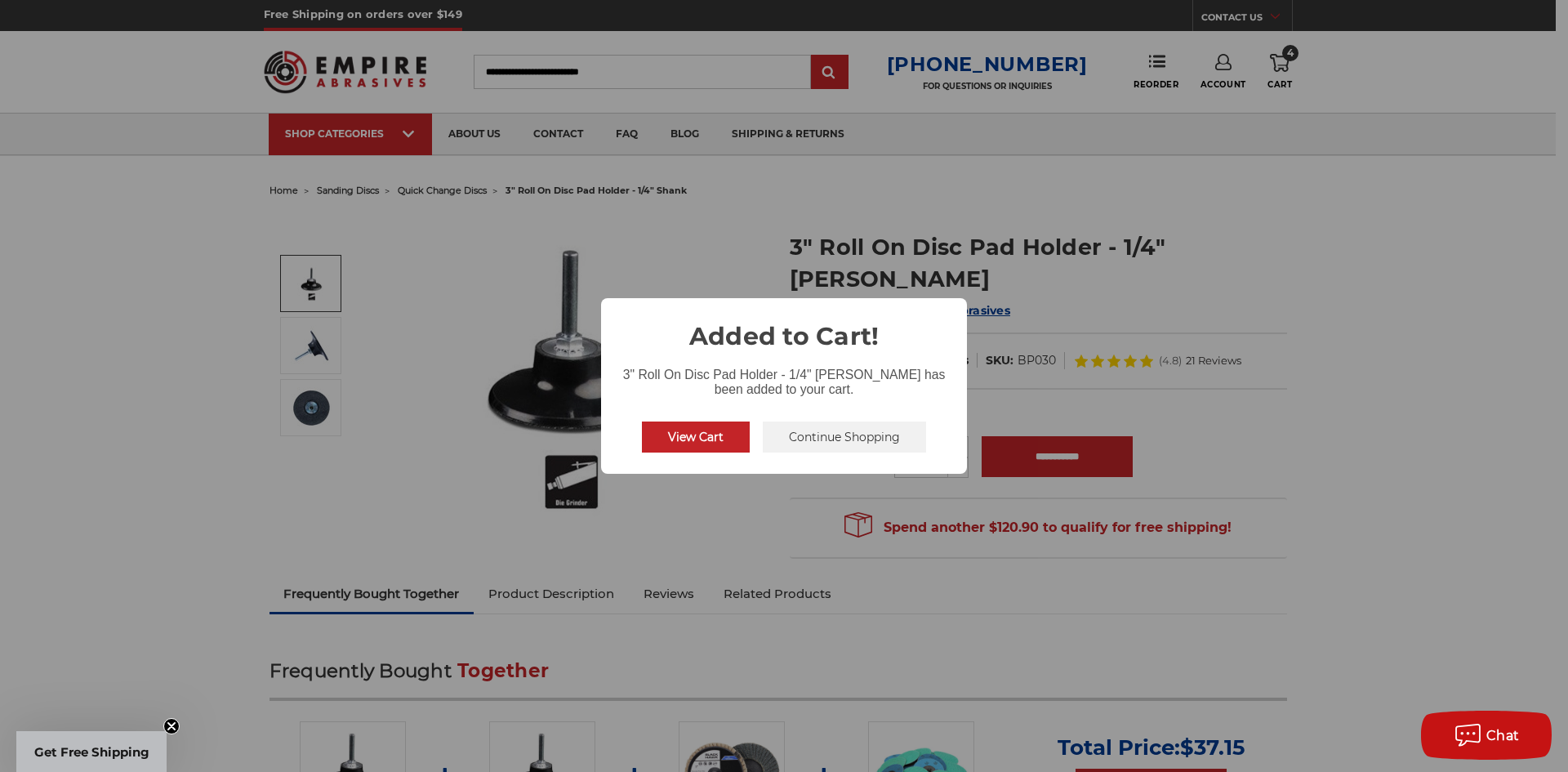
click at [815, 435] on button "Continue Shopping" at bounding box center [844, 438] width 163 height 31
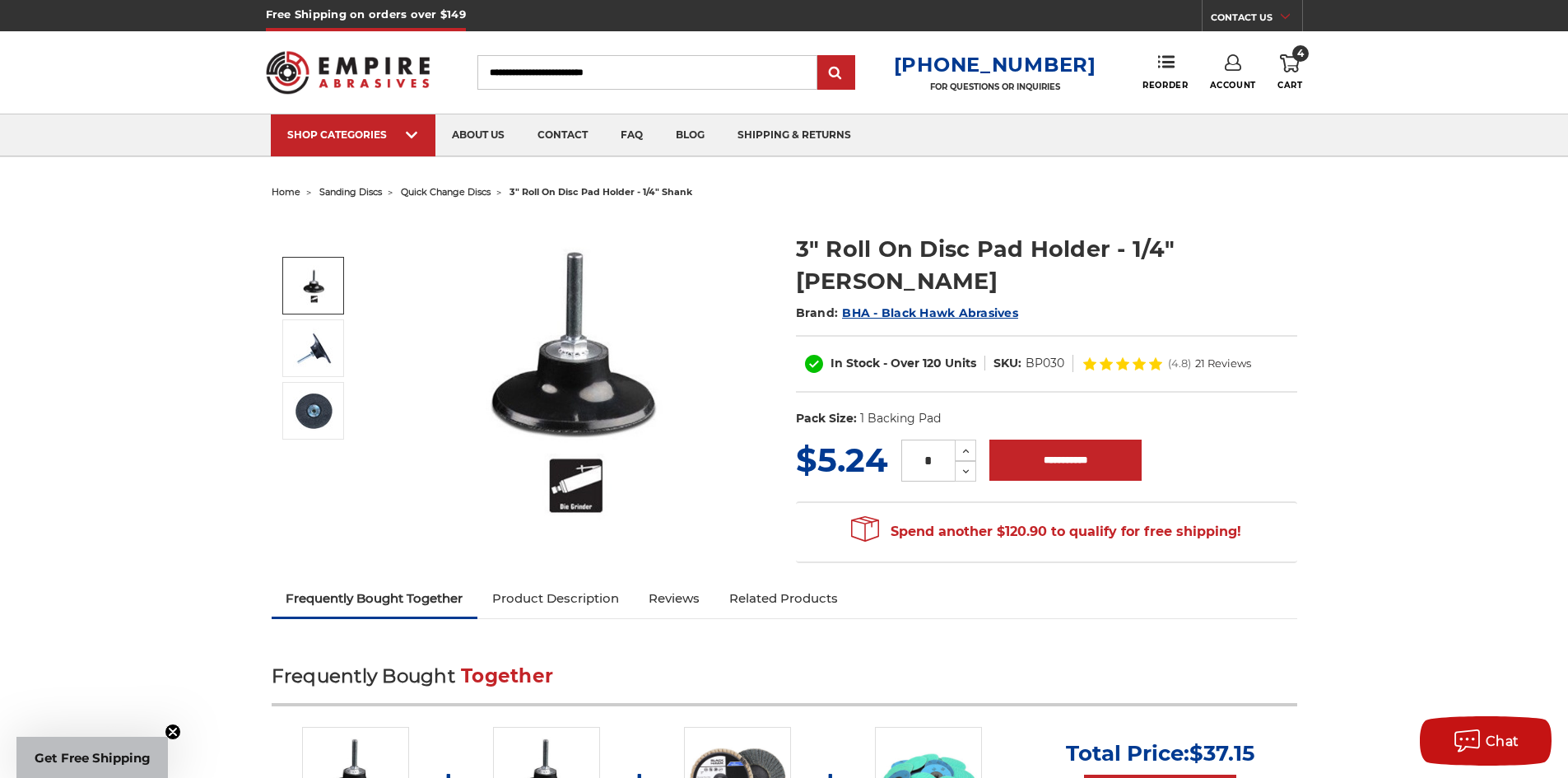
click at [1236, 70] on icon at bounding box center [1233, 62] width 17 height 17
click at [1234, 104] on link "Account" at bounding box center [1233, 107] width 118 height 32
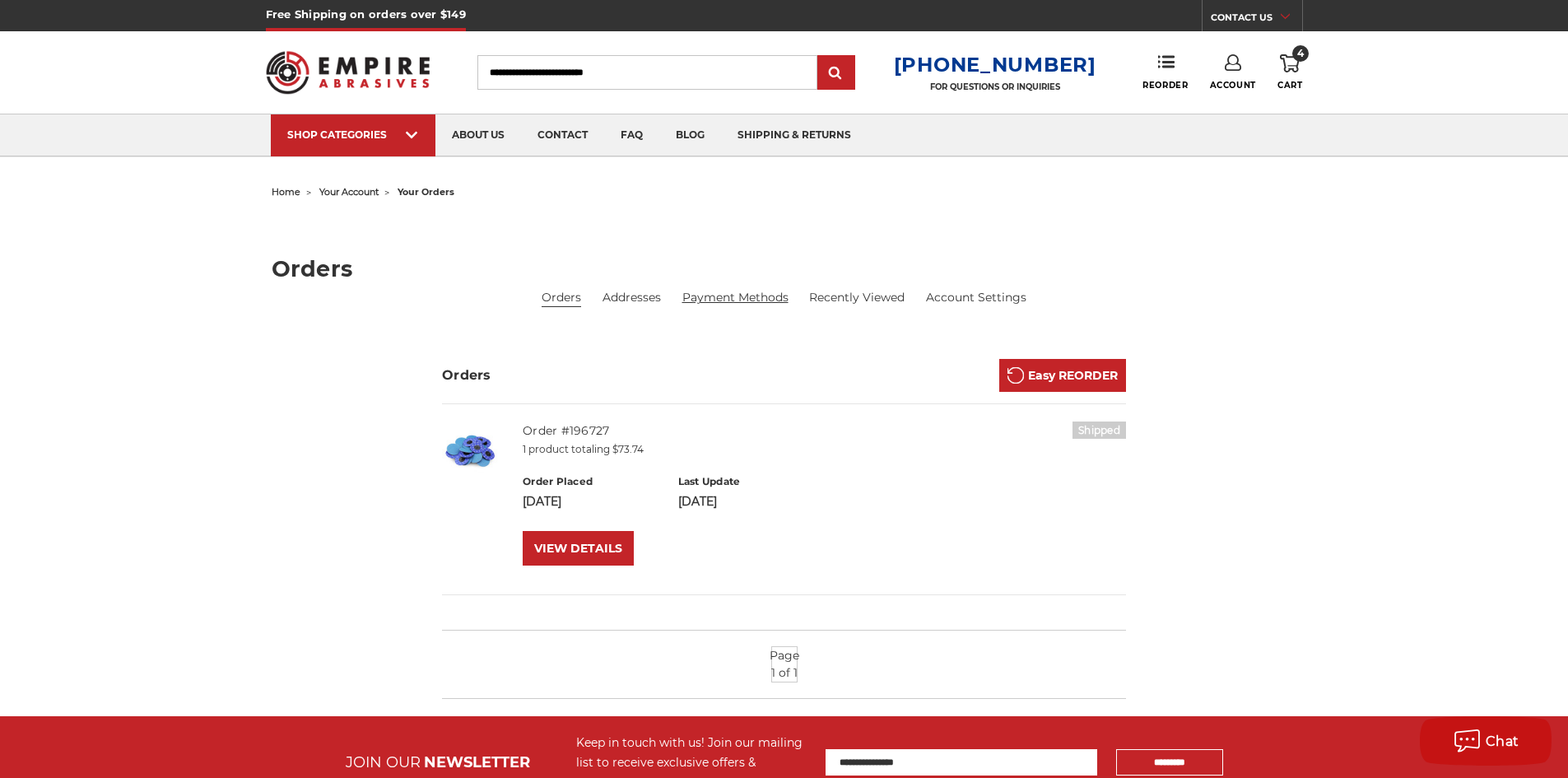
click at [713, 292] on link "Payment Methods" at bounding box center [735, 297] width 106 height 18
click at [714, 297] on link "Payment Methods" at bounding box center [735, 297] width 106 height 18
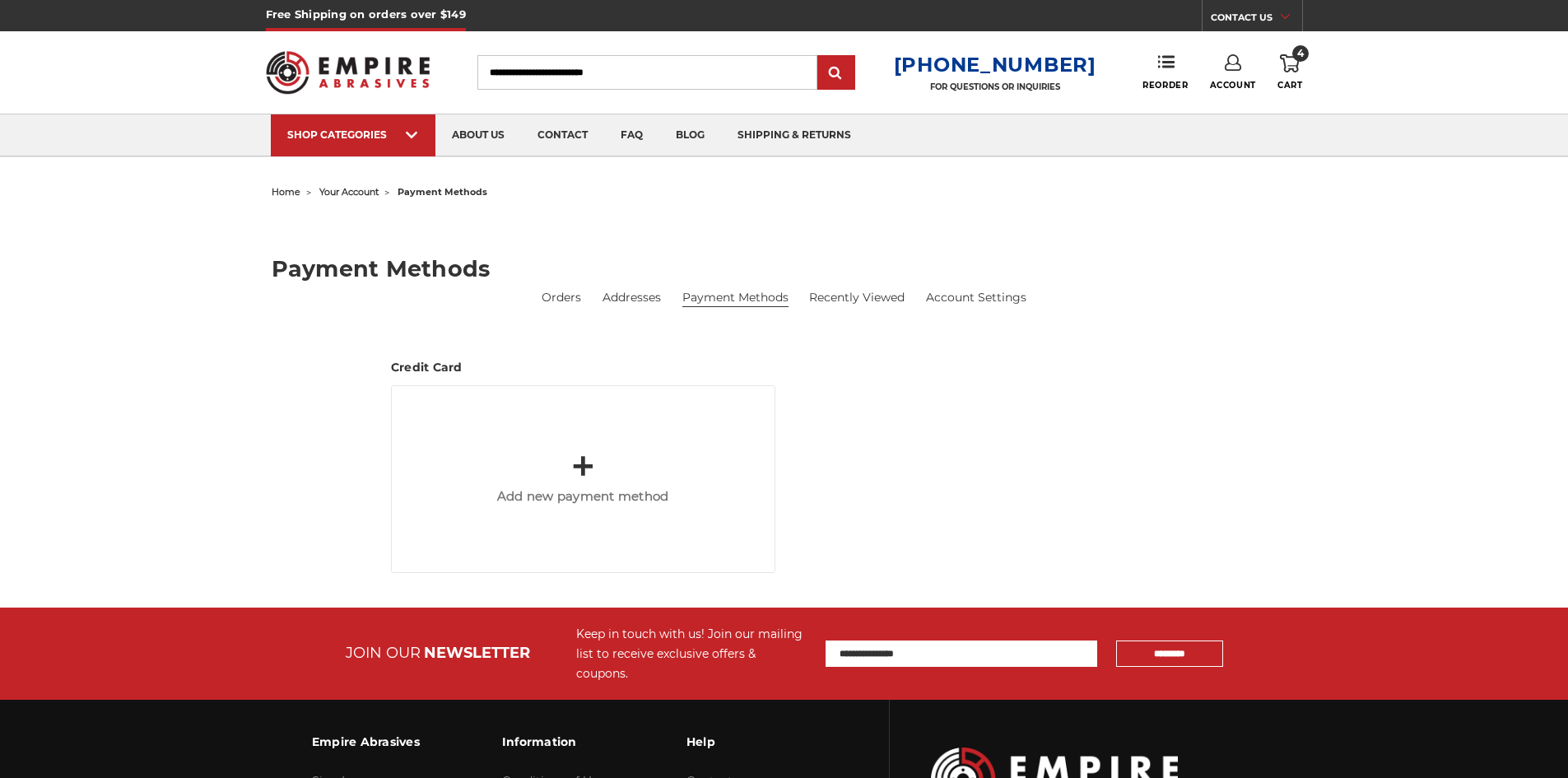
click at [590, 479] on span "+" at bounding box center [583, 466] width 24 height 50
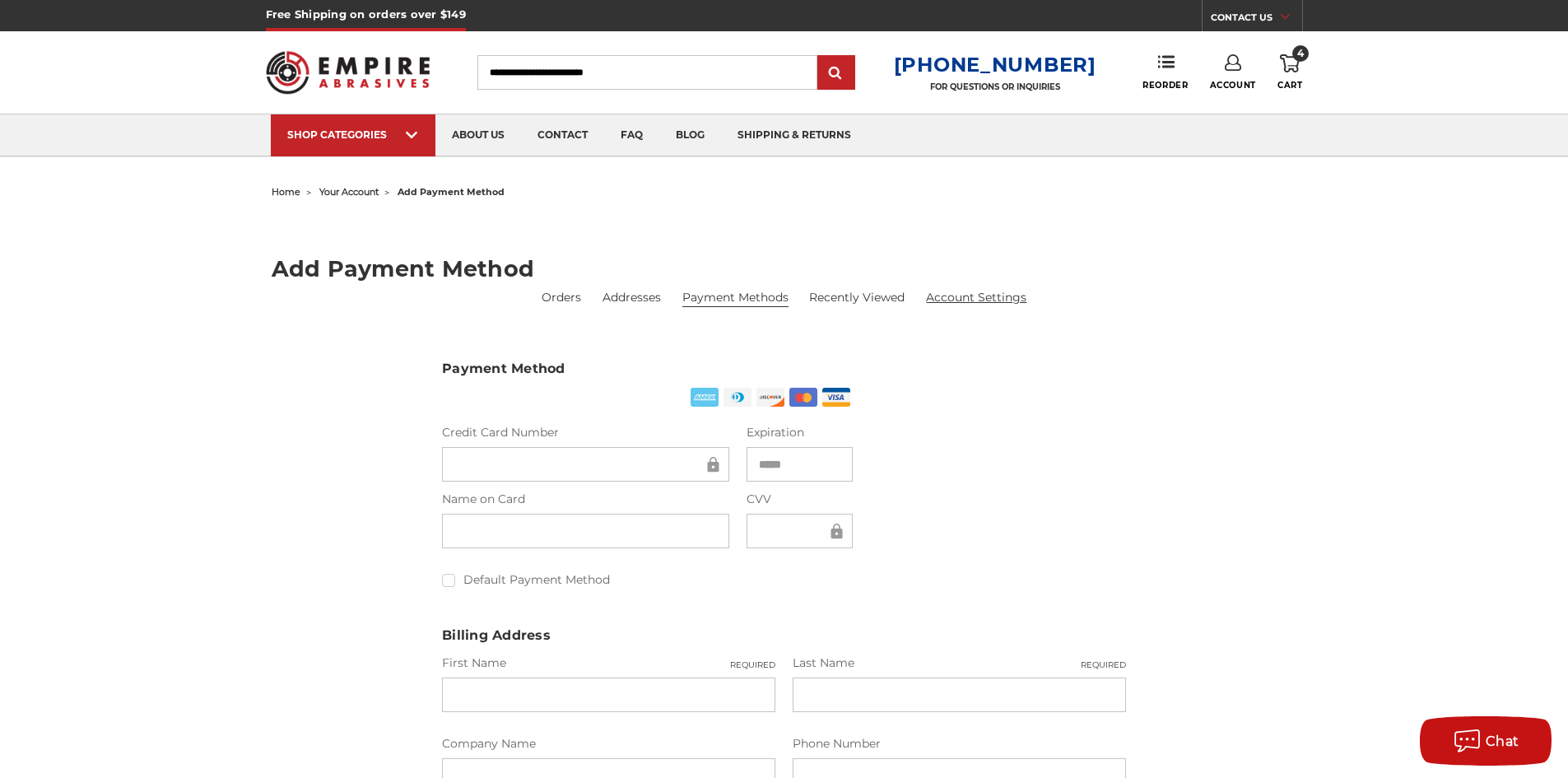
click at [963, 297] on link "Account Settings" at bounding box center [976, 297] width 100 height 18
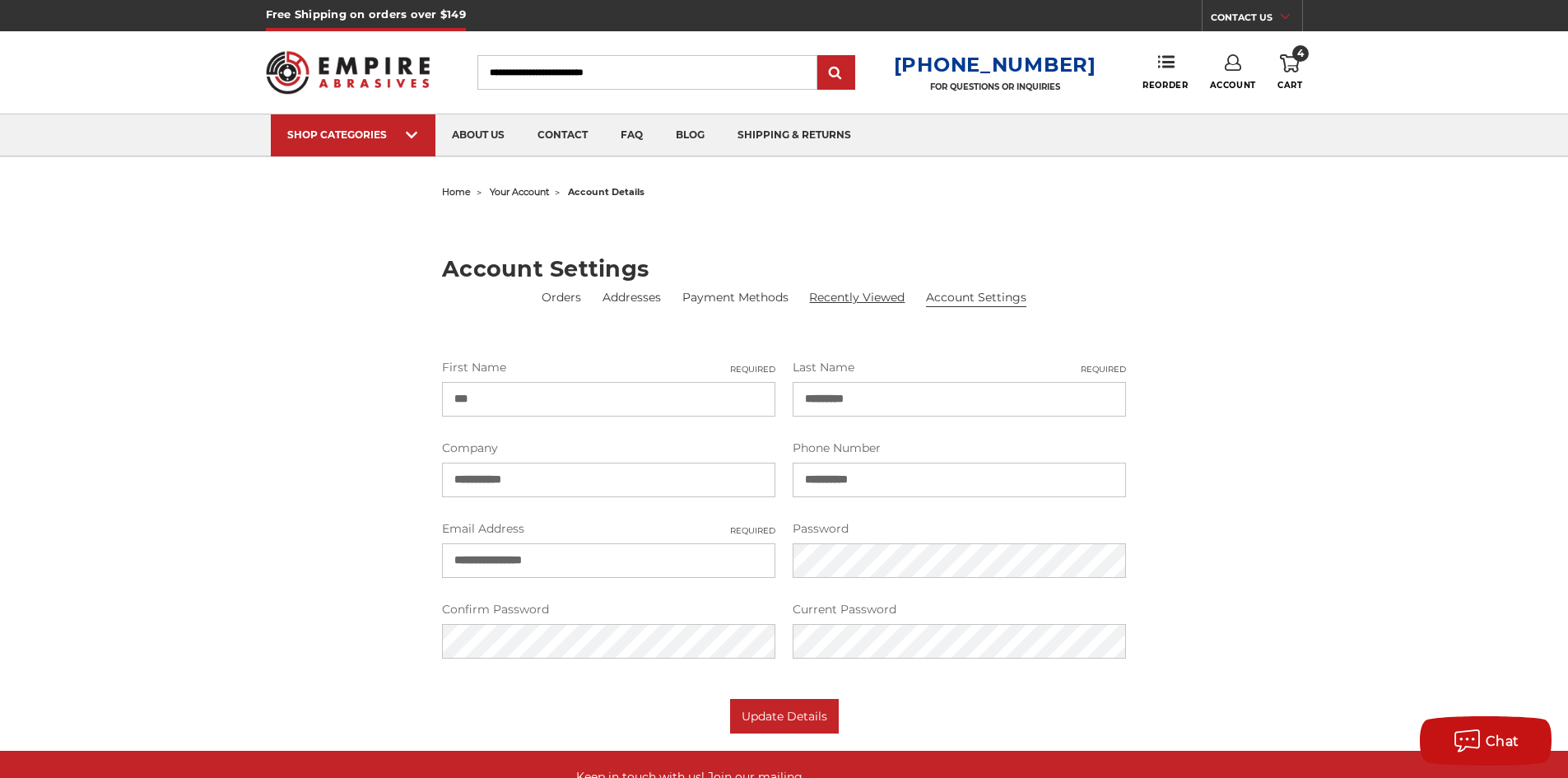
click at [846, 300] on link "Recently Viewed" at bounding box center [856, 297] width 95 height 18
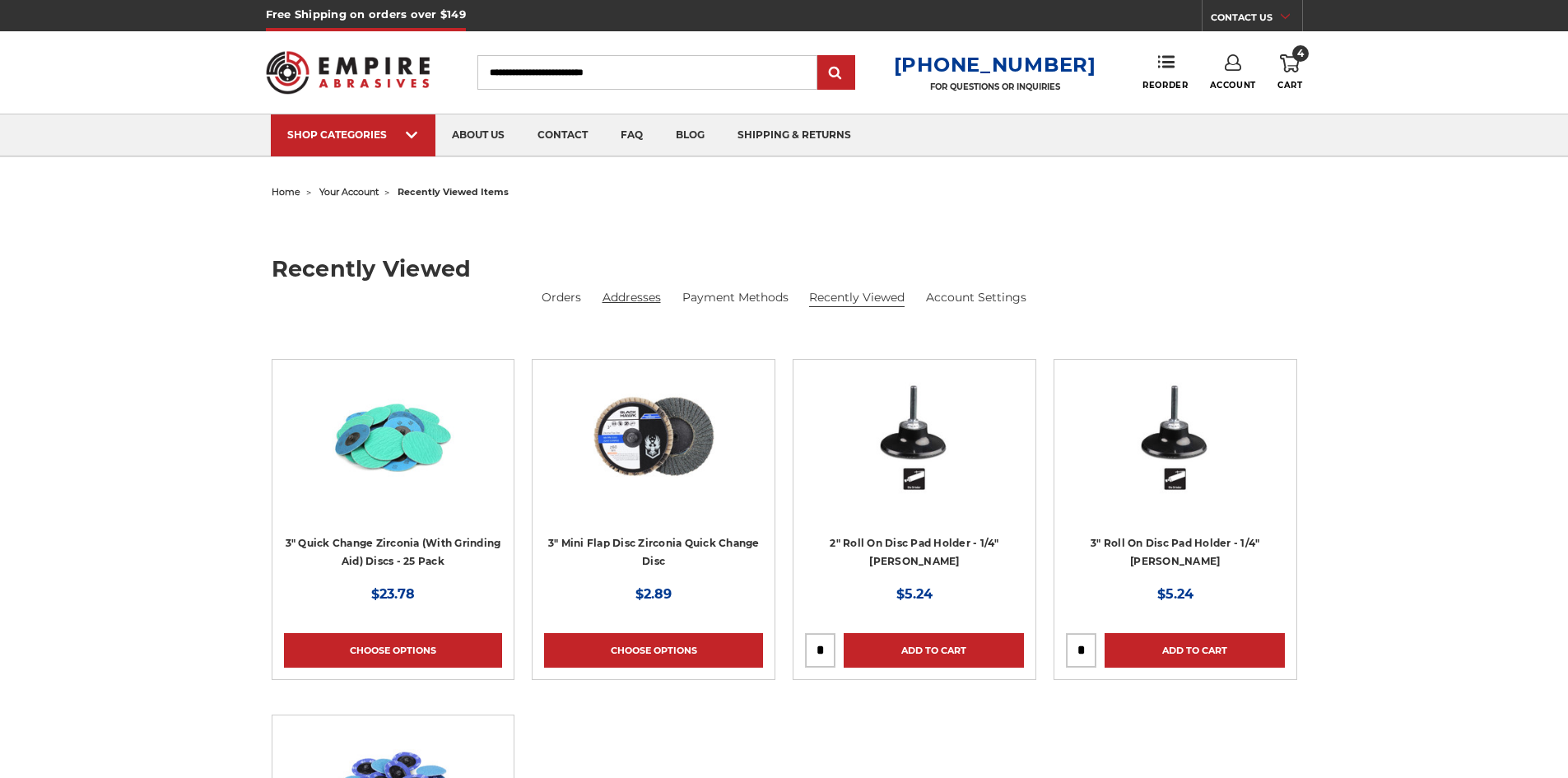
click at [606, 300] on link "Addresses" at bounding box center [632, 297] width 58 height 18
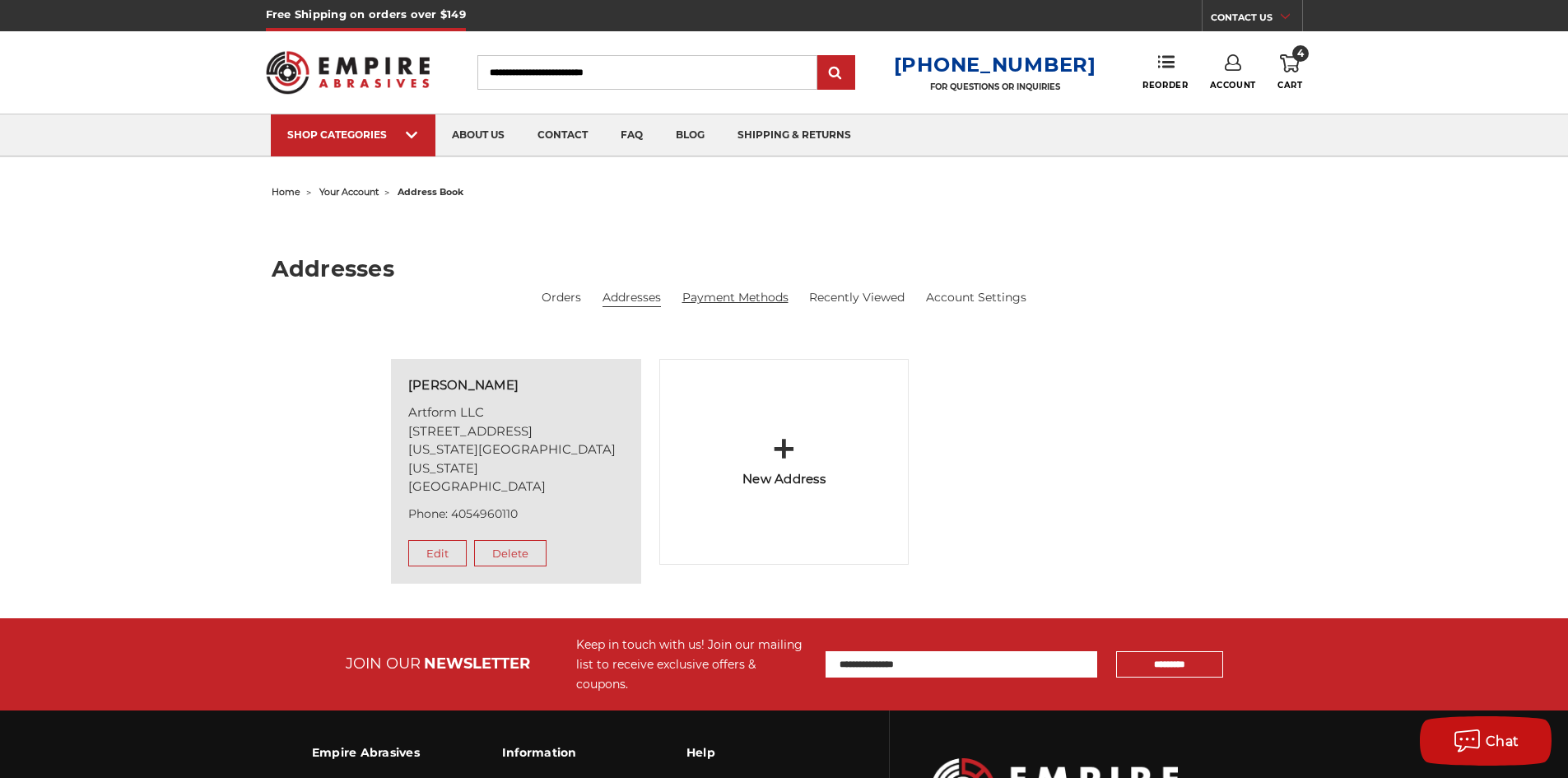
click at [709, 300] on link "Payment Methods" at bounding box center [735, 297] width 106 height 18
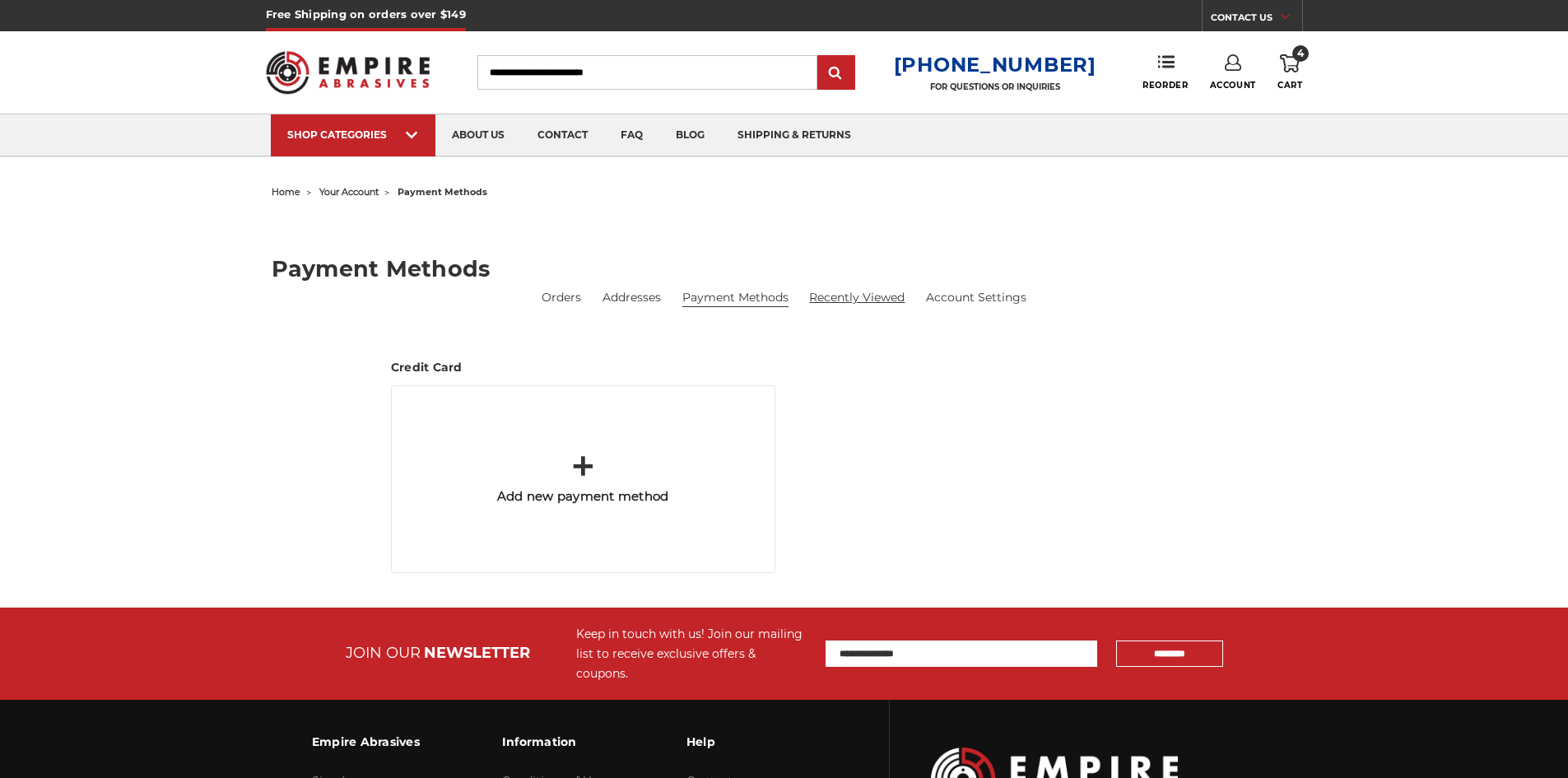
click at [854, 291] on link "Recently Viewed" at bounding box center [856, 297] width 95 height 18
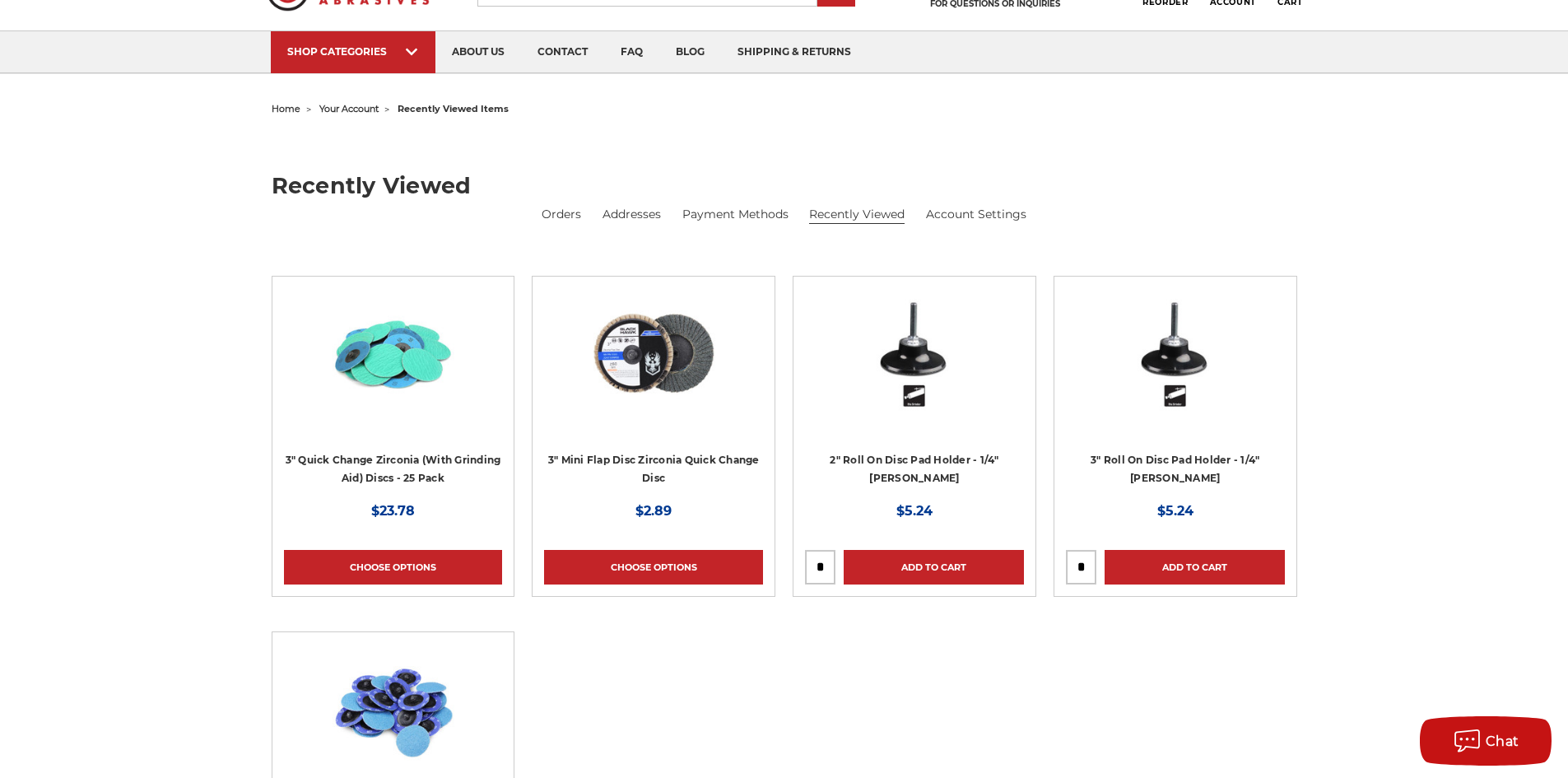
scroll to position [82, 0]
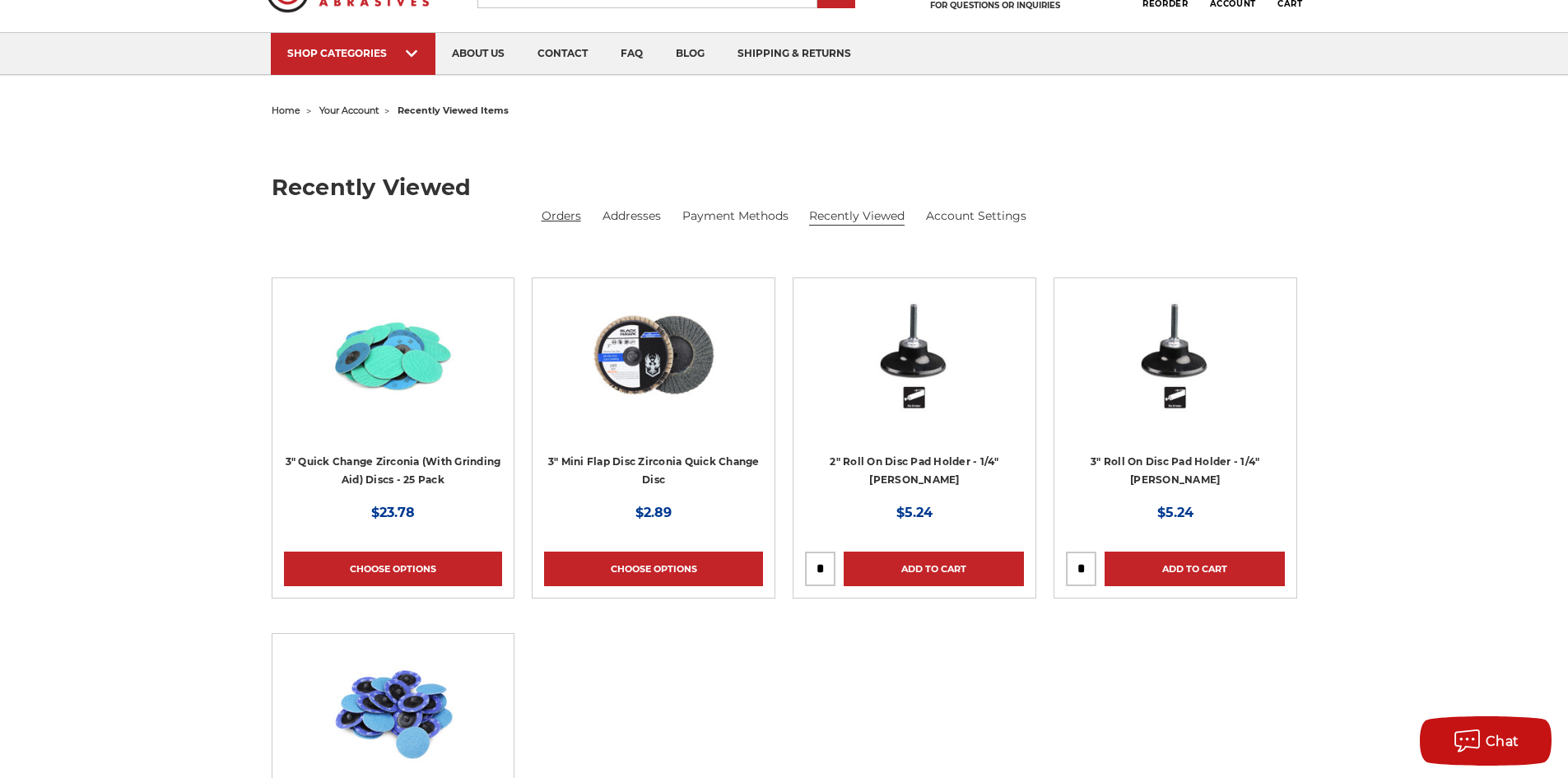
click at [551, 216] on link "Orders" at bounding box center [561, 217] width 40 height 18
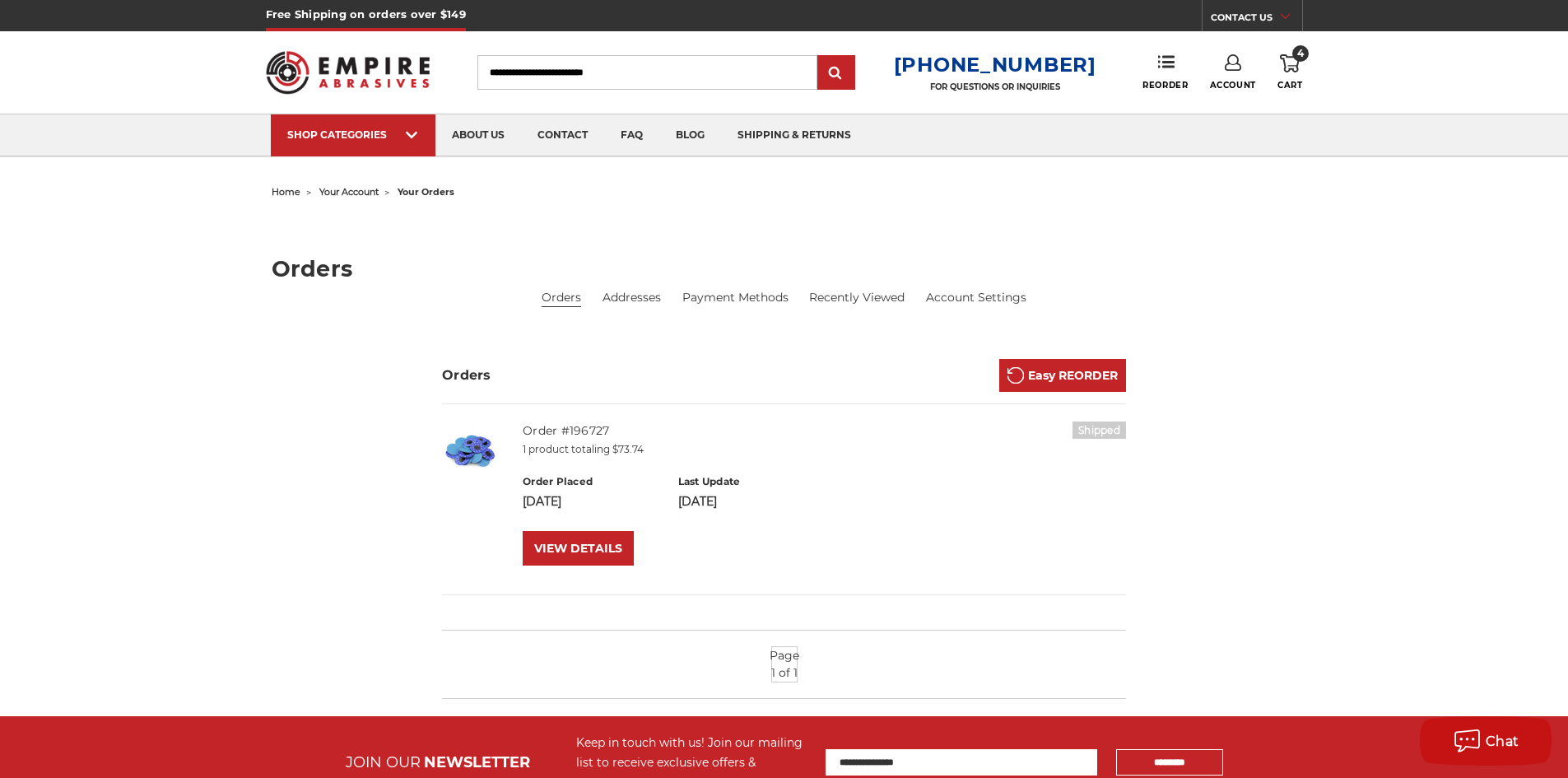
click at [1184, 209] on div "home your account your orders Orders Orders Addresses Payment Methods Recently …" at bounding box center [784, 448] width 1163 height 536
